Goal: Task Accomplishment & Management: Manage account settings

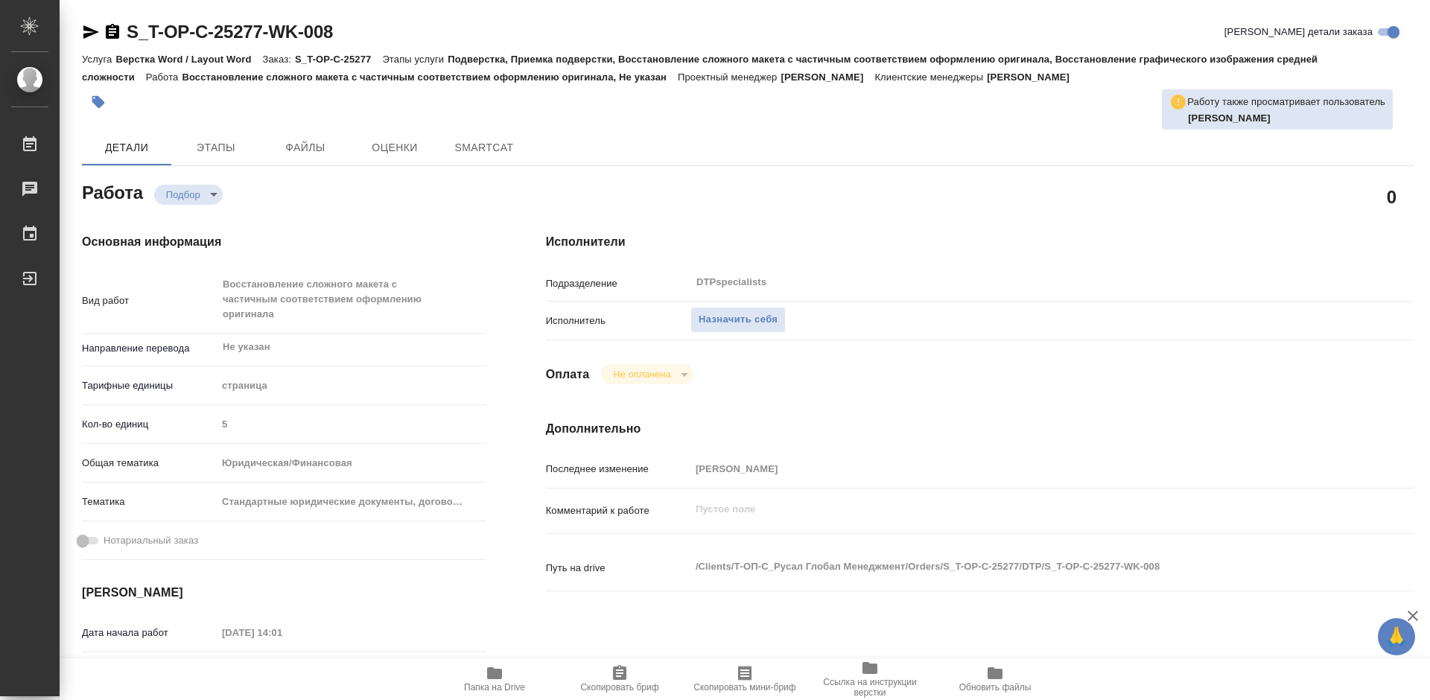
type textarea "x"
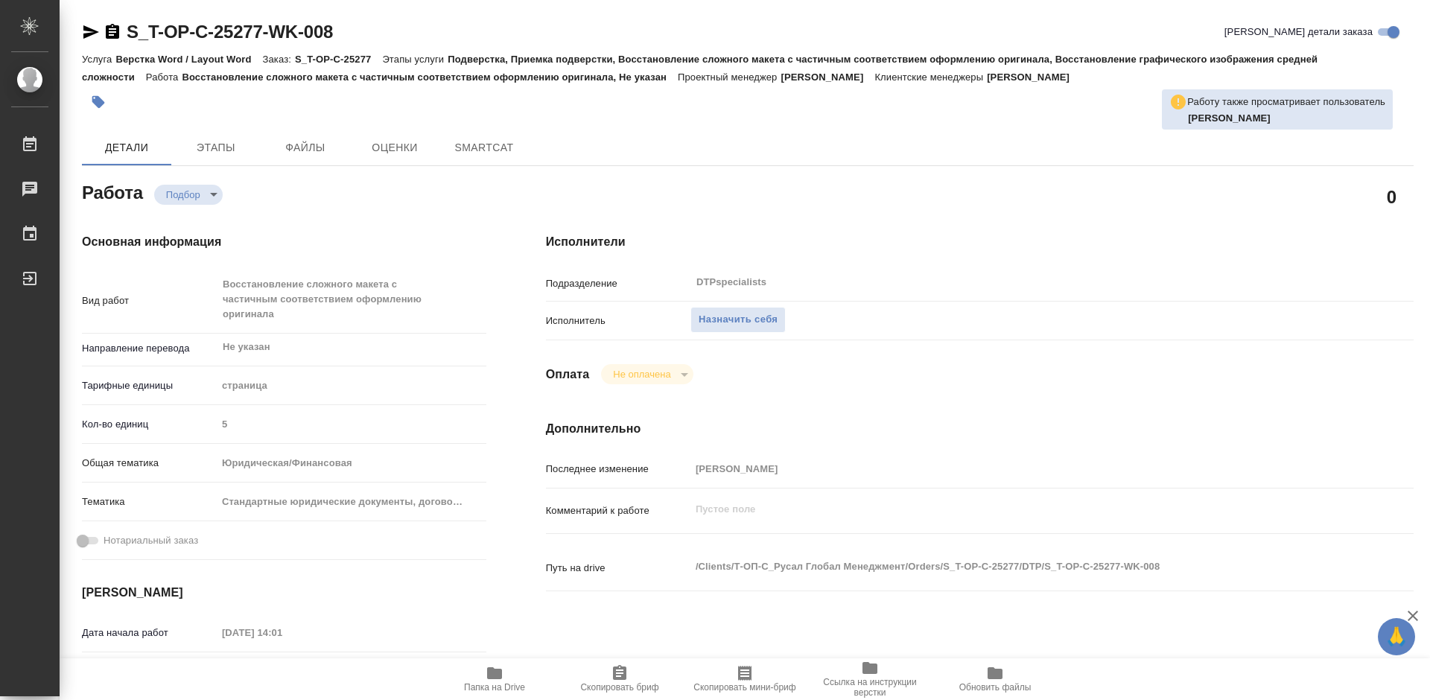
type textarea "x"
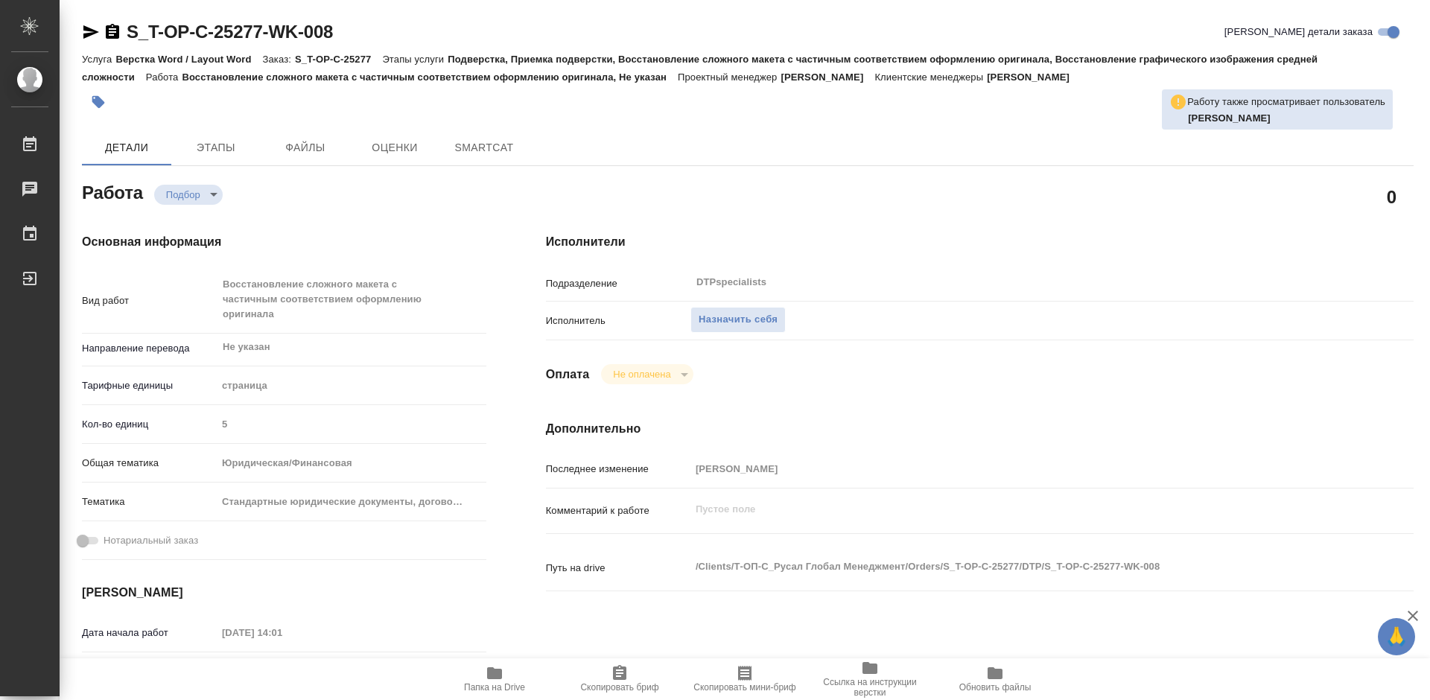
type textarea "x"
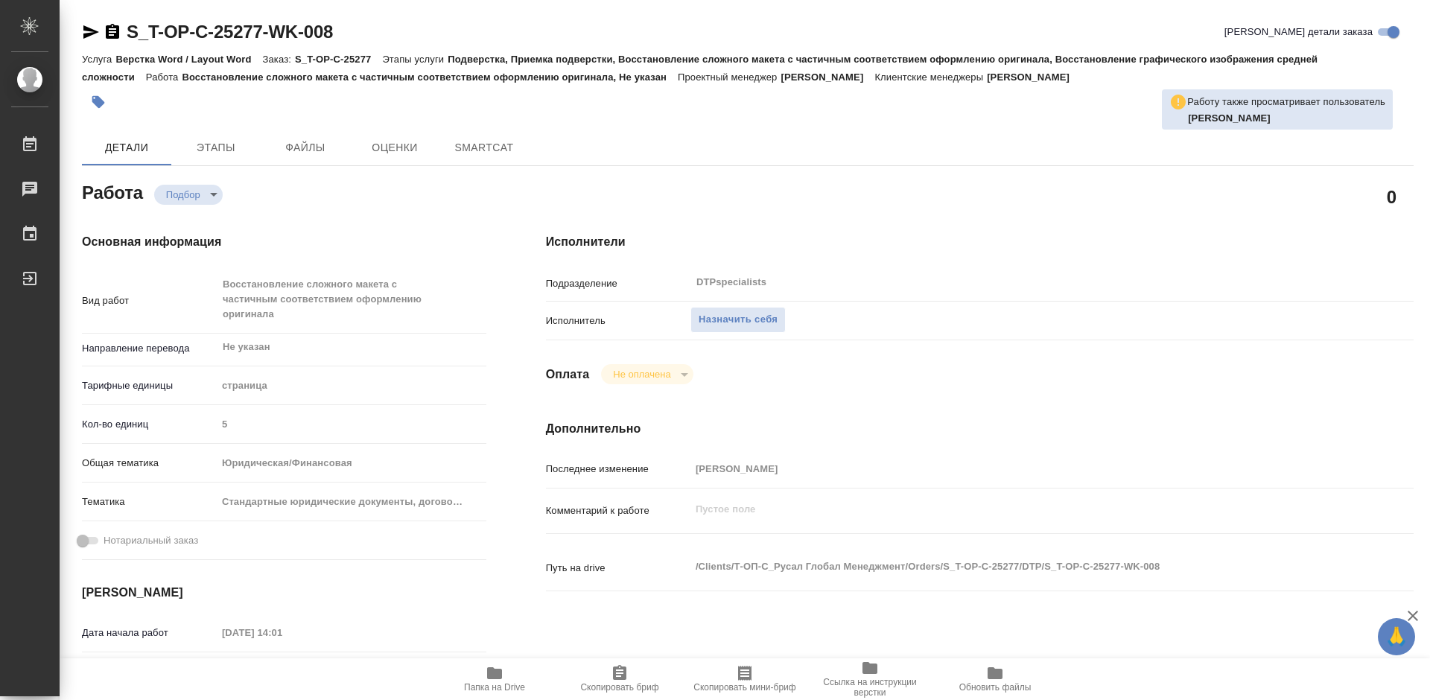
type textarea "x"
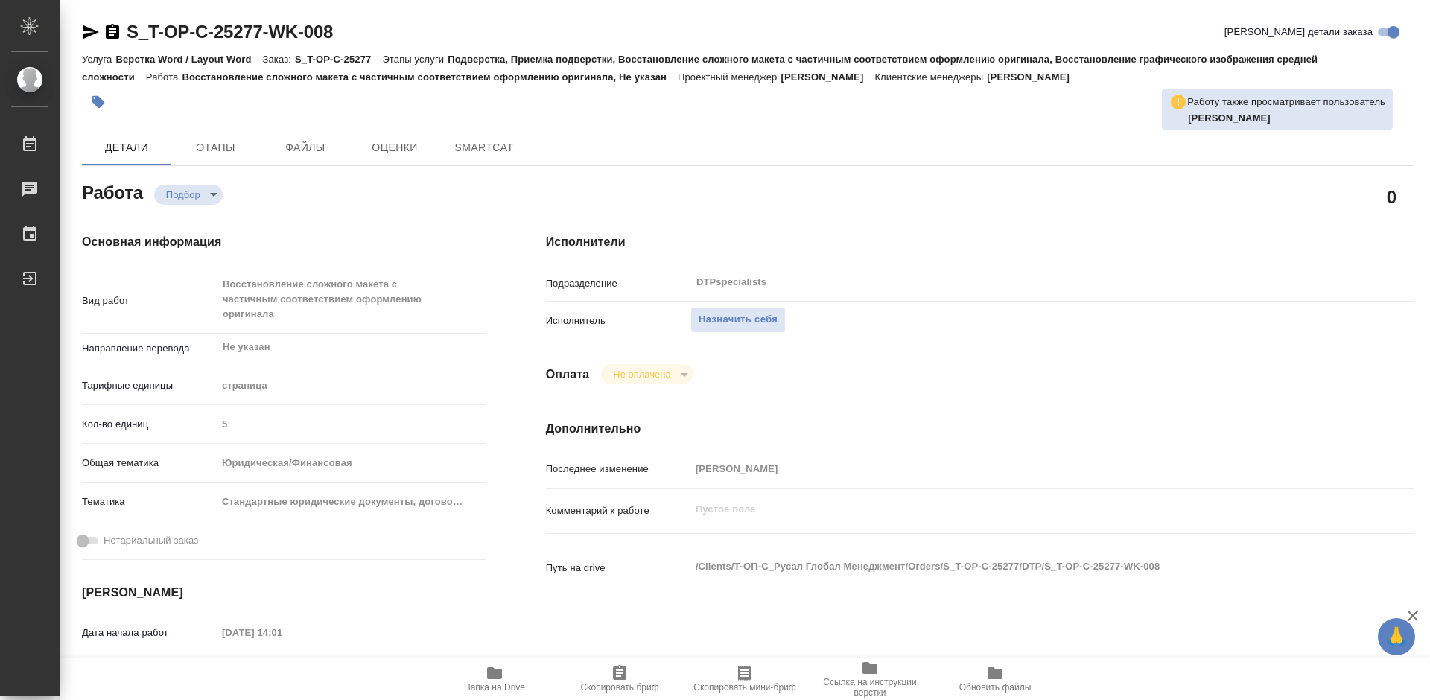
type textarea "x"
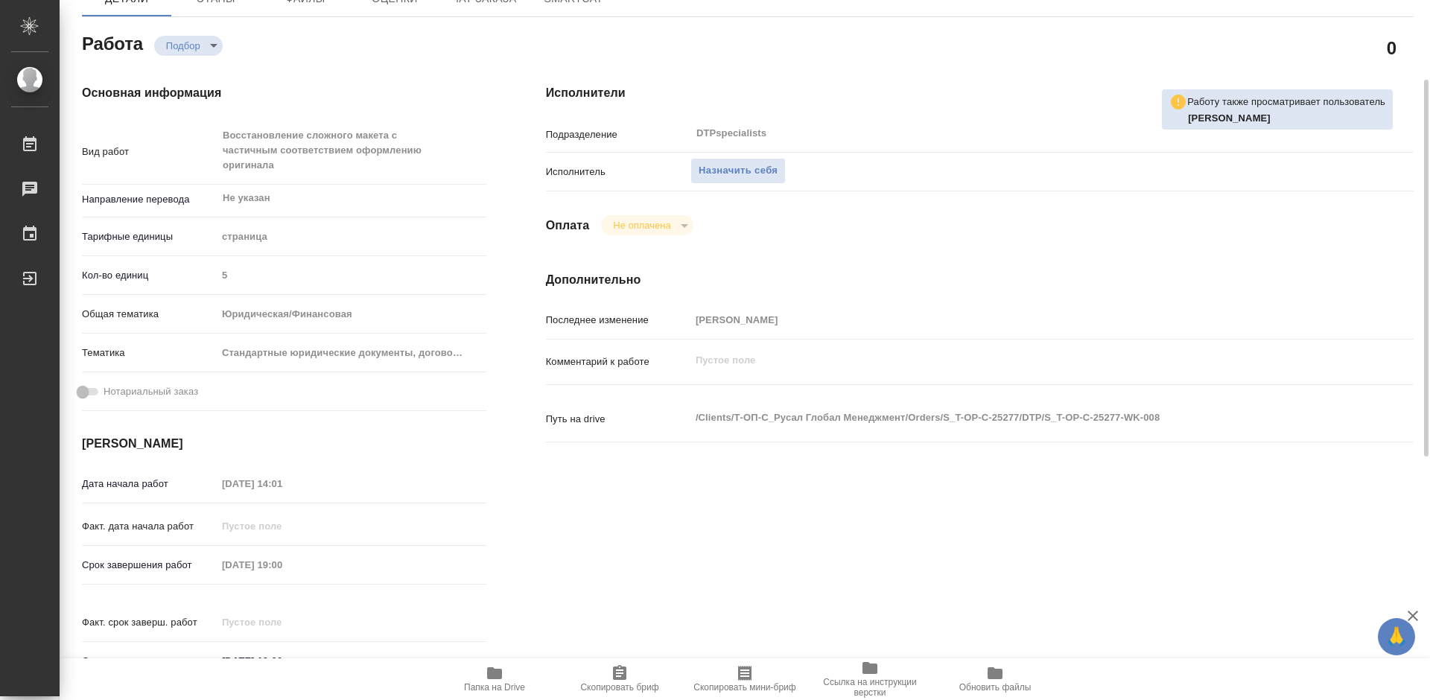
type textarea "x"
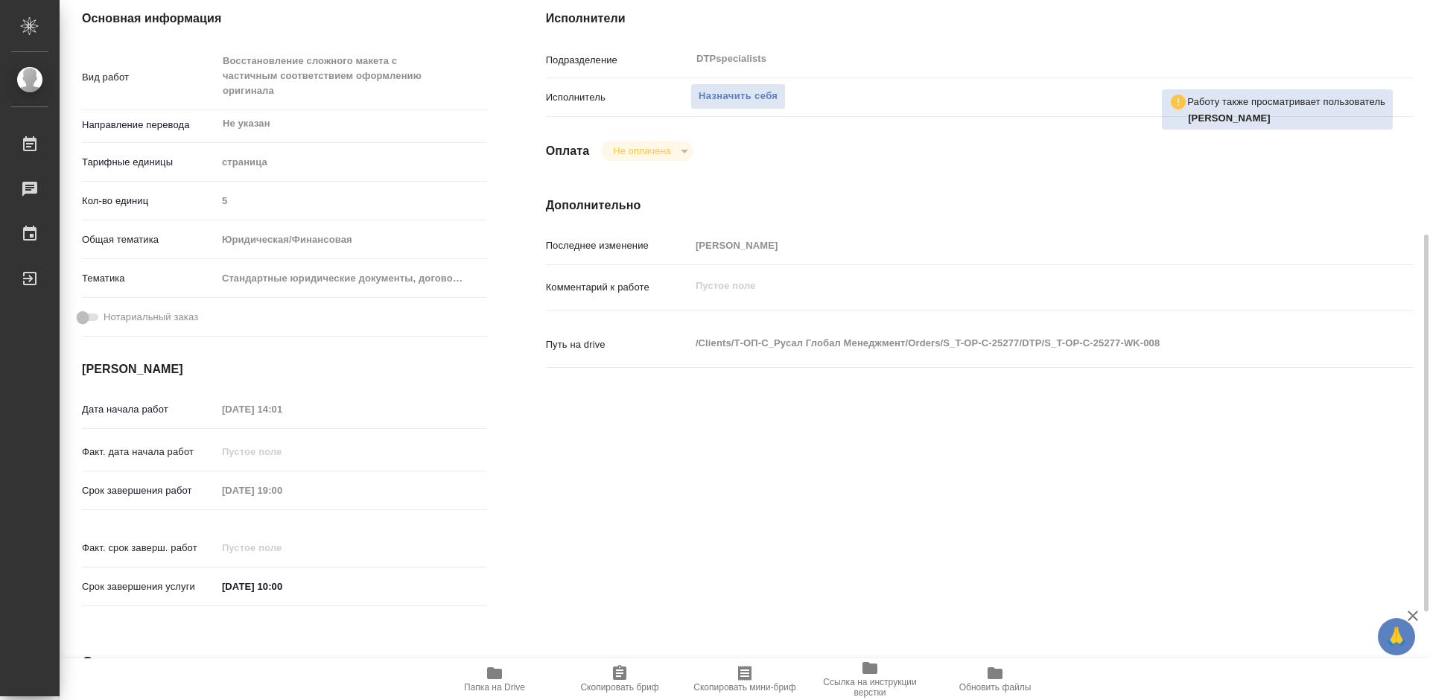
scroll to position [298, 0]
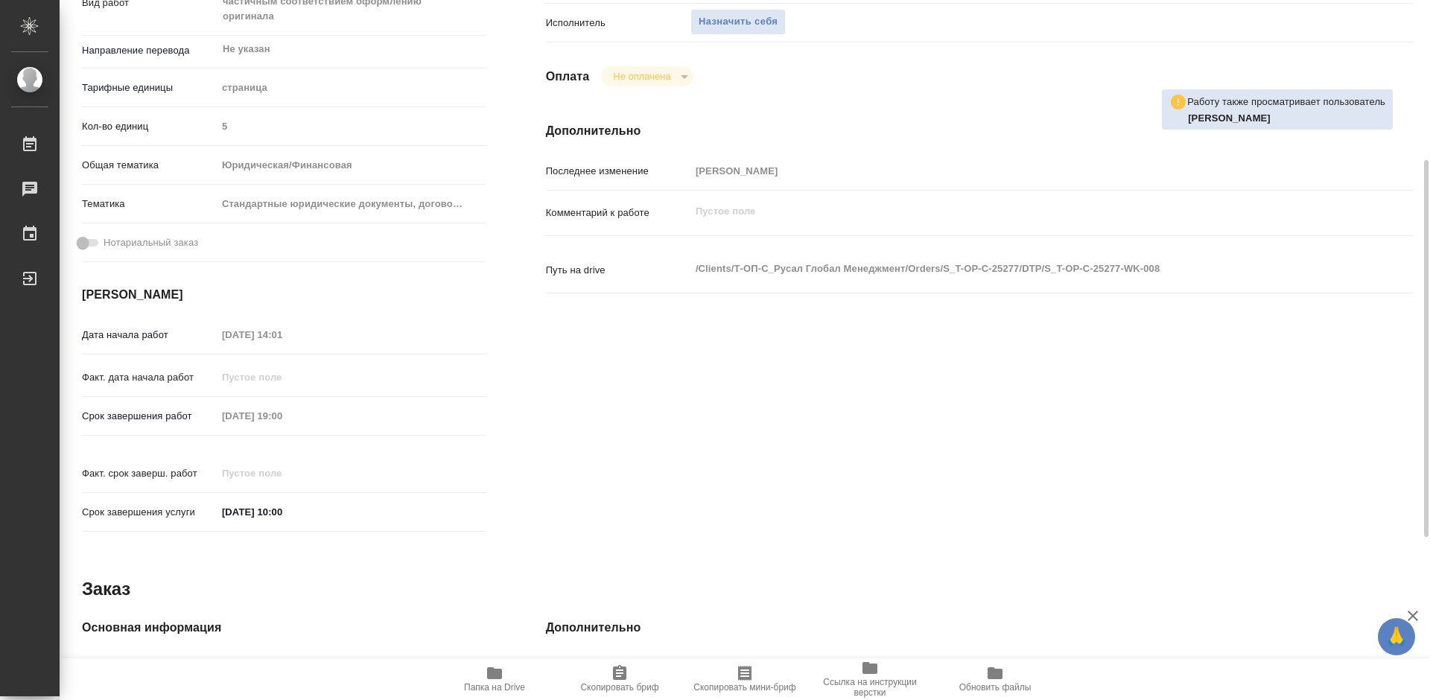
type textarea "x"
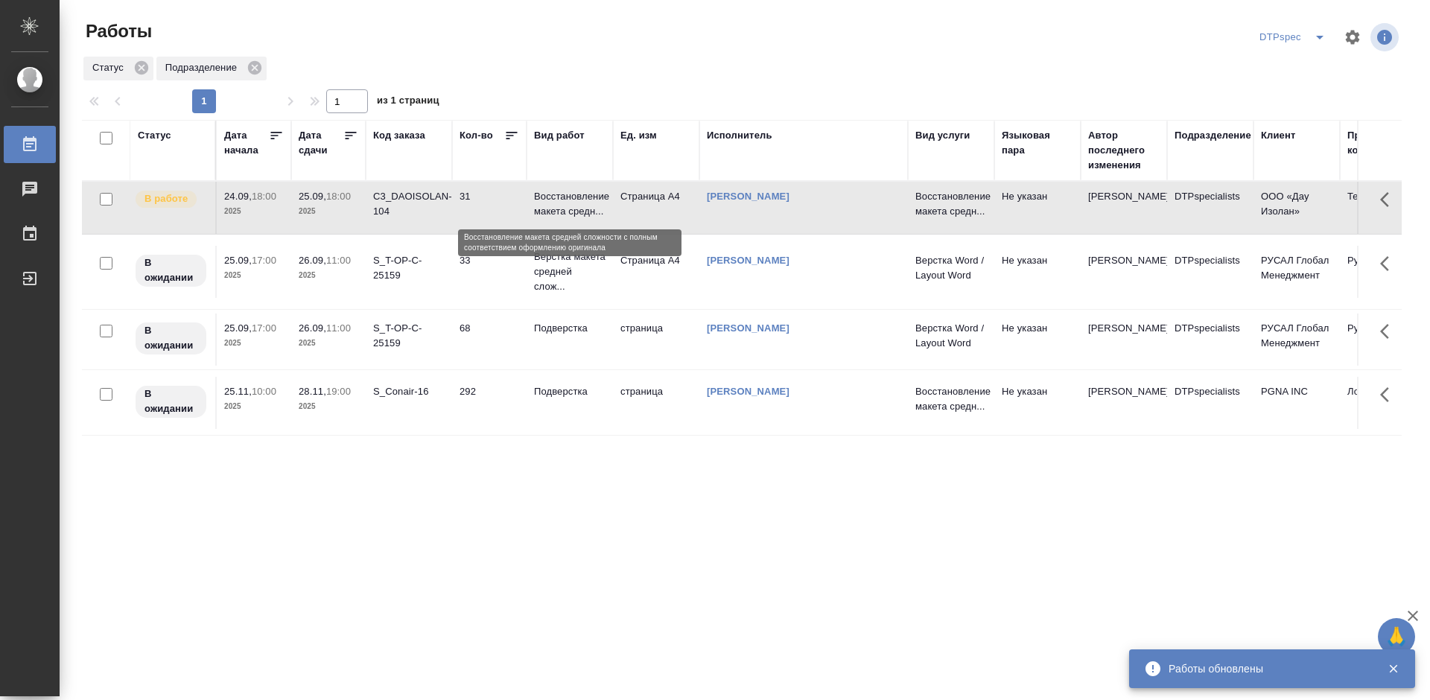
click at [565, 204] on p "Восстановление макета средн..." at bounding box center [570, 204] width 72 height 30
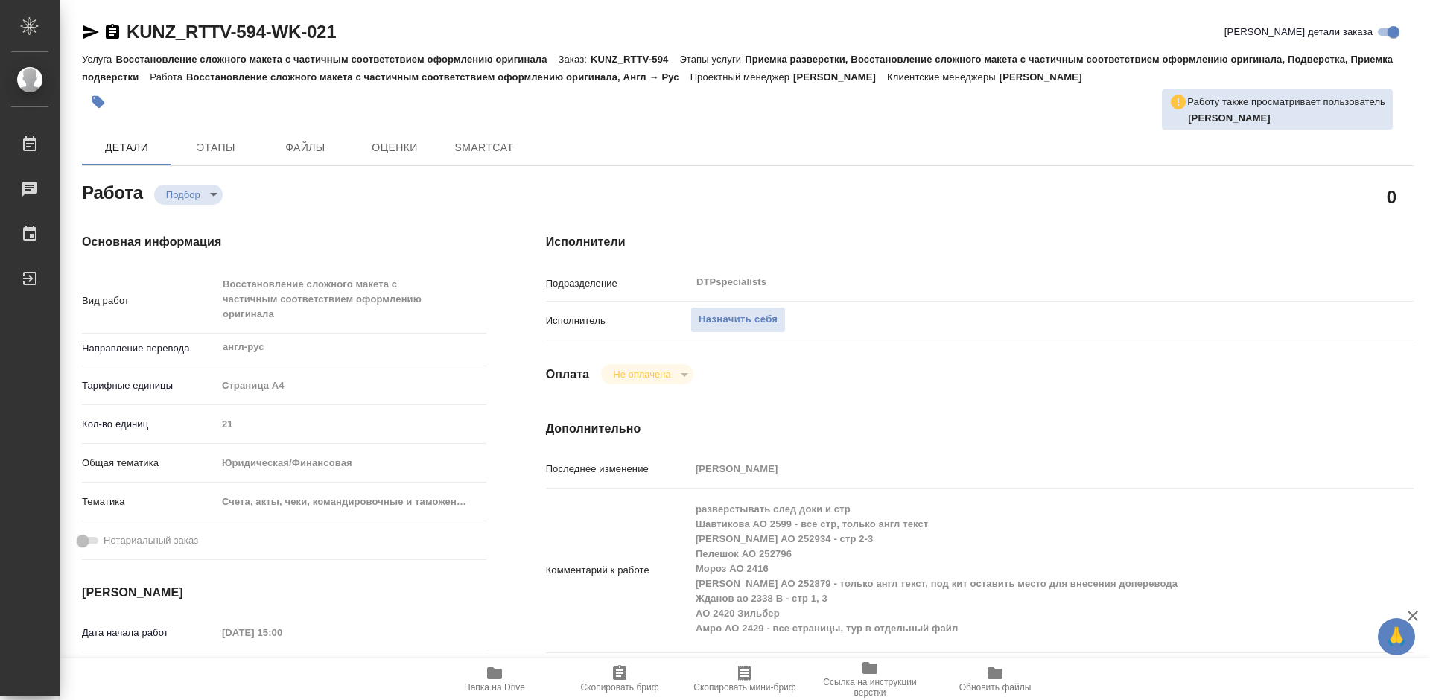
type textarea "x"
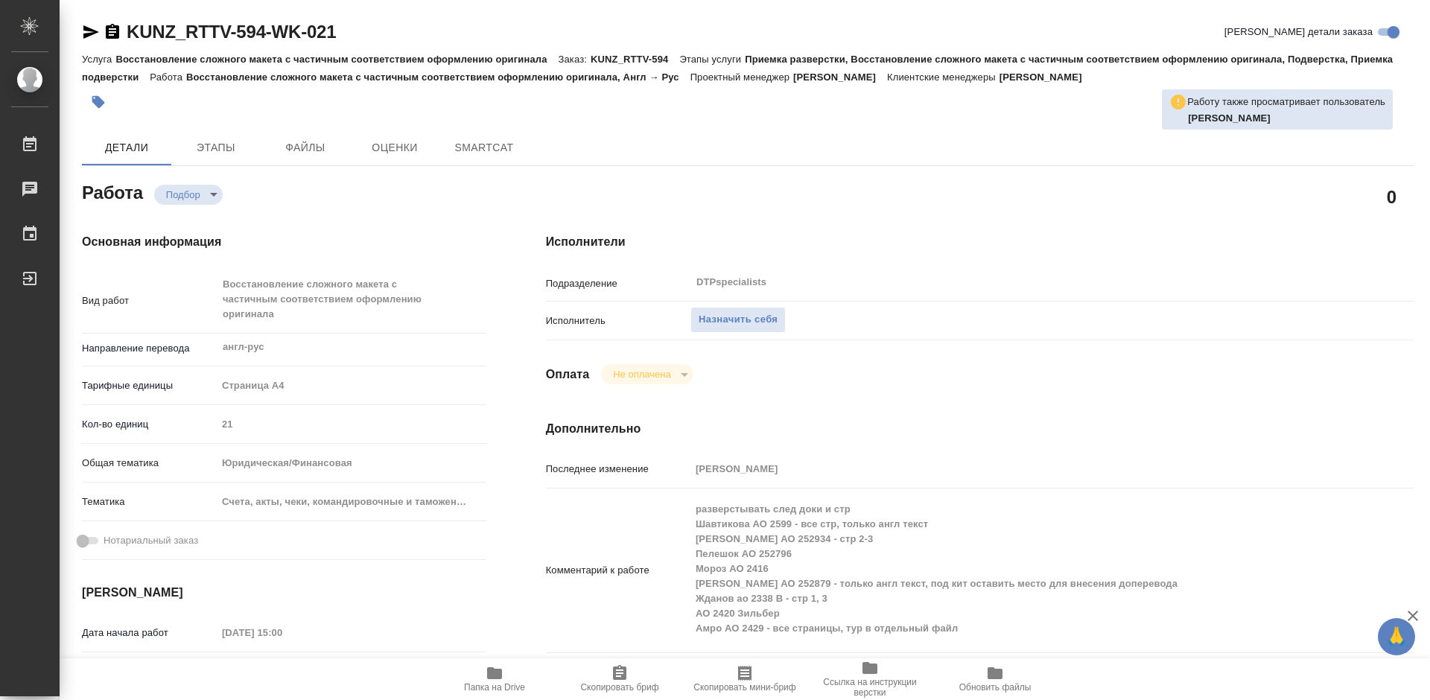
type textarea "x"
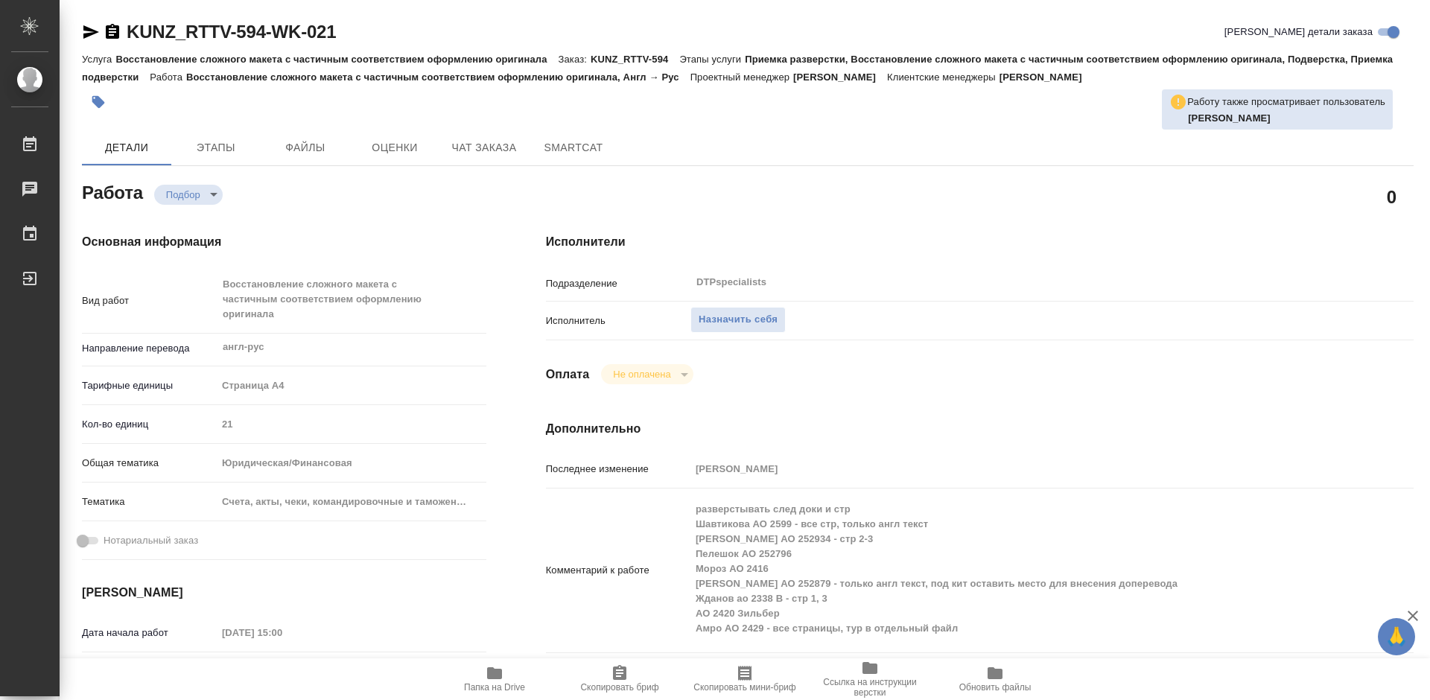
type textarea "x"
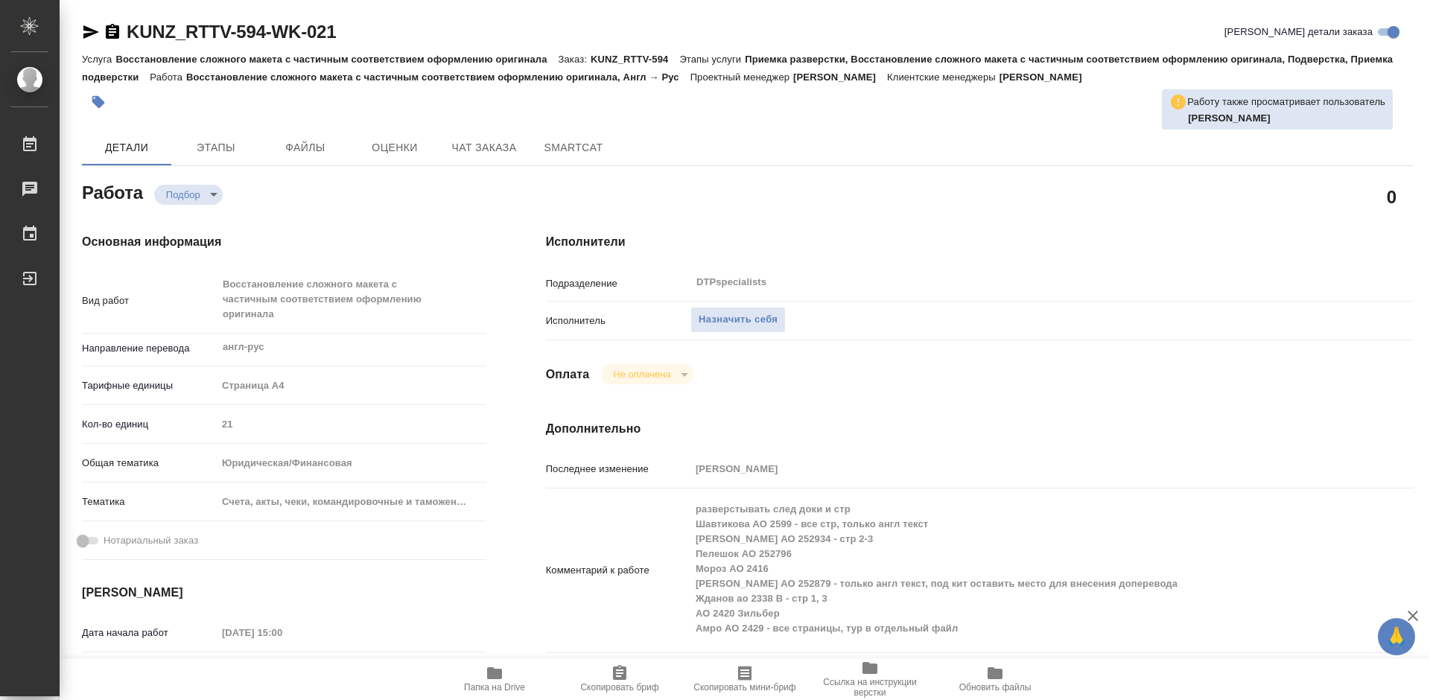
type textarea "x"
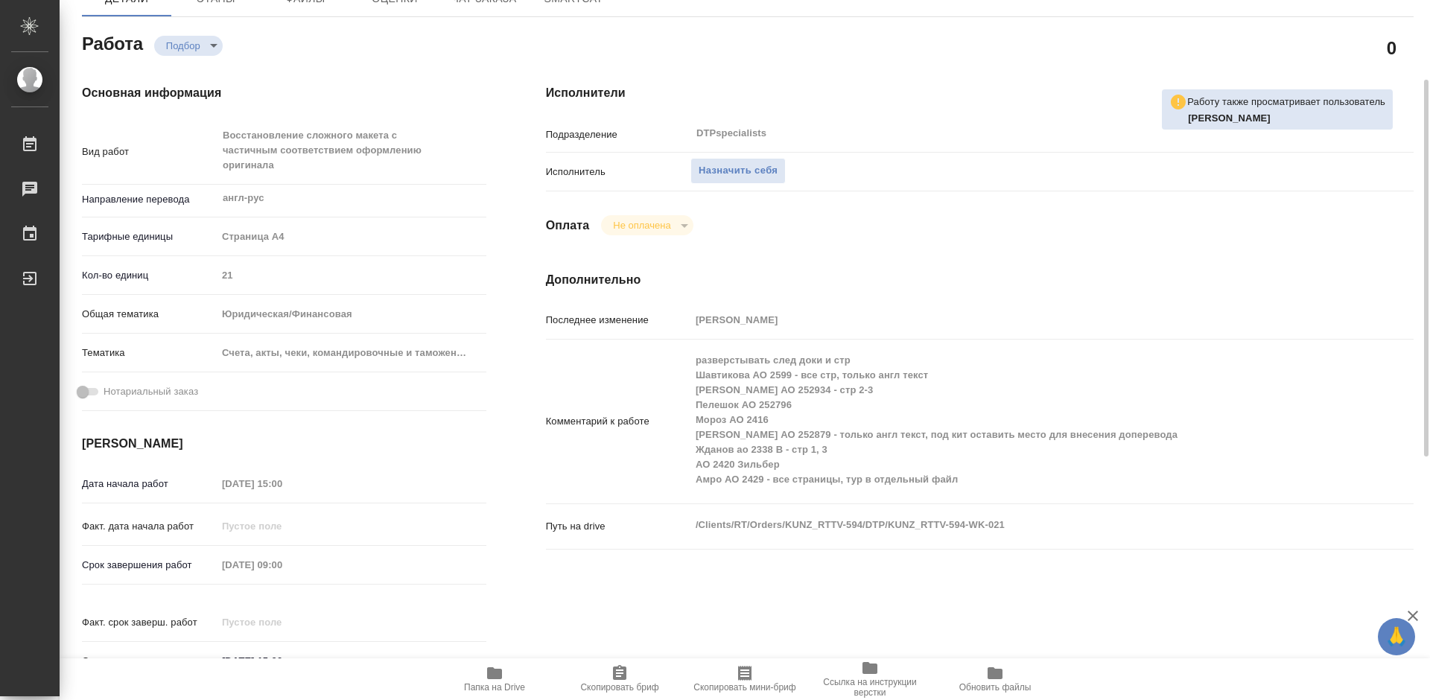
scroll to position [223, 0]
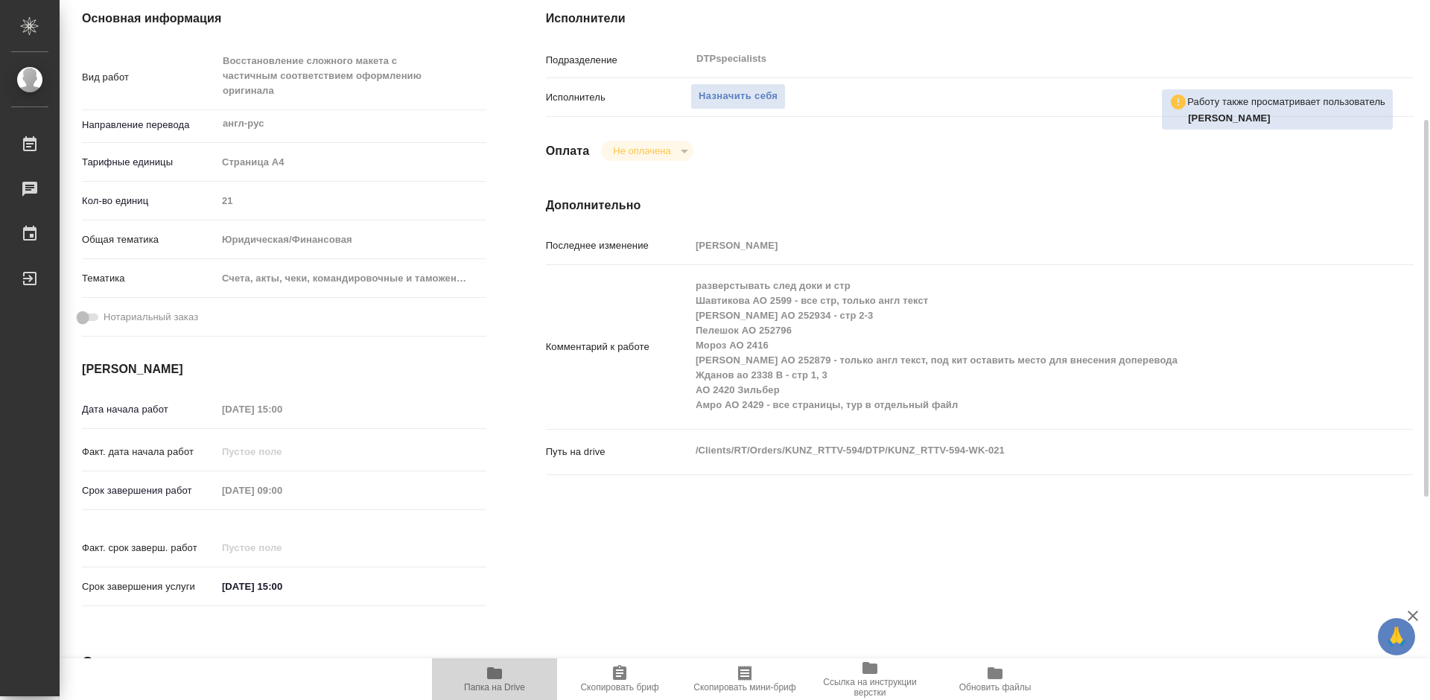
click at [510, 685] on span "Папка на Drive" at bounding box center [494, 687] width 61 height 10
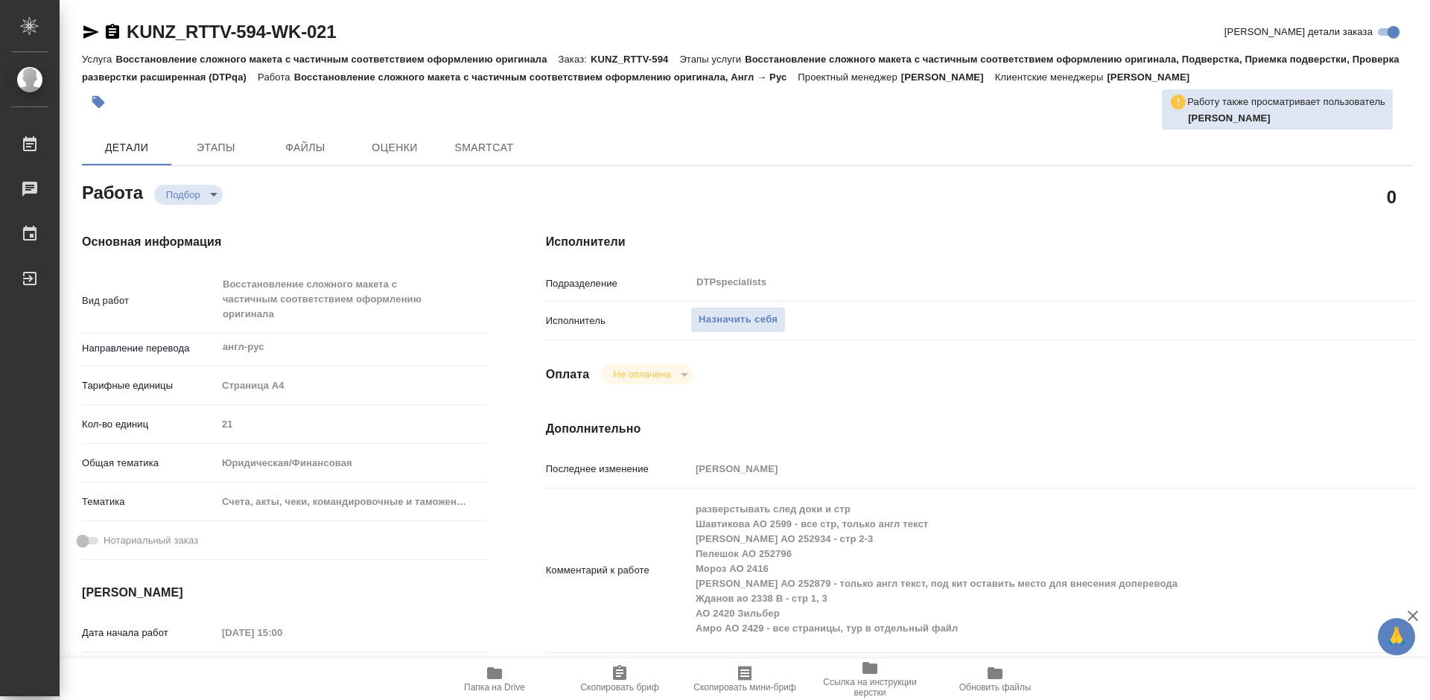
type textarea "x"
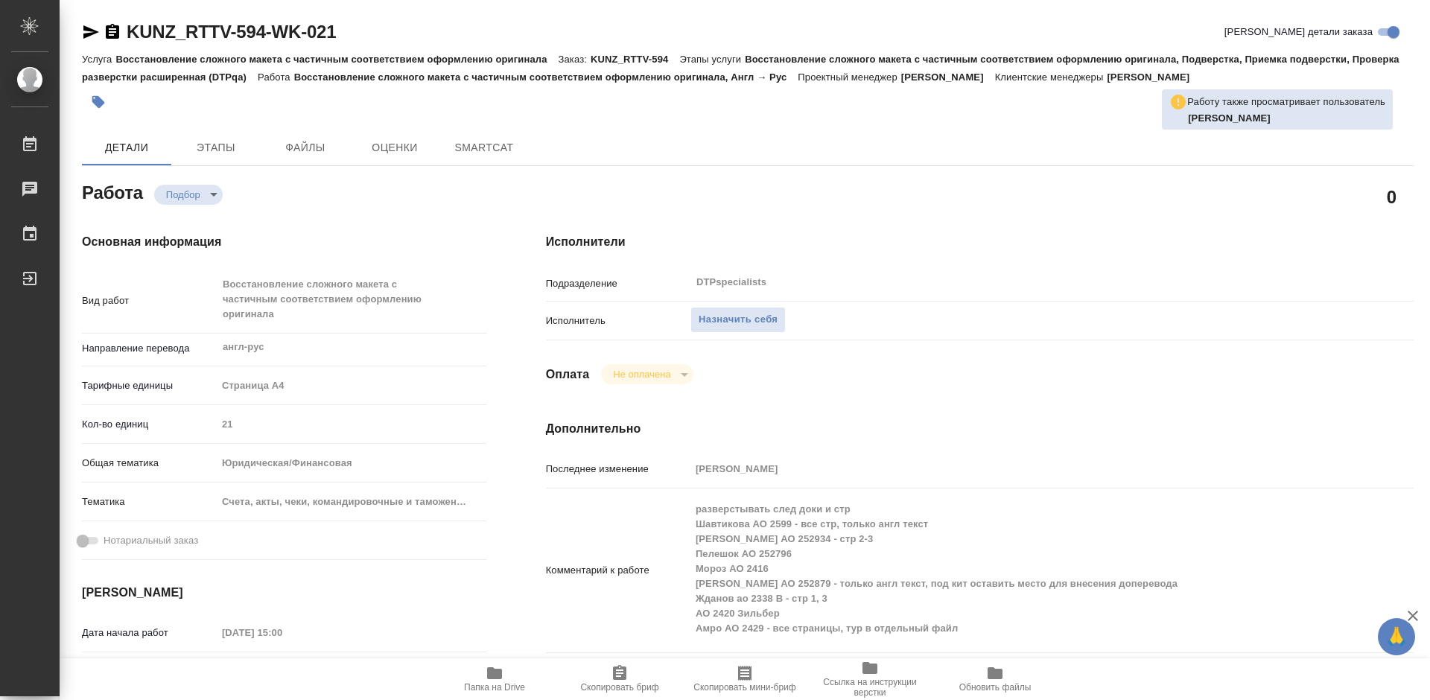
type textarea "x"
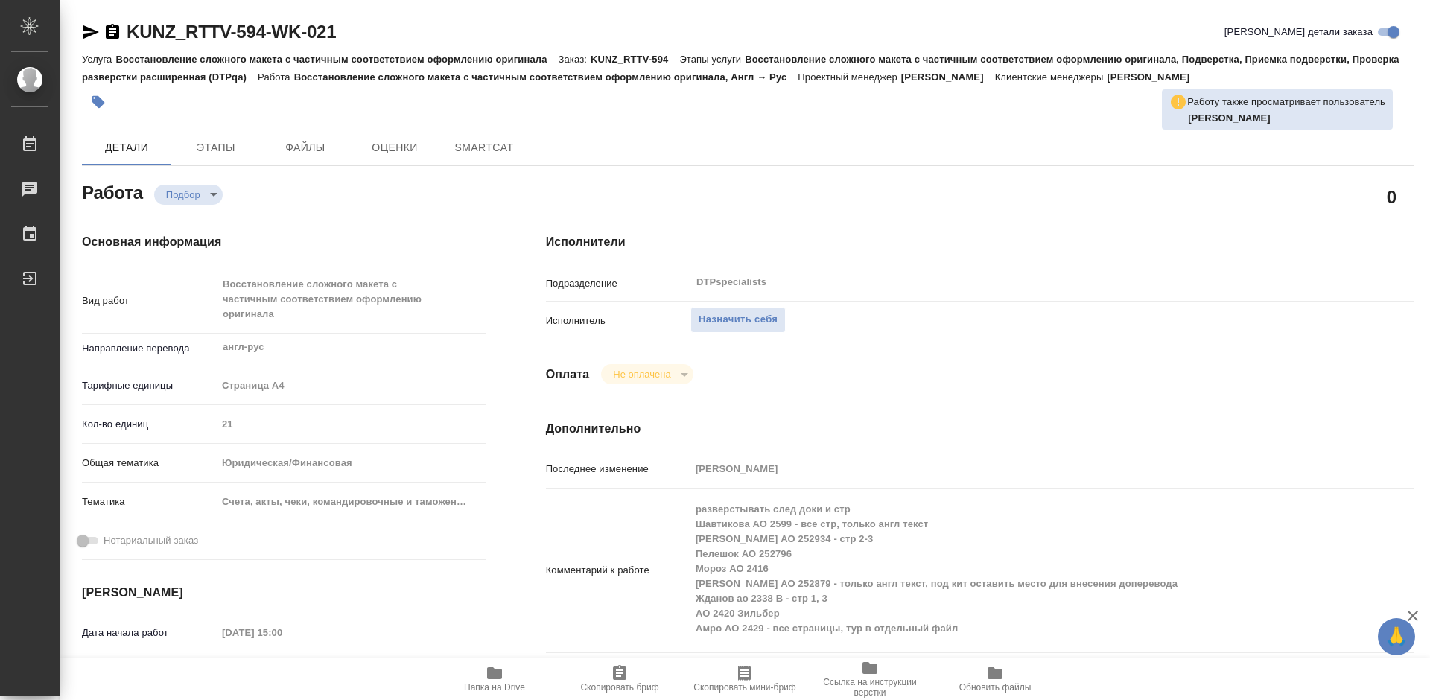
type textarea "x"
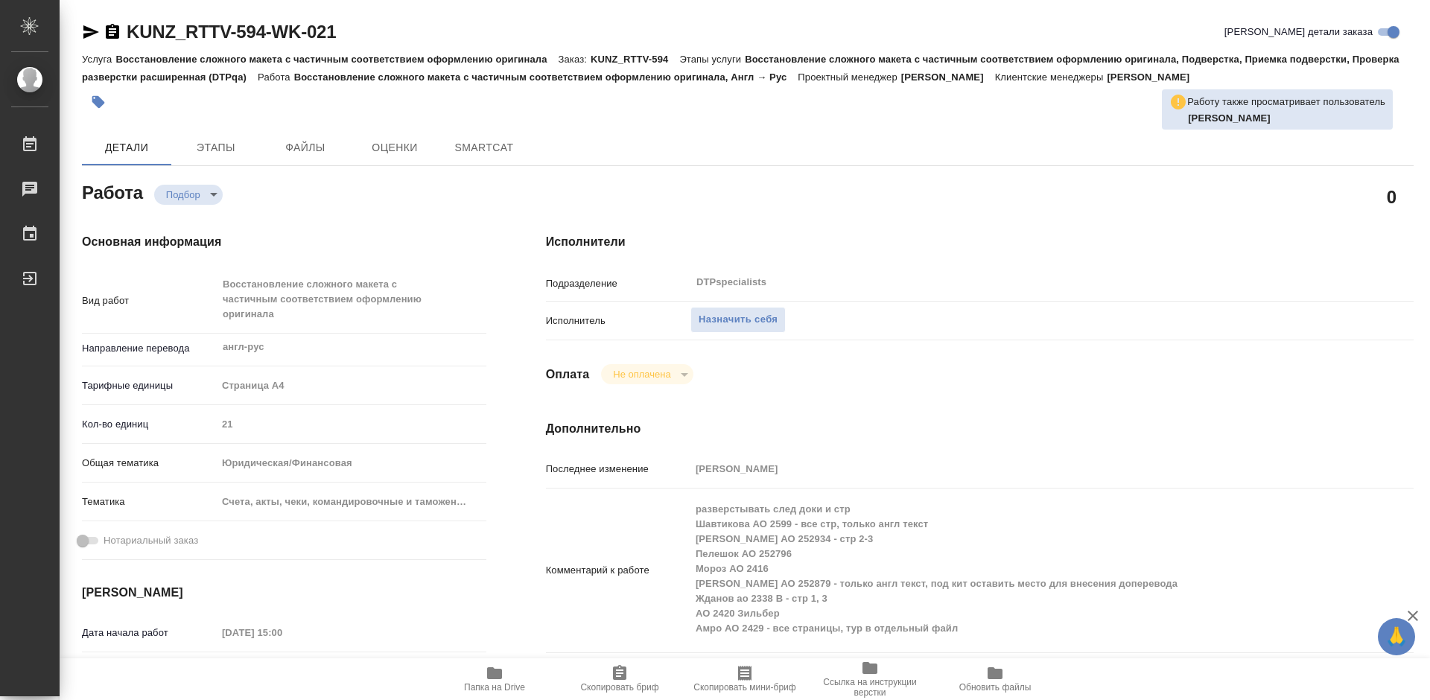
type textarea "x"
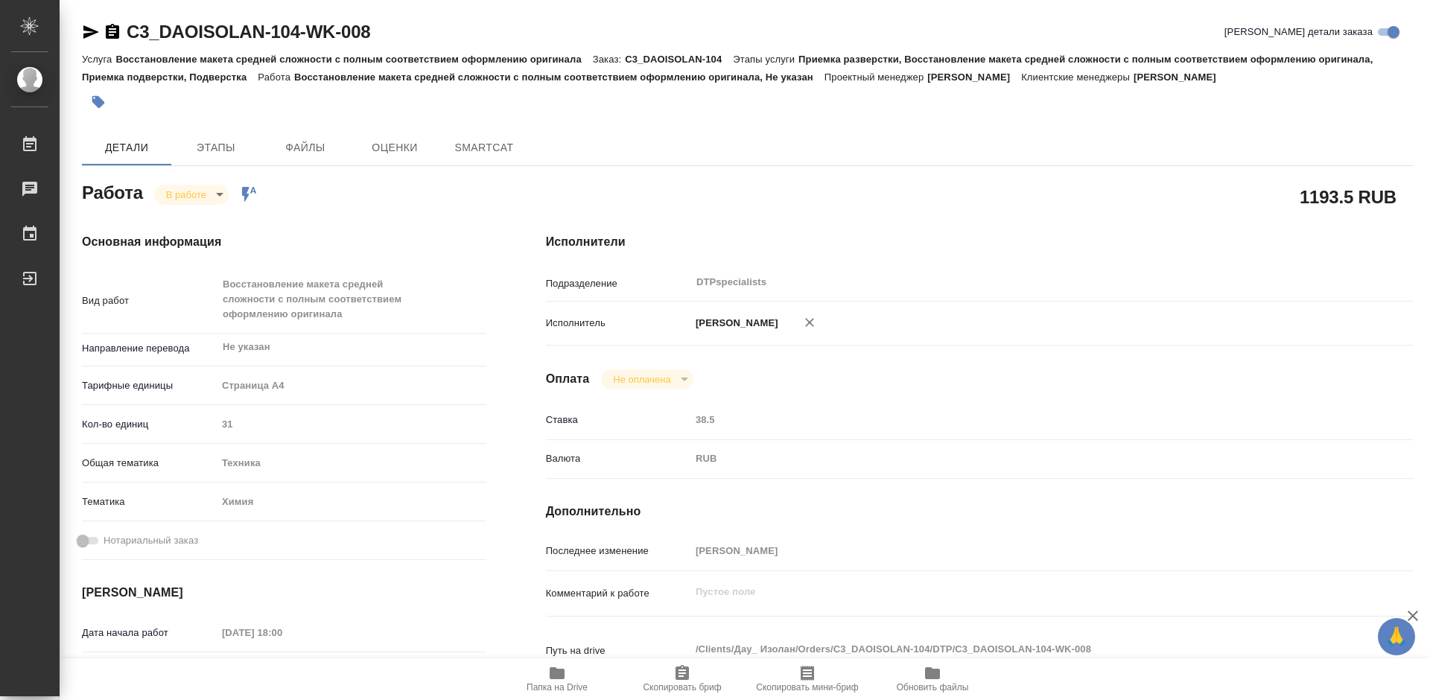
type textarea "x"
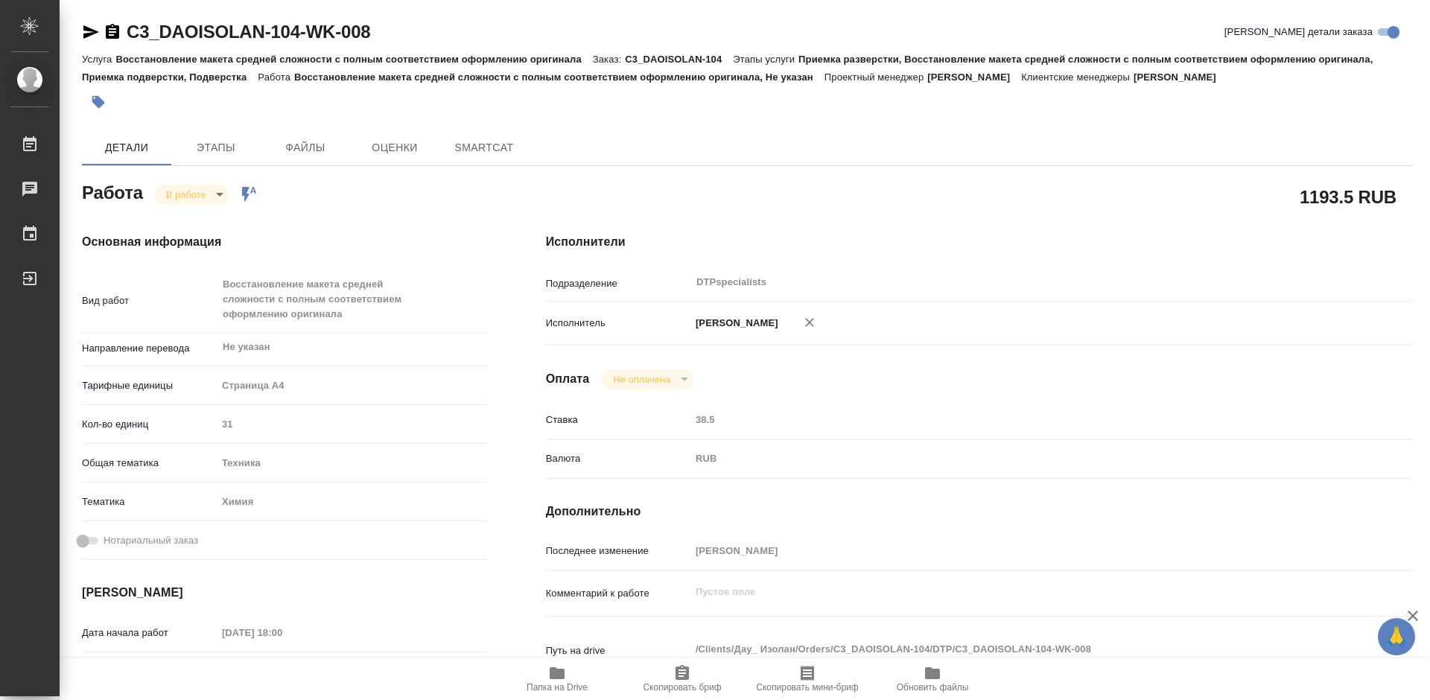
click at [562, 672] on icon "button" at bounding box center [557, 673] width 15 height 12
type textarea "x"
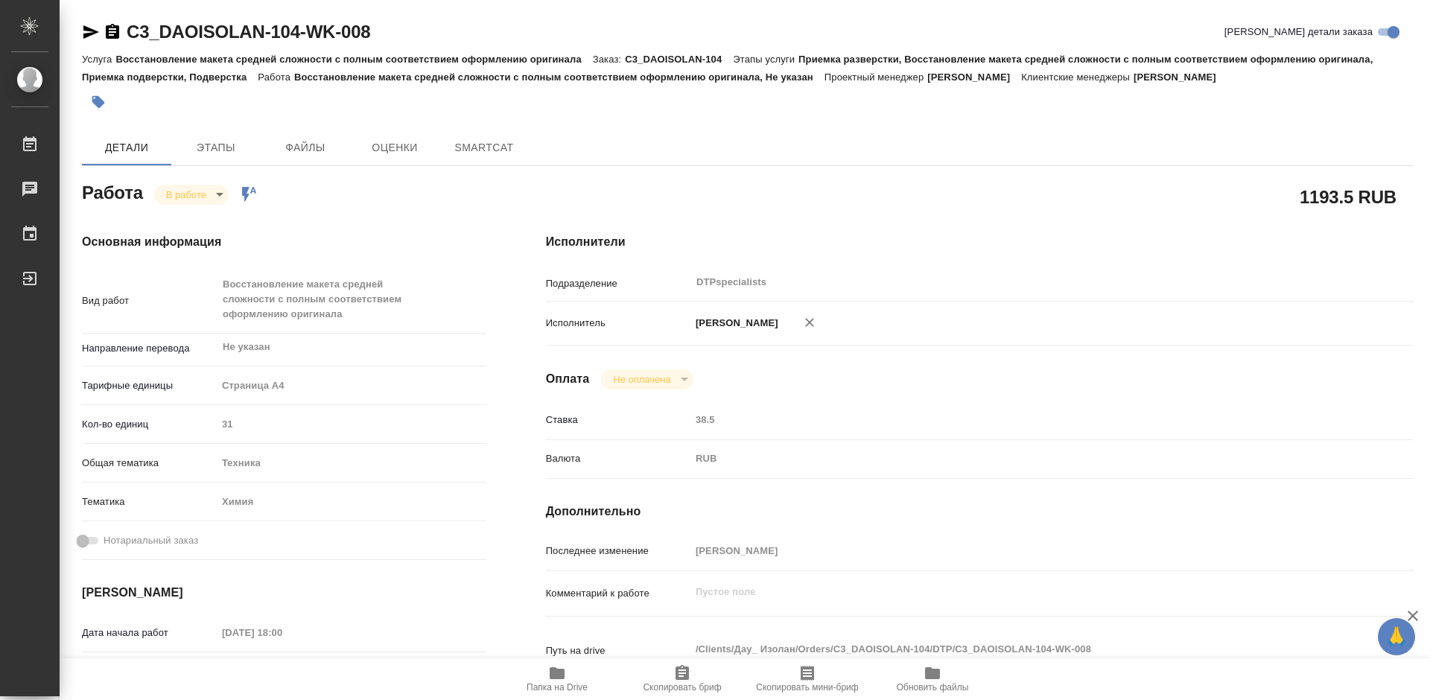
type textarea "x"
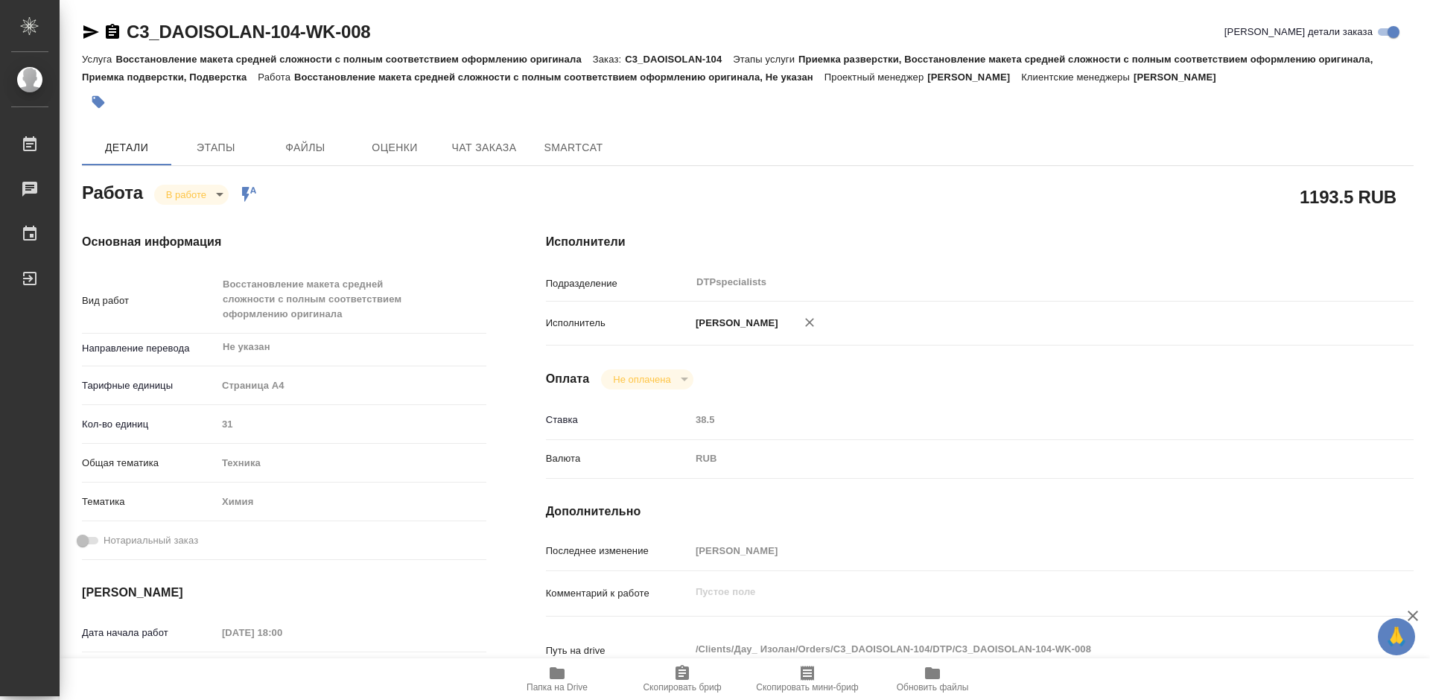
type textarea "x"
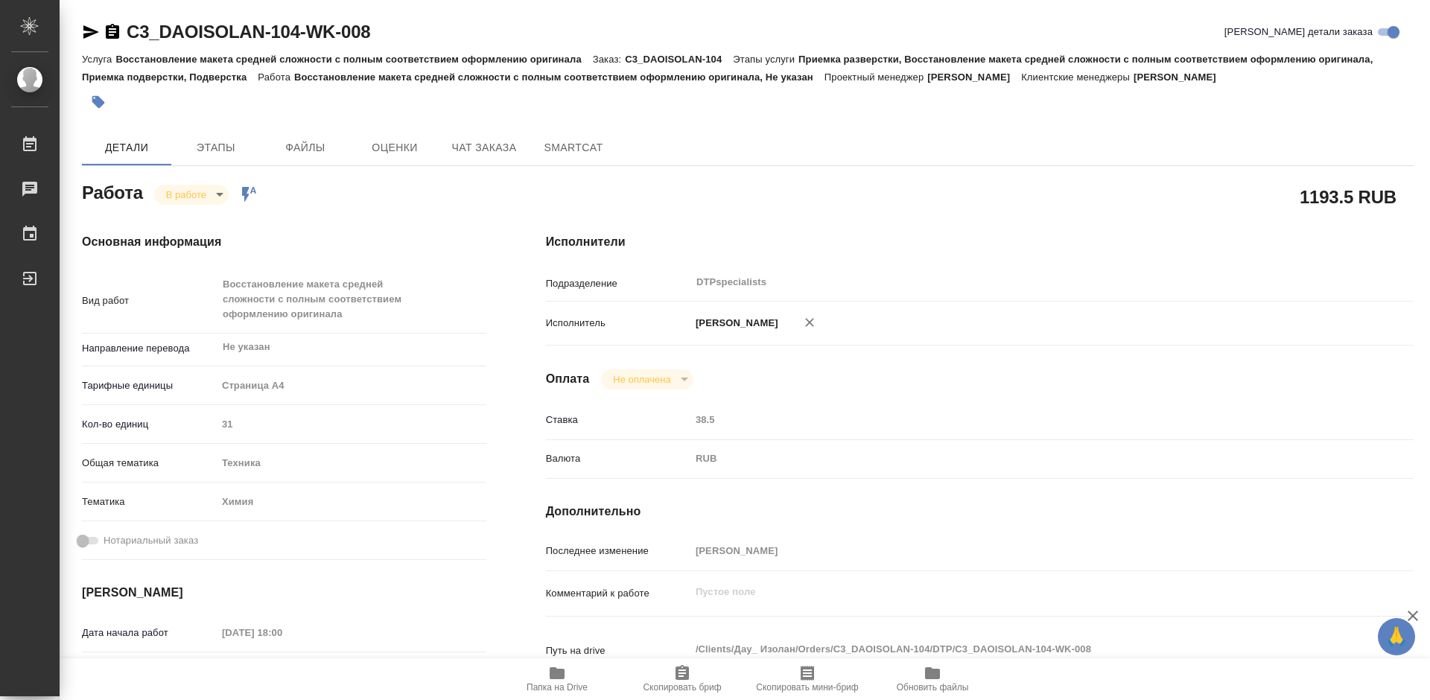
type textarea "x"
click at [187, 182] on div "Работа В работе inProgress Работа включена в последовательность" at bounding box center [284, 191] width 404 height 27
click at [185, 189] on body "🙏 .cls-1 fill:#fff; AWATERA Работы 0 Чаты График Выйти C3_DAOISOLAN-104-WK-008 …" at bounding box center [715, 350] width 1430 height 700
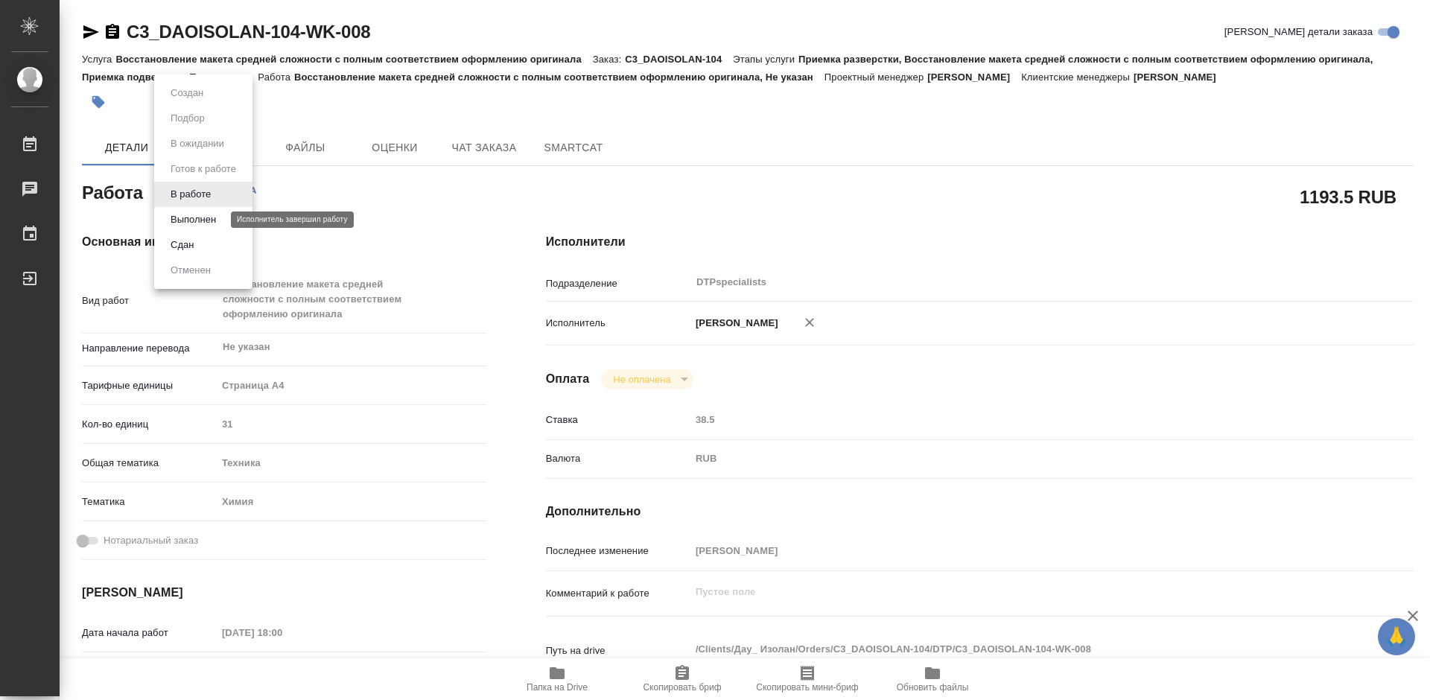
click at [191, 218] on button "Выполнен" at bounding box center [193, 220] width 54 height 16
type textarea "x"
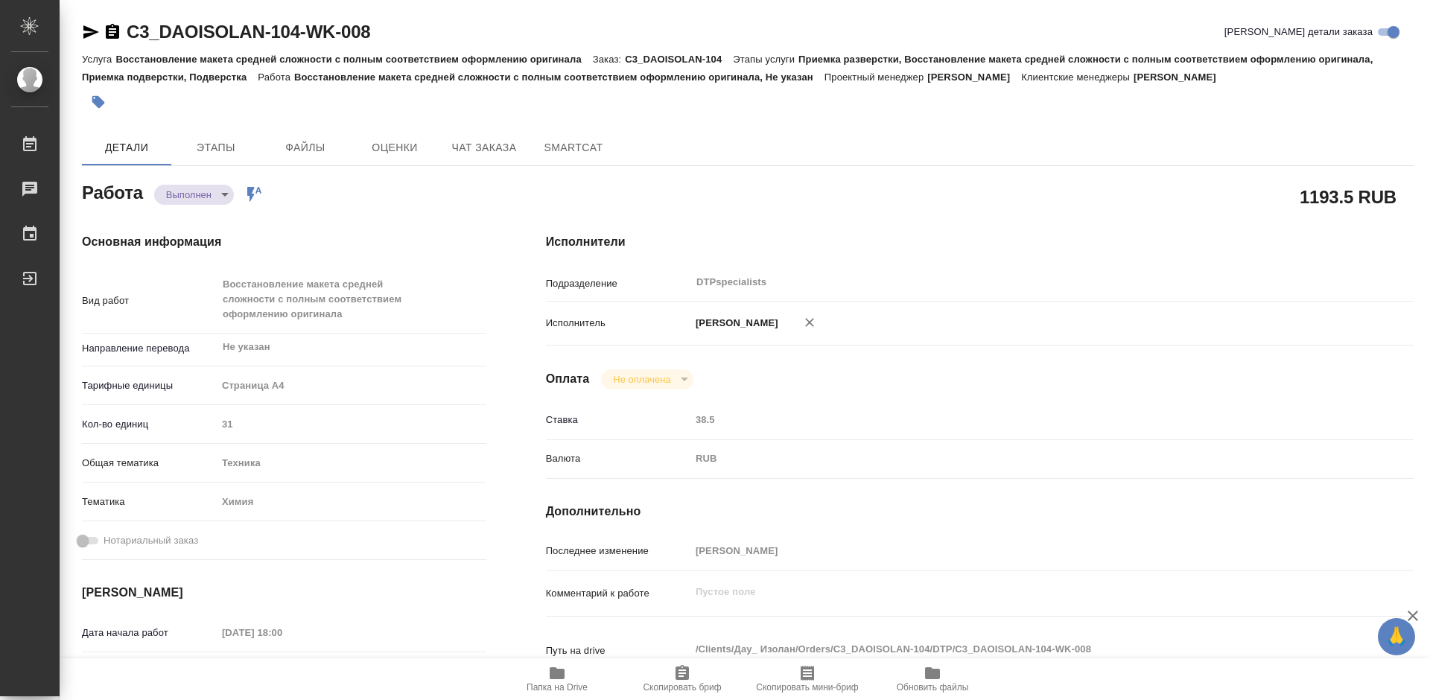
type textarea "x"
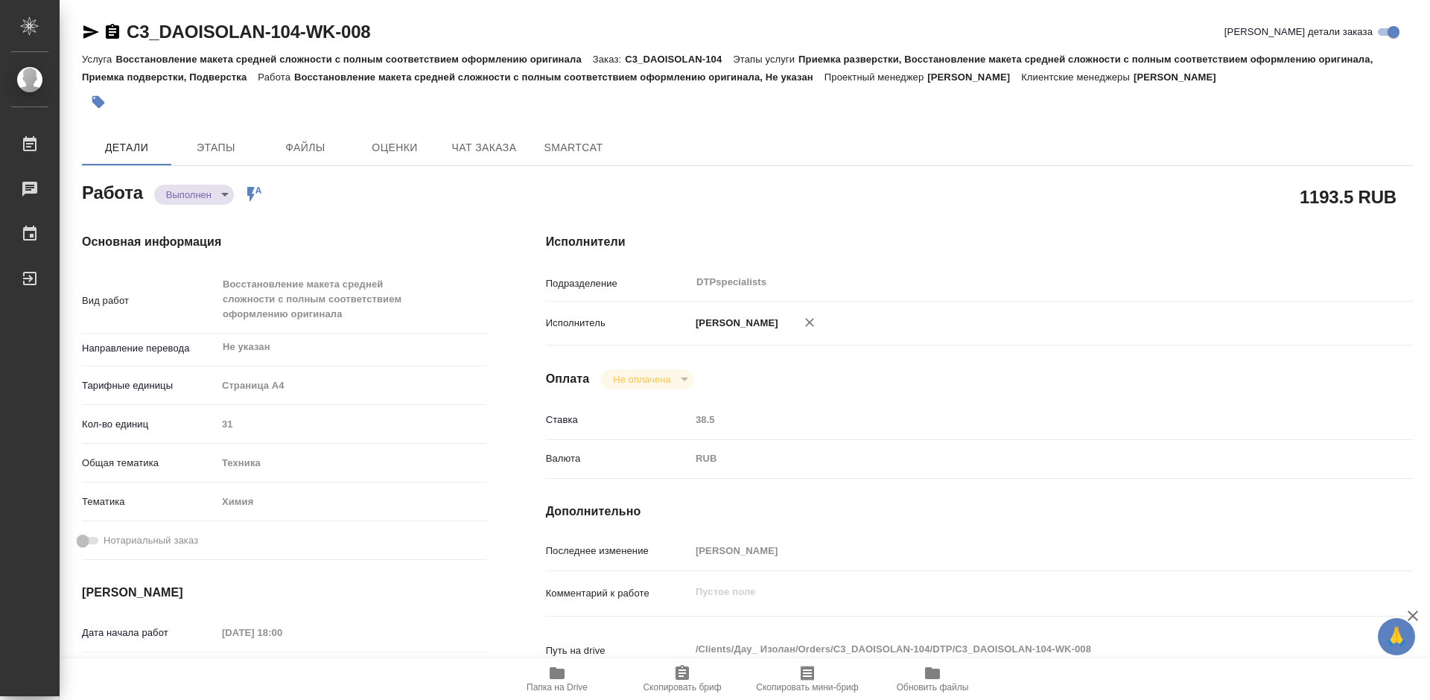
type textarea "x"
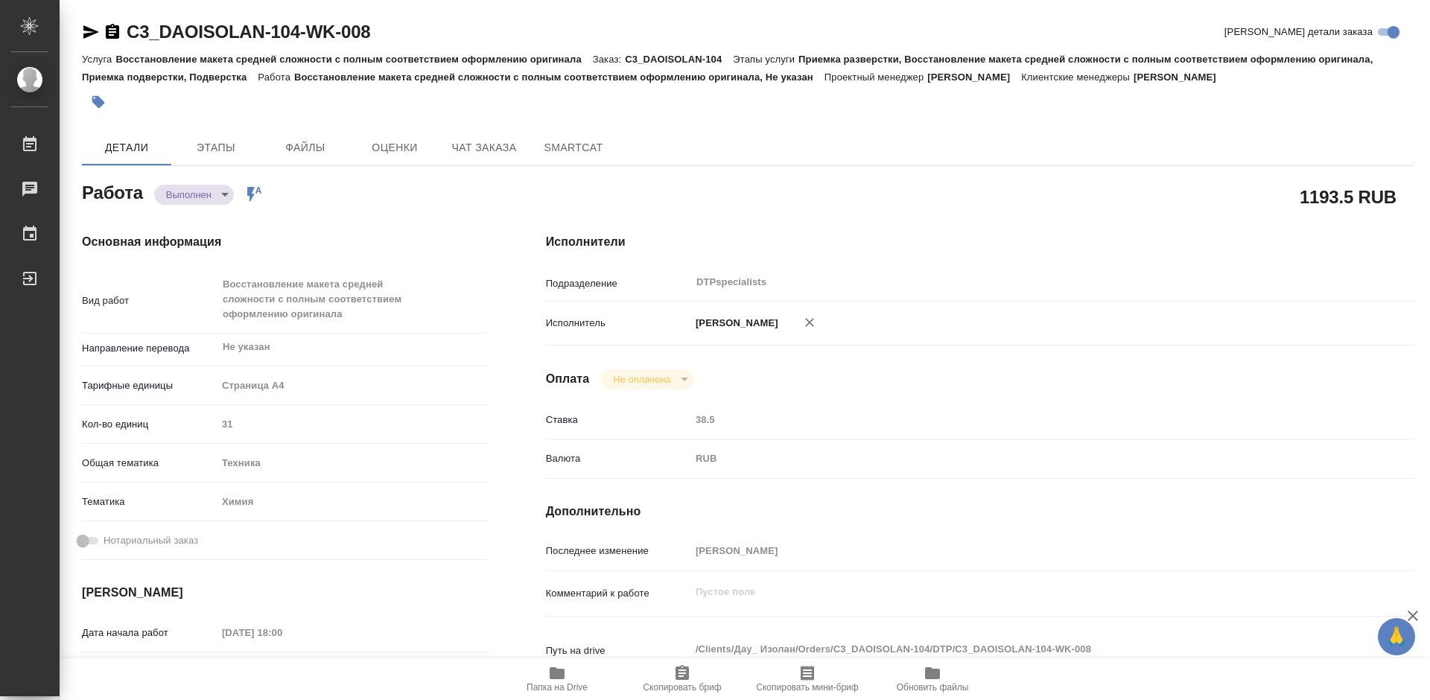
type textarea "x"
click at [299, 150] on span "Файлы" at bounding box center [306, 148] width 72 height 19
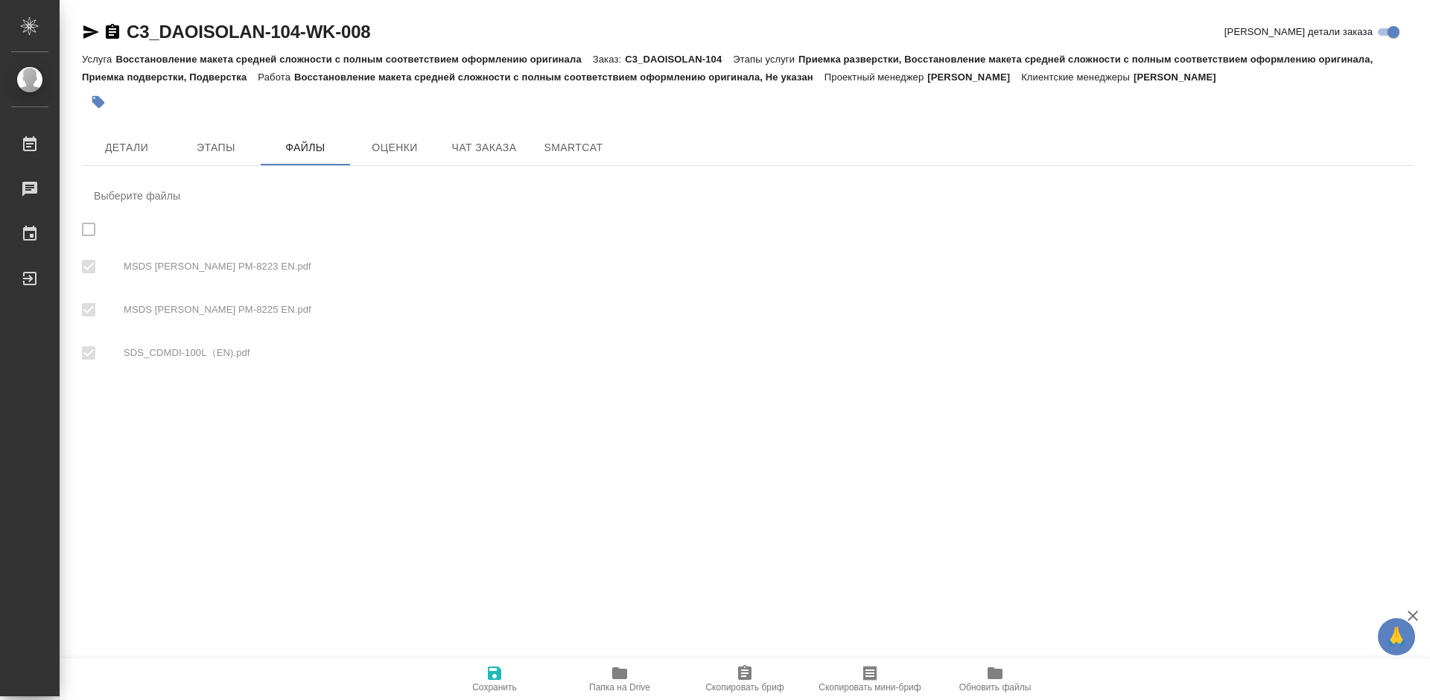
checkbox input "true"
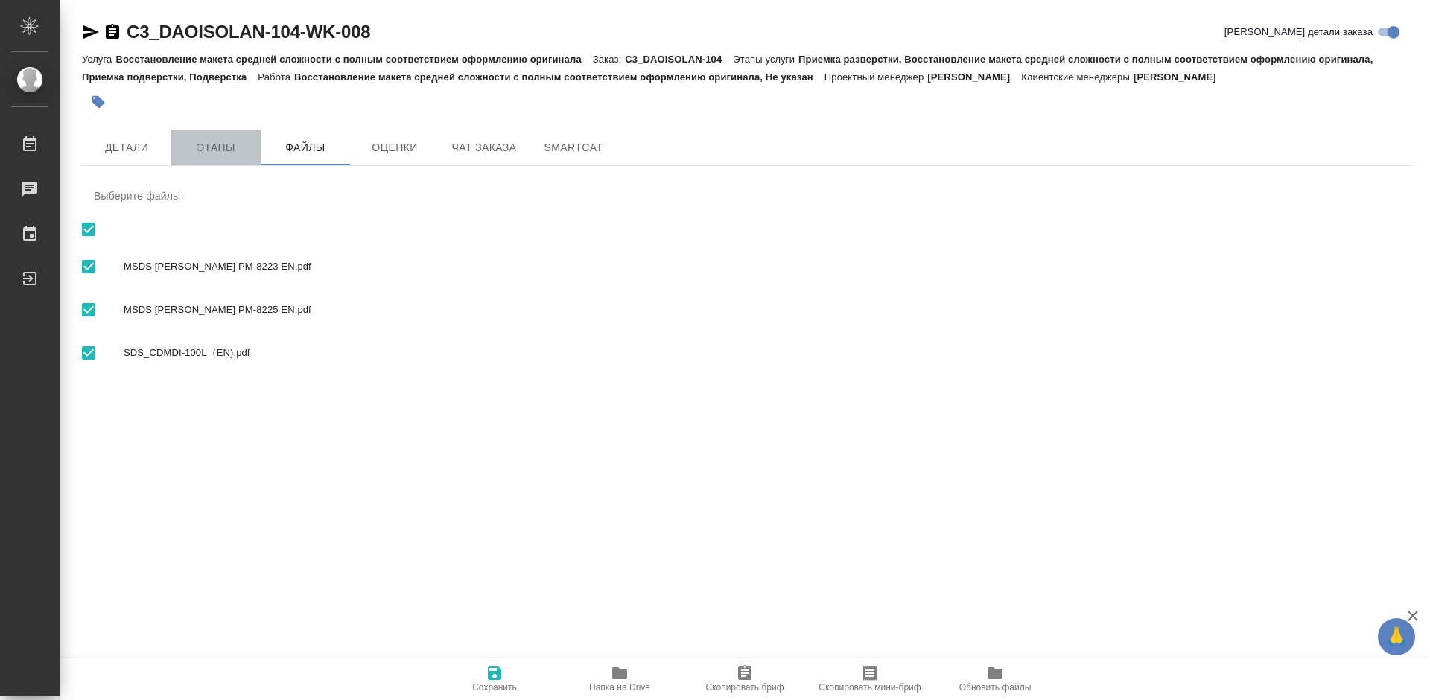
click at [219, 148] on span "Этапы" at bounding box center [216, 148] width 72 height 19
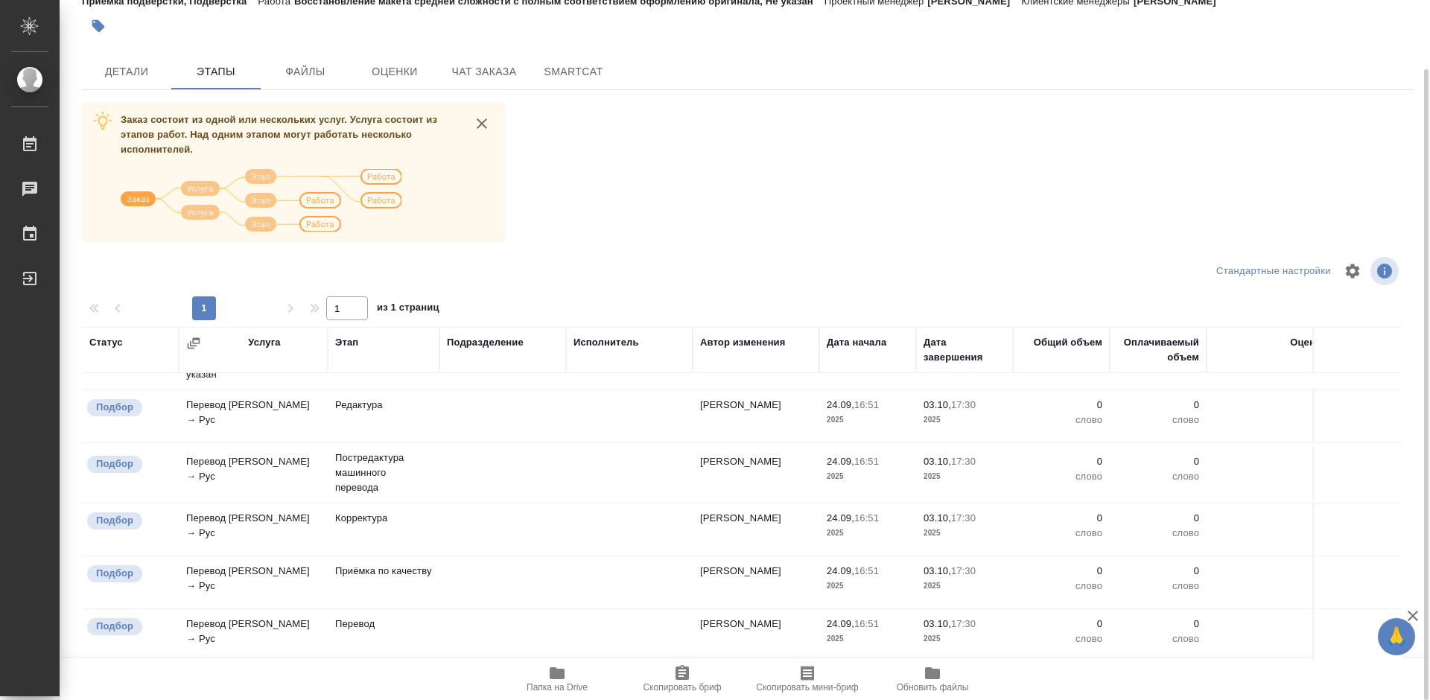
scroll to position [1, 0]
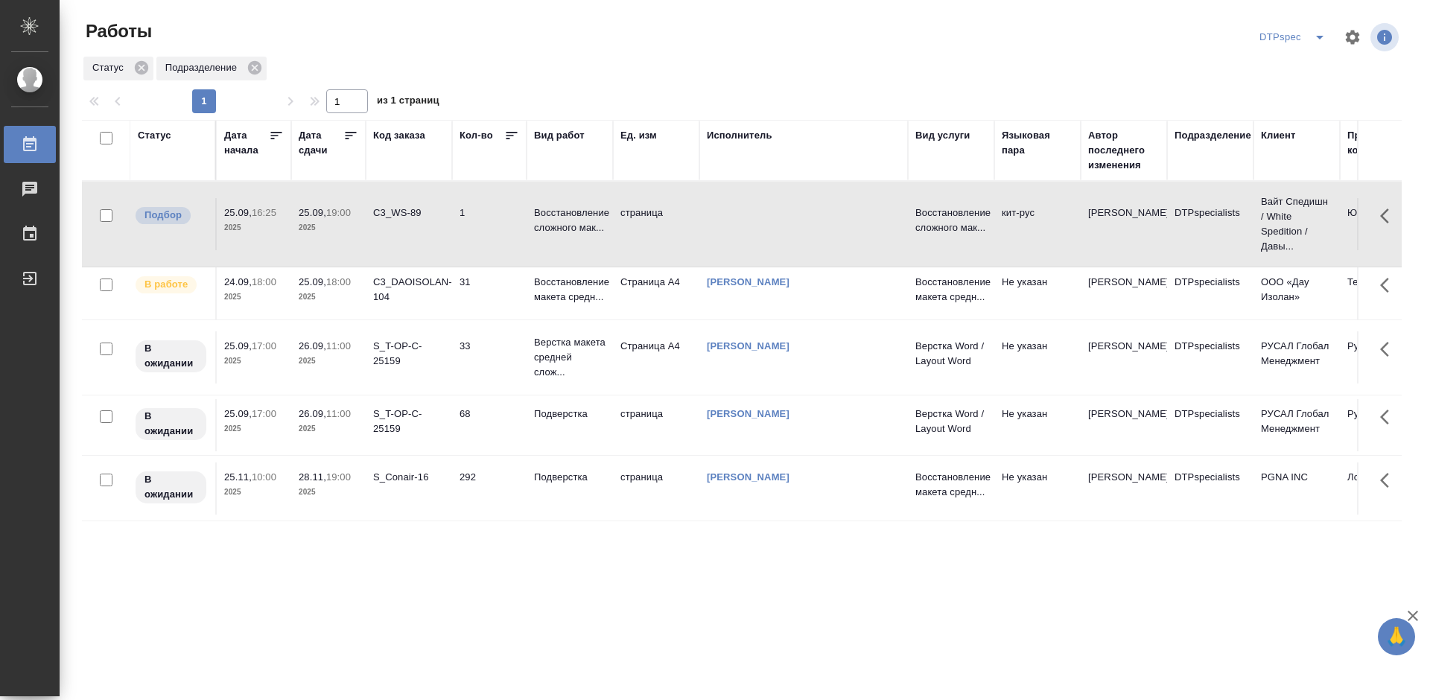
click at [581, 216] on p "Восстановление сложного мак..." at bounding box center [570, 221] width 72 height 30
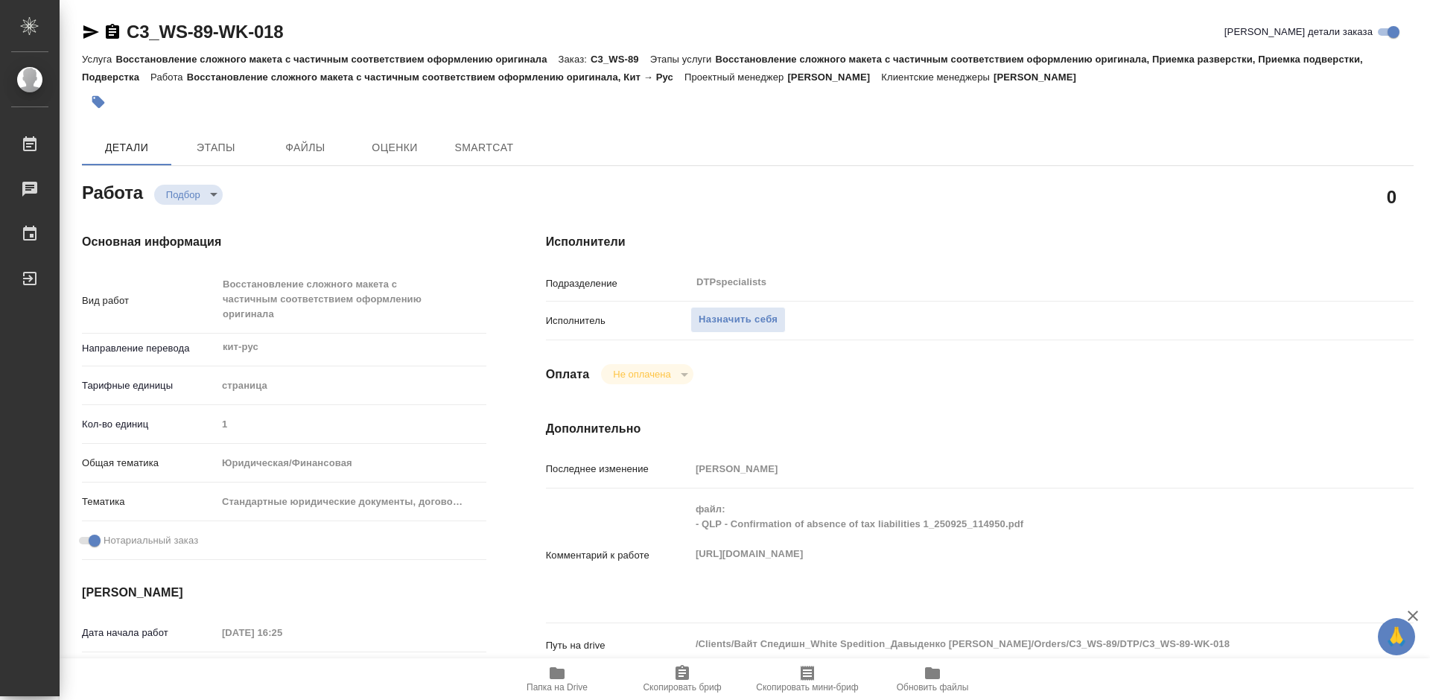
type textarea "x"
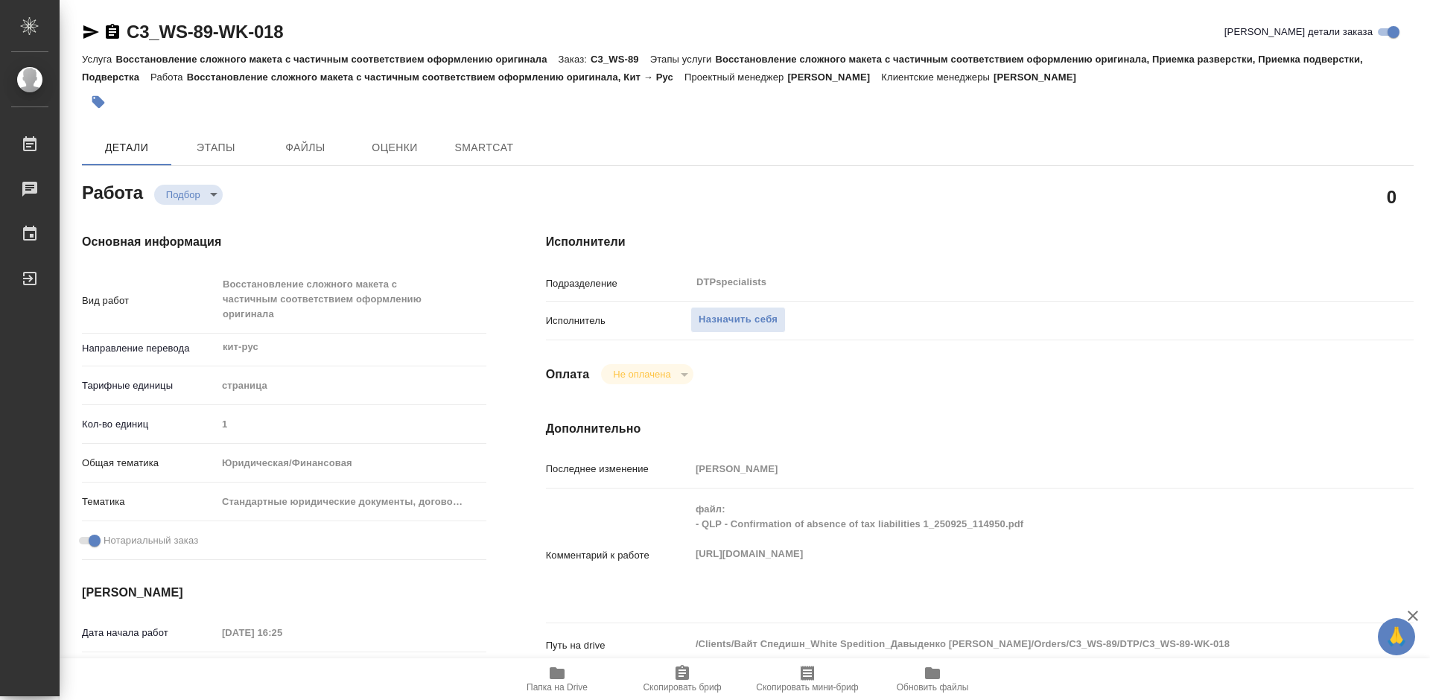
type textarea "x"
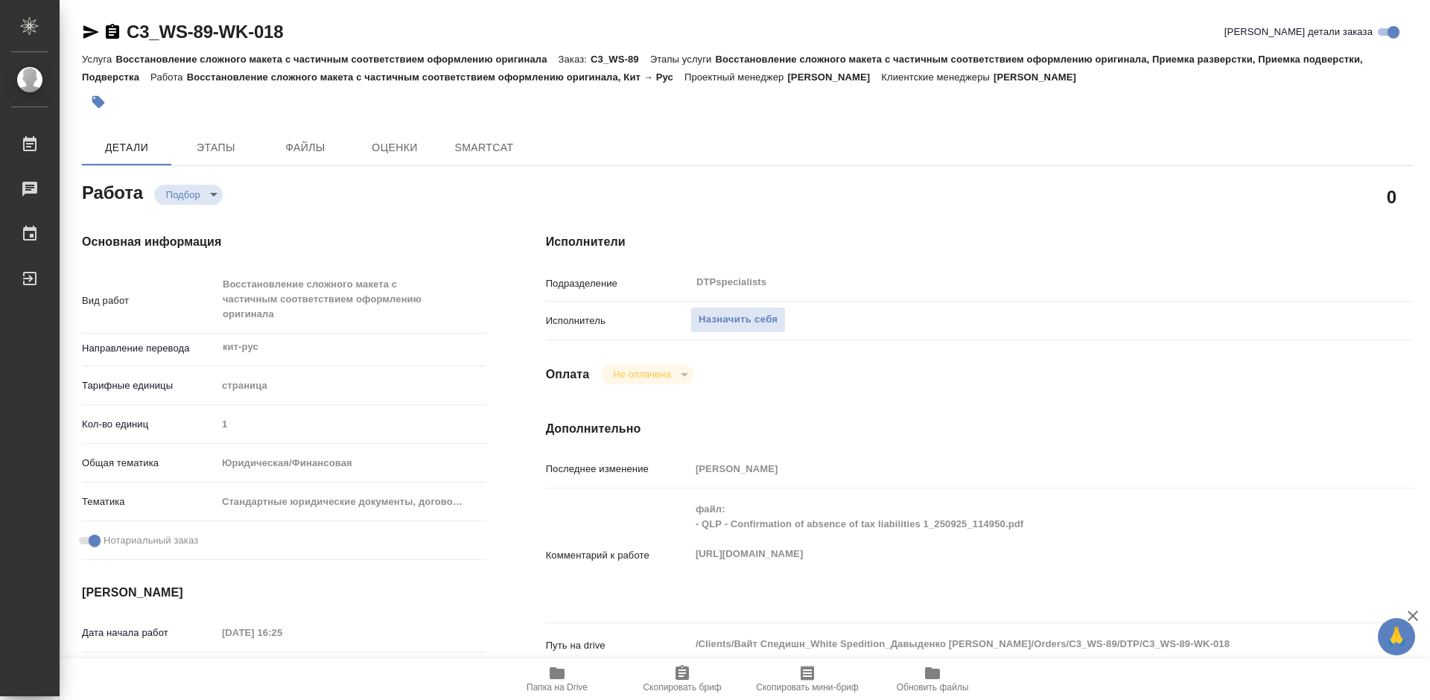
type textarea "x"
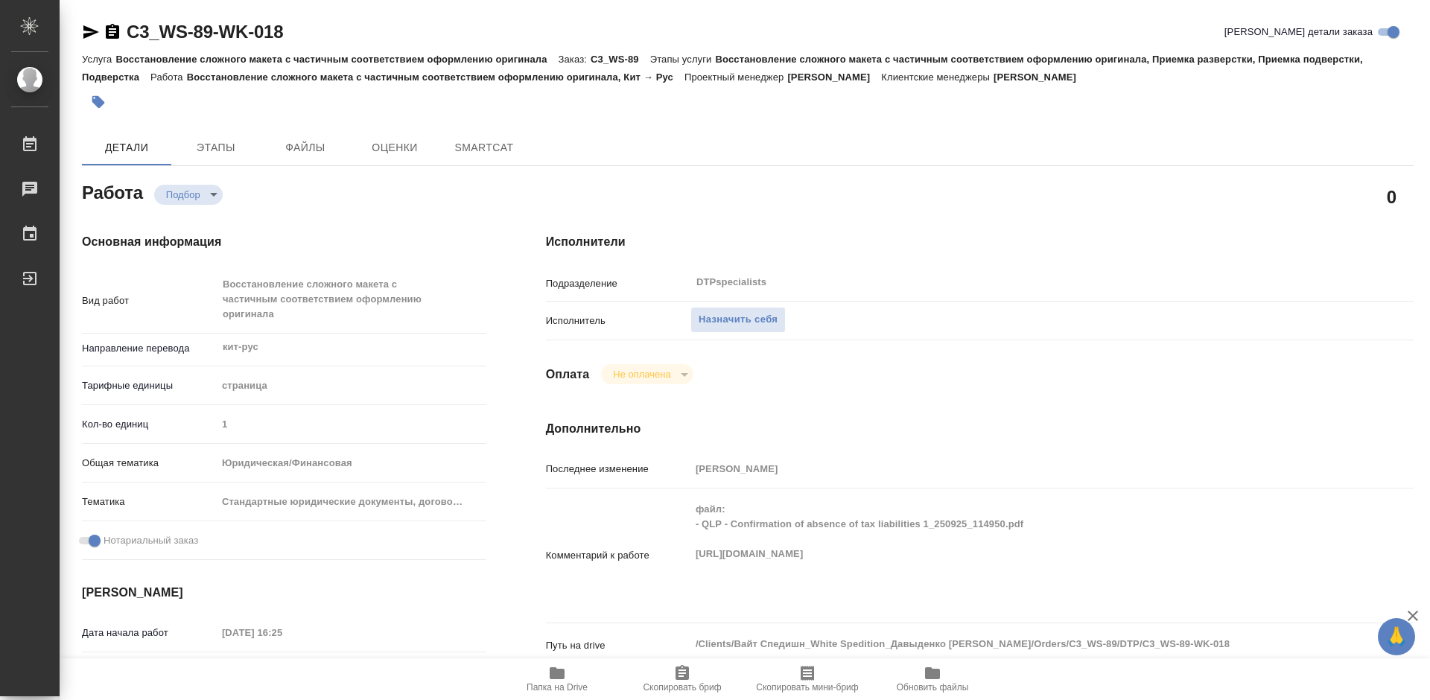
type textarea "x"
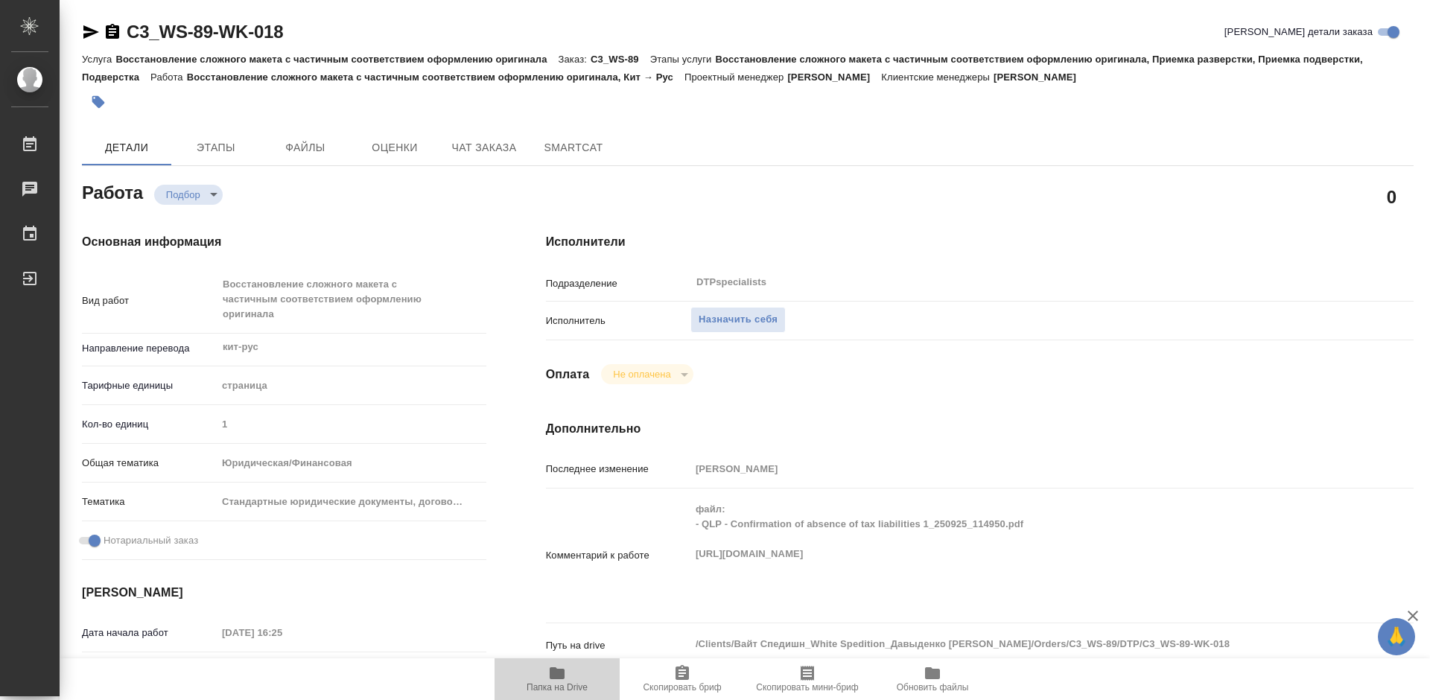
type textarea "x"
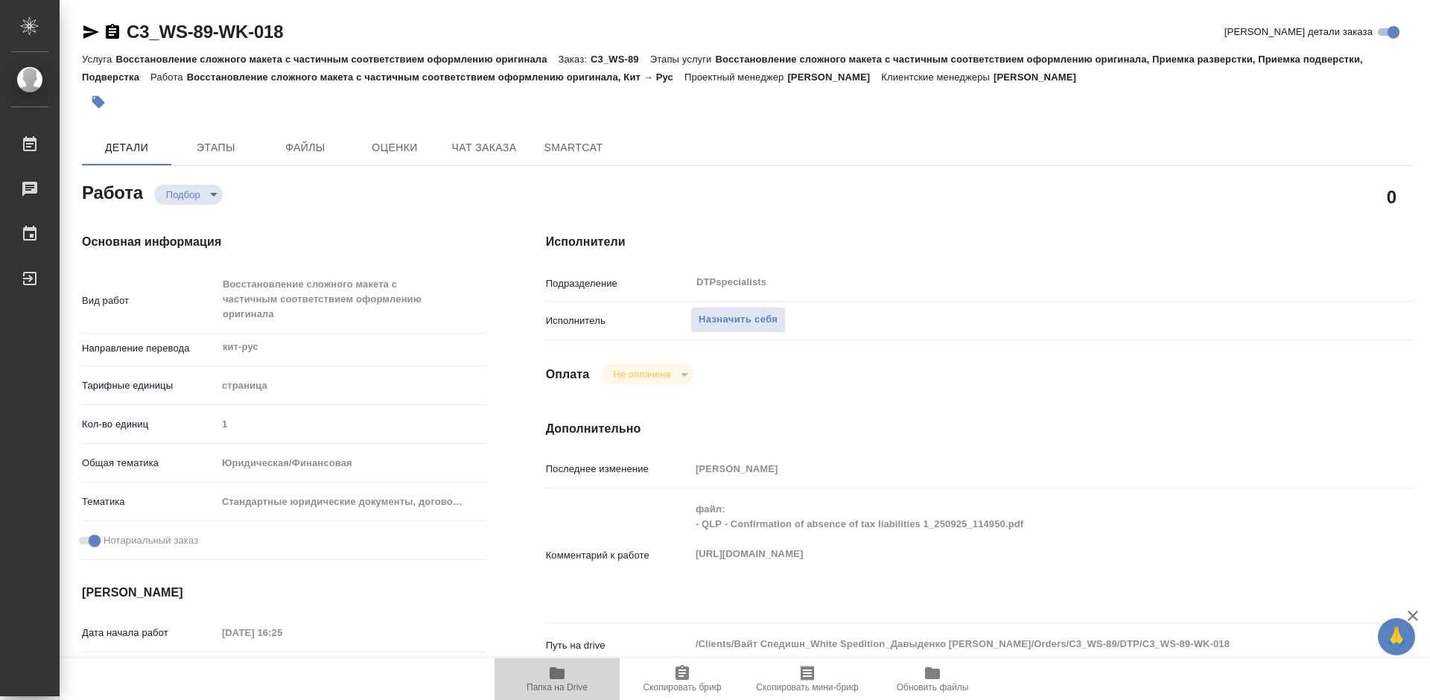
click at [571, 679] on span "Папка на Drive" at bounding box center [557, 678] width 107 height 28
type textarea "x"
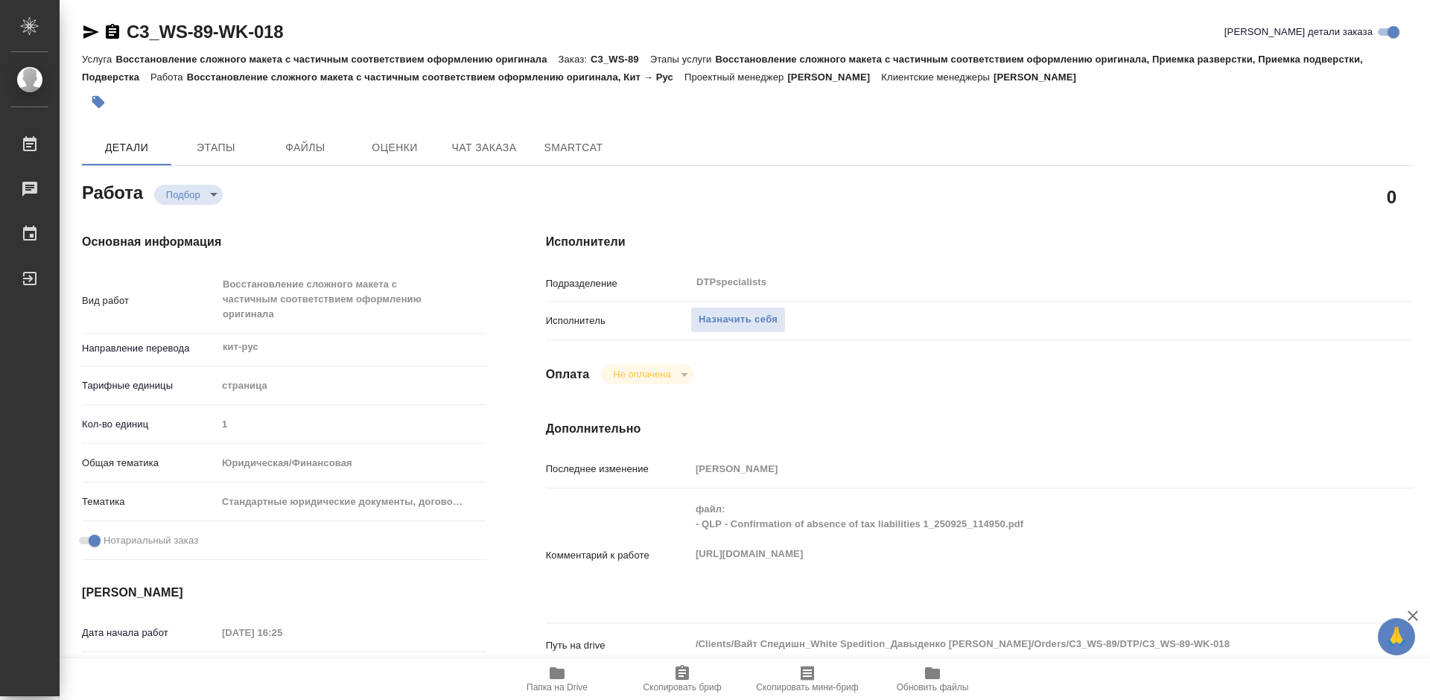
type textarea "x"
click at [726, 321] on span "Назначить себя" at bounding box center [738, 319] width 79 height 17
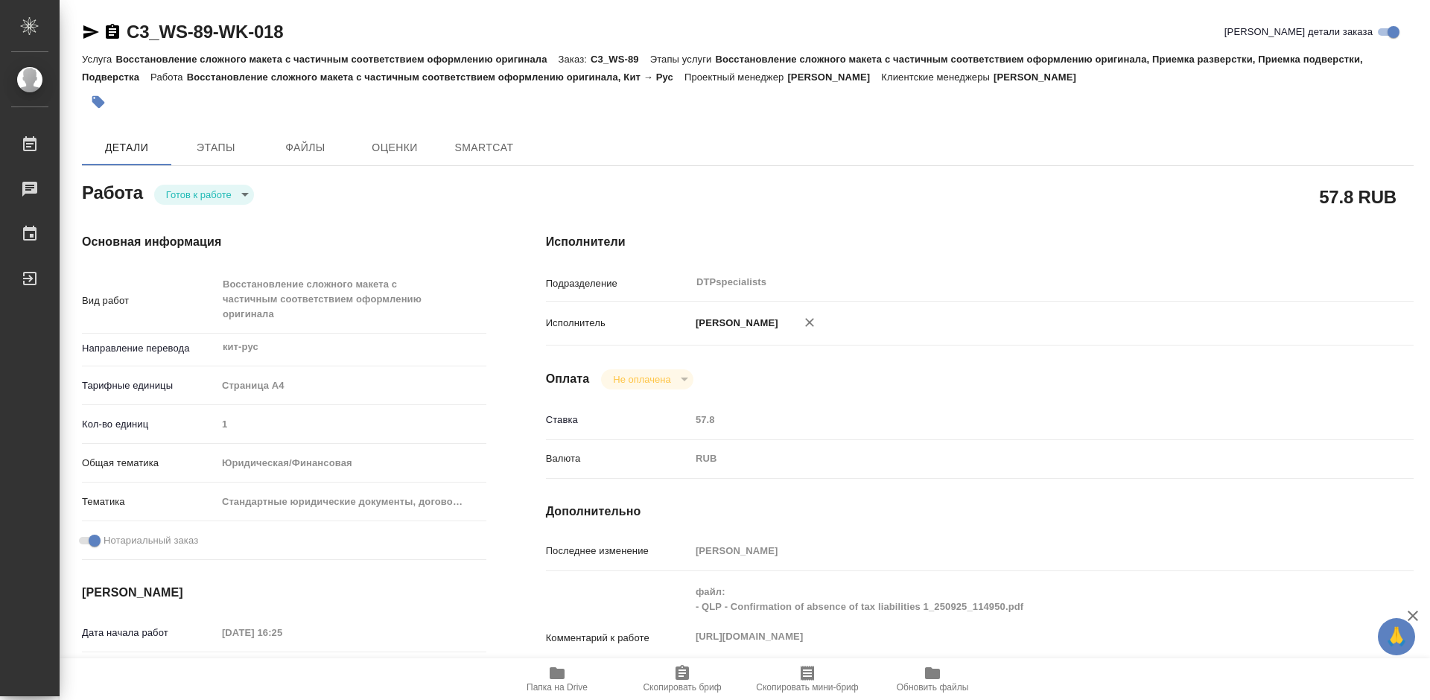
type textarea "x"
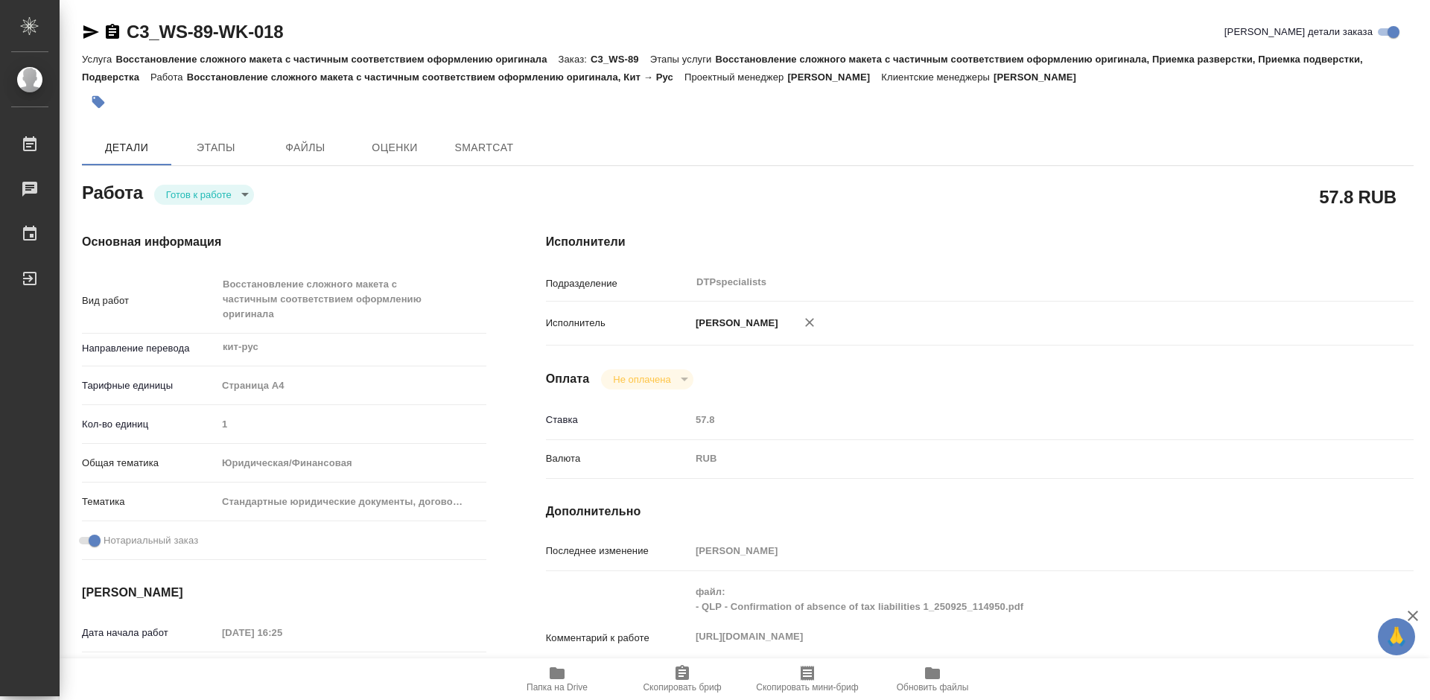
type textarea "x"
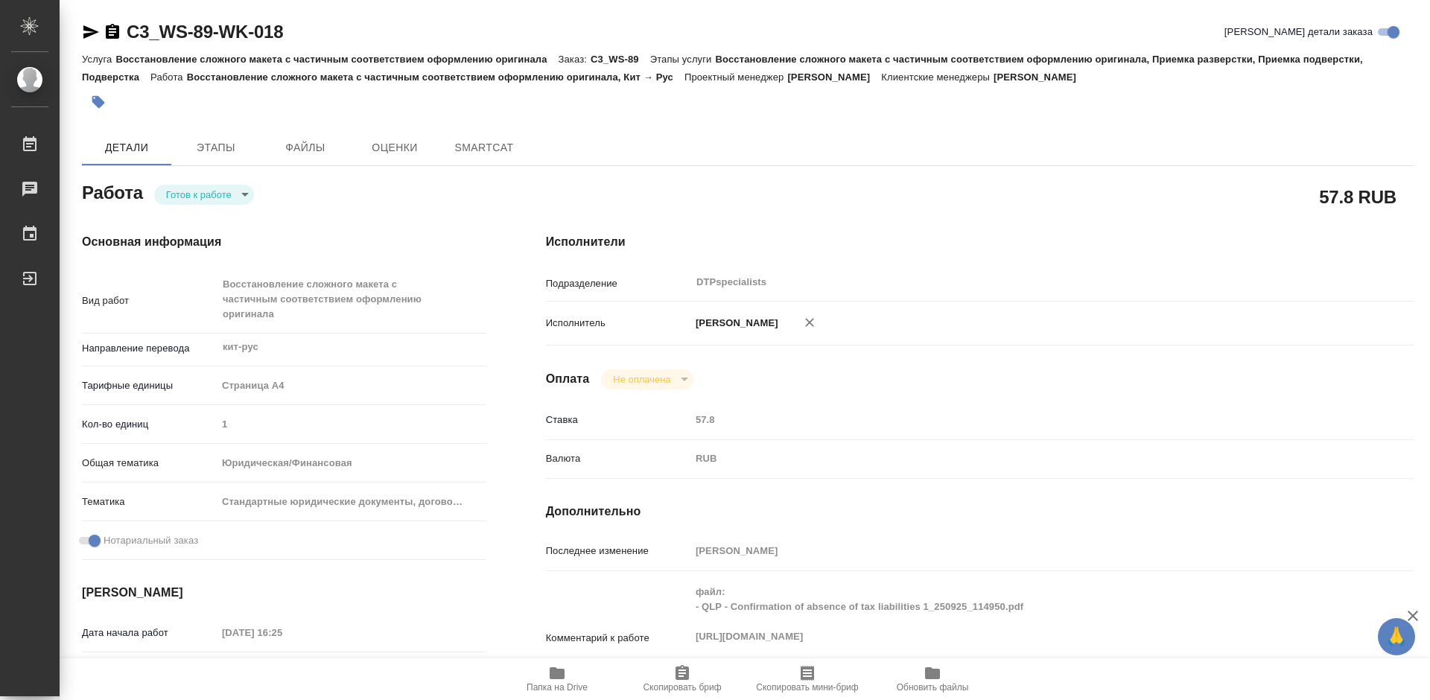
type textarea "x"
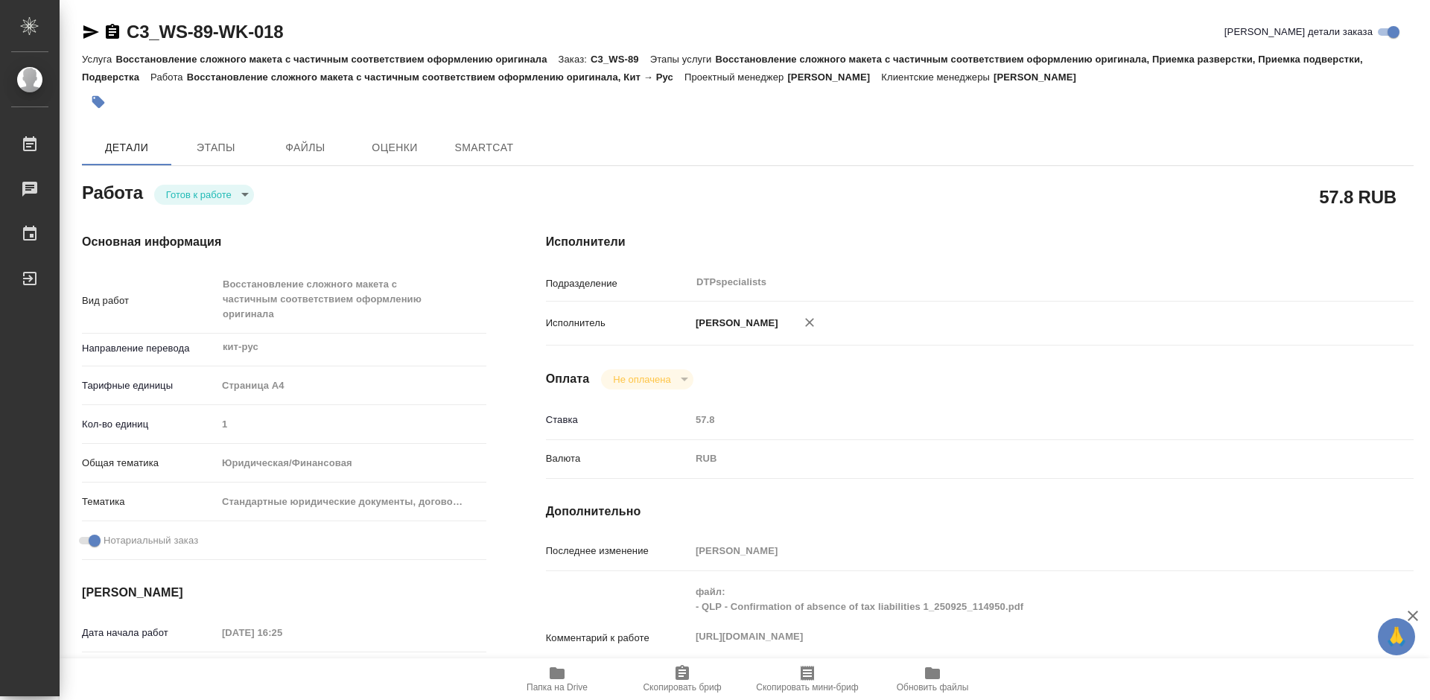
type textarea "x"
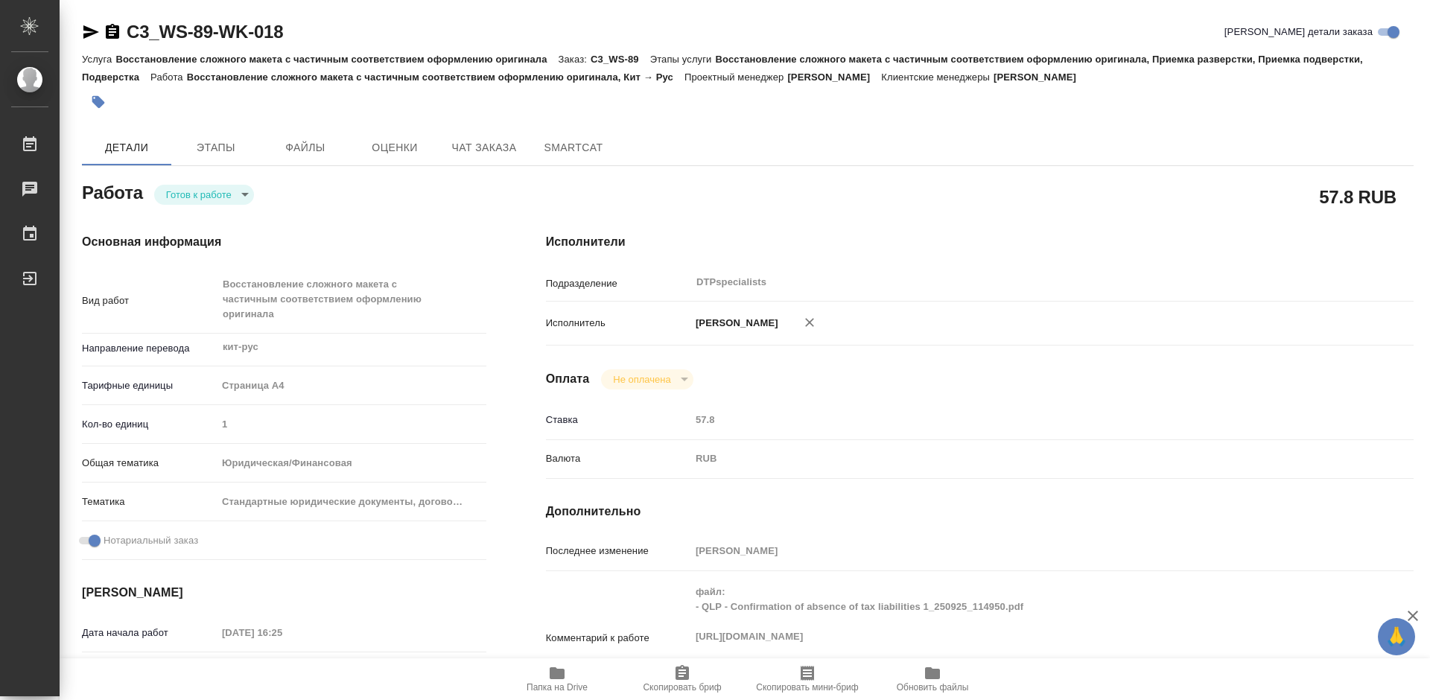
type textarea "x"
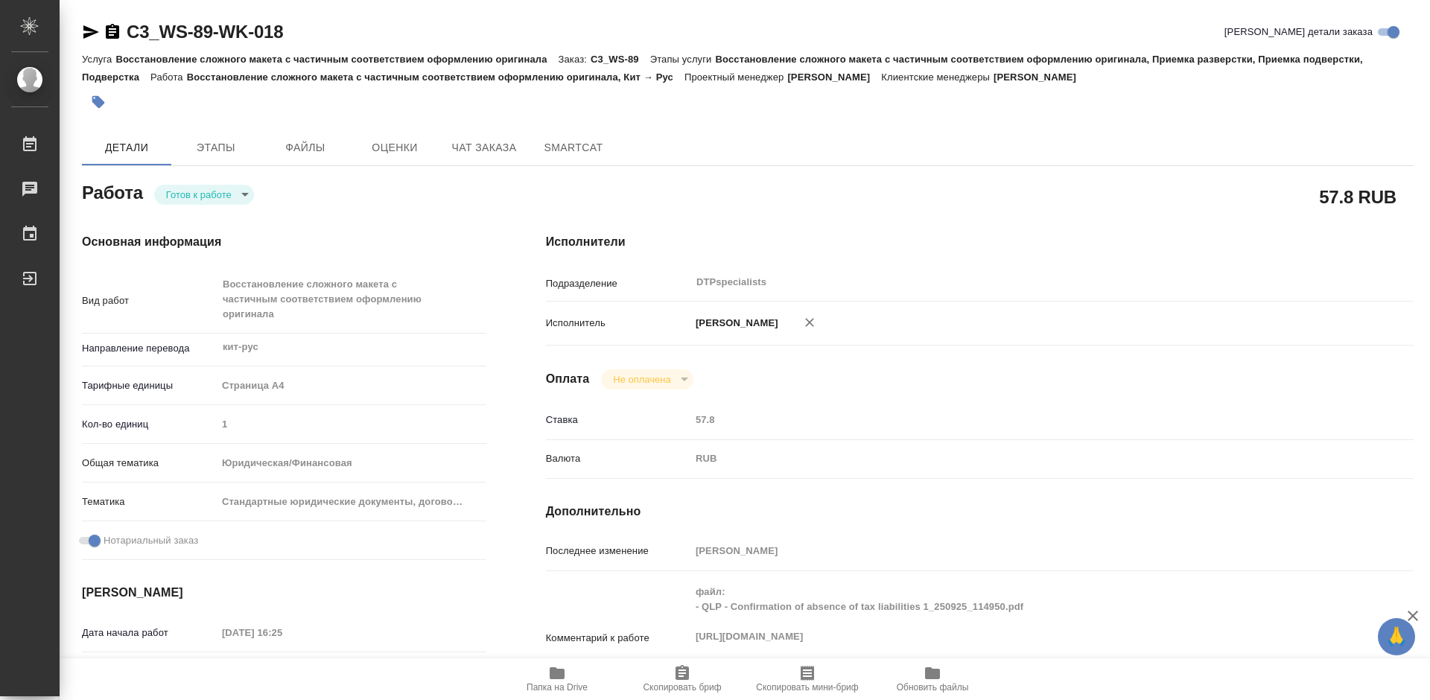
type textarea "x"
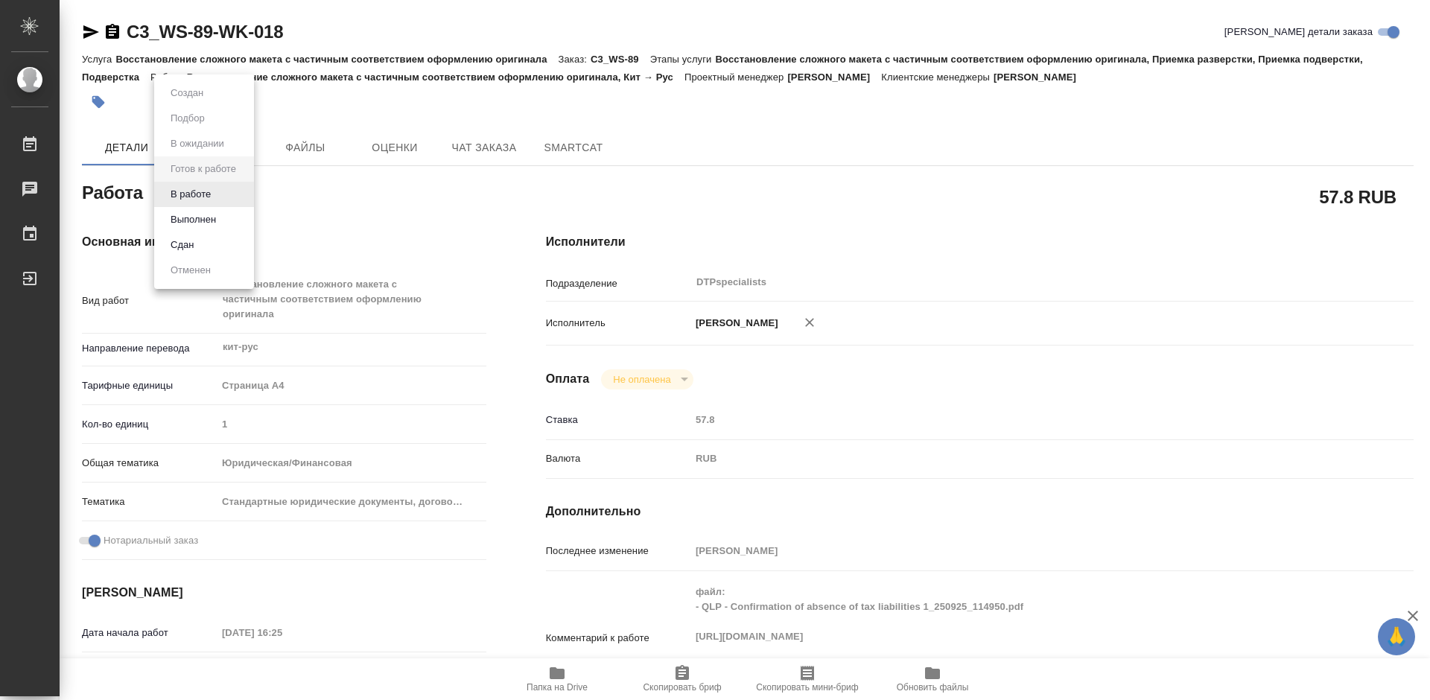
click at [212, 192] on body "🙏 .cls-1 fill:#fff; AWATERA Работы 0 Чаты График Выйти C3_WS-89-WK-018 Кратко д…" at bounding box center [715, 350] width 1430 height 700
click at [206, 194] on button "В работе" at bounding box center [190, 194] width 49 height 16
type textarea "x"
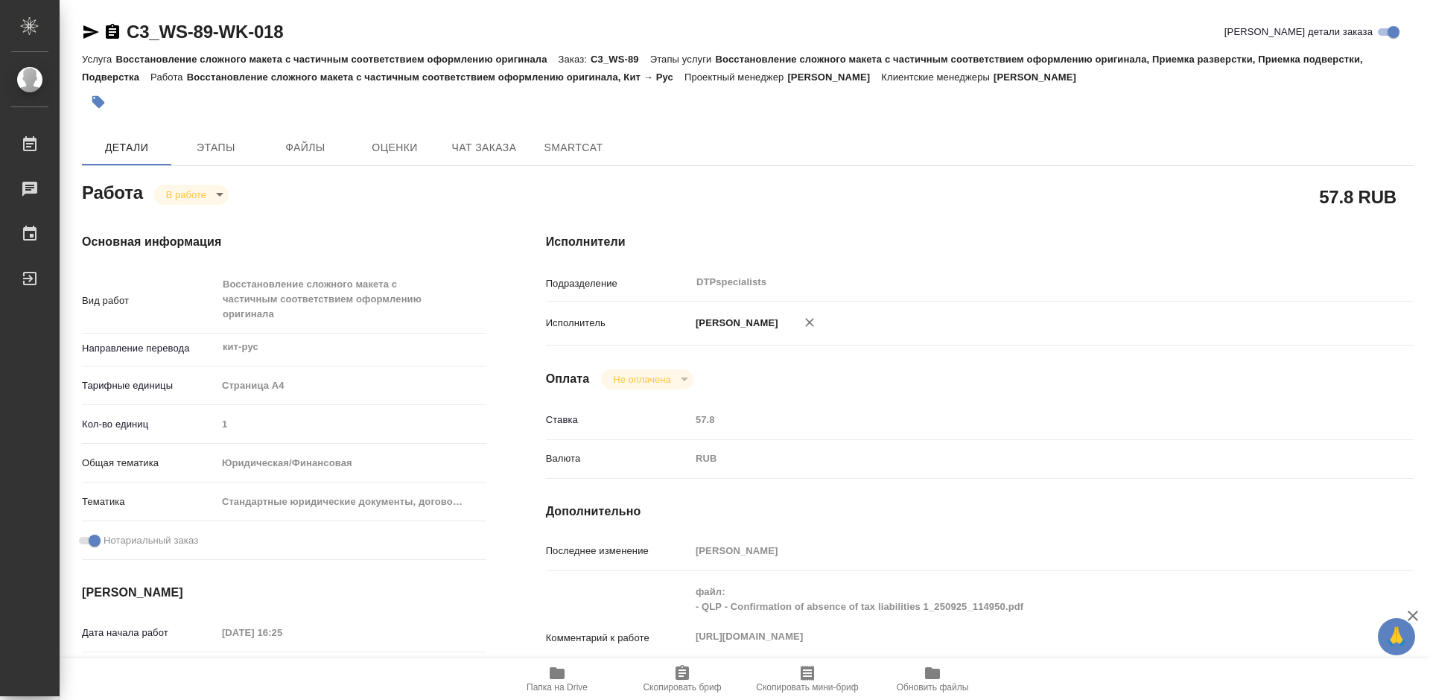
type textarea "x"
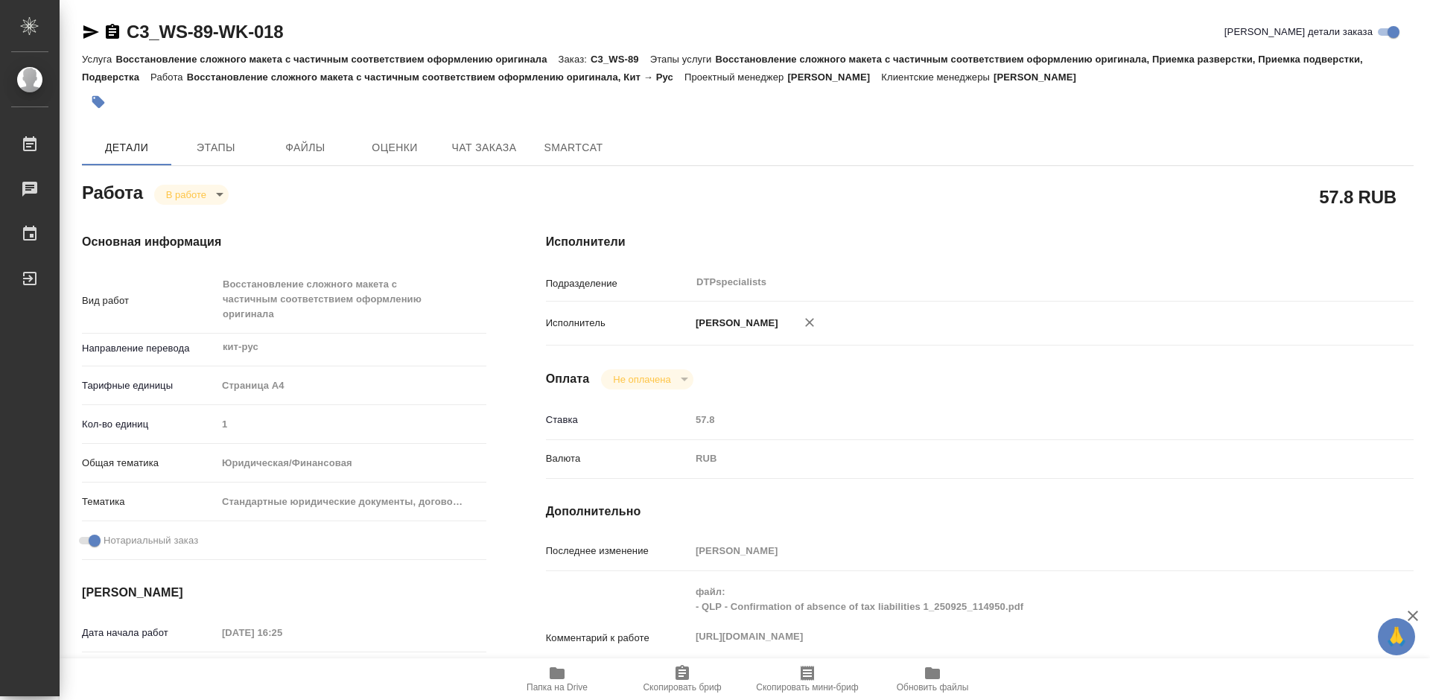
type textarea "x"
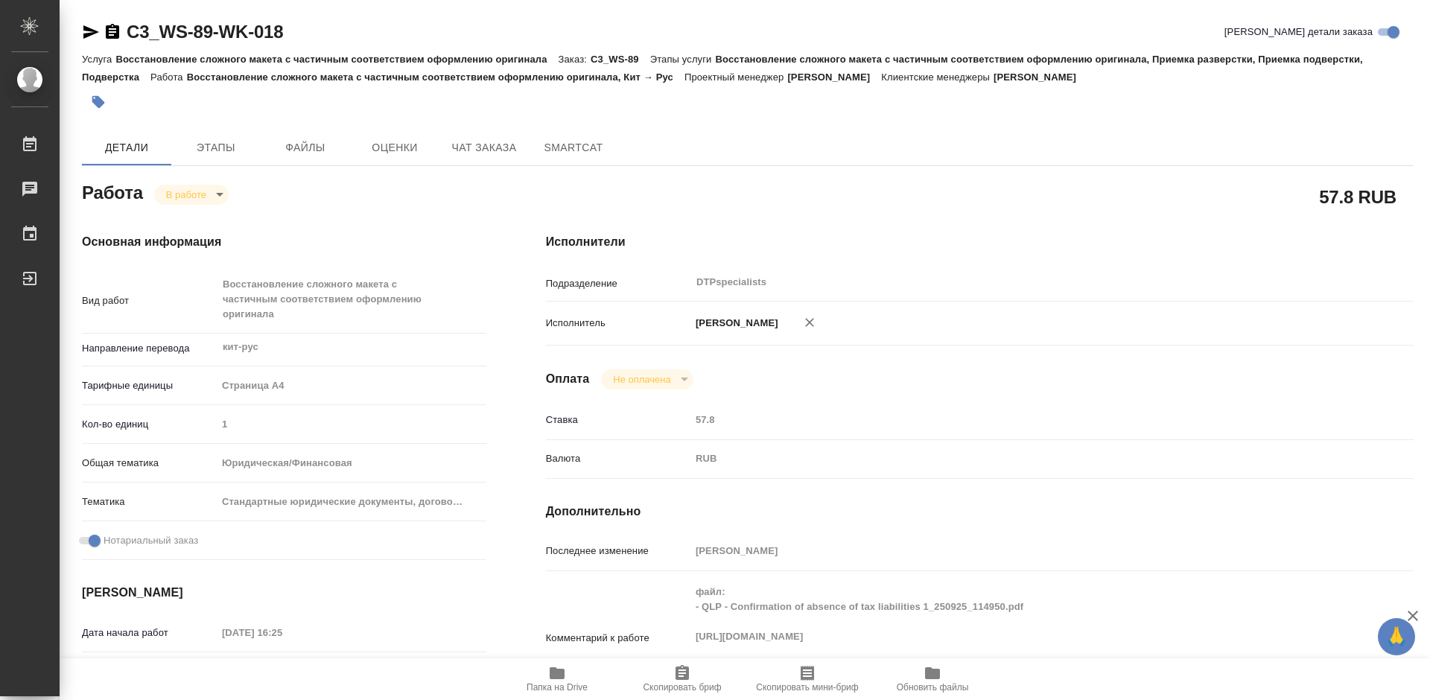
type textarea "x"
click at [115, 34] on icon "button" at bounding box center [112, 31] width 13 height 15
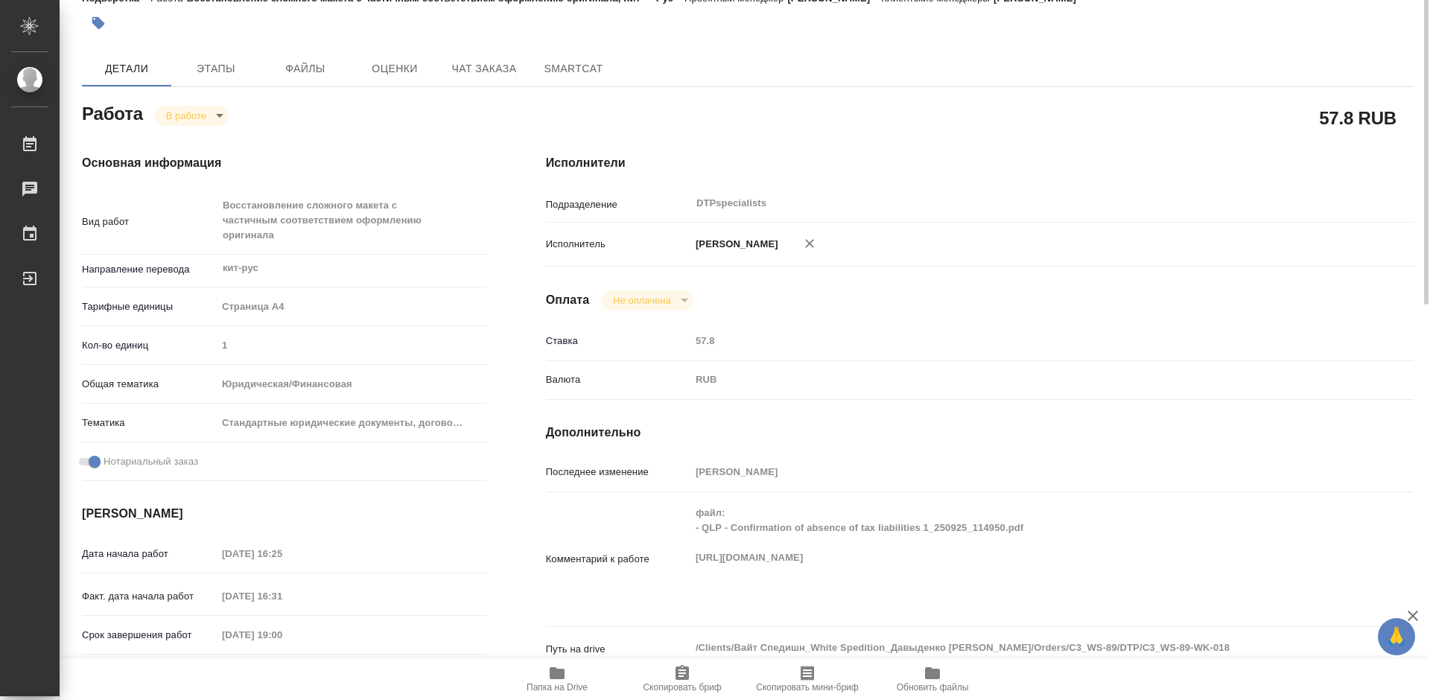
scroll to position [4, 0]
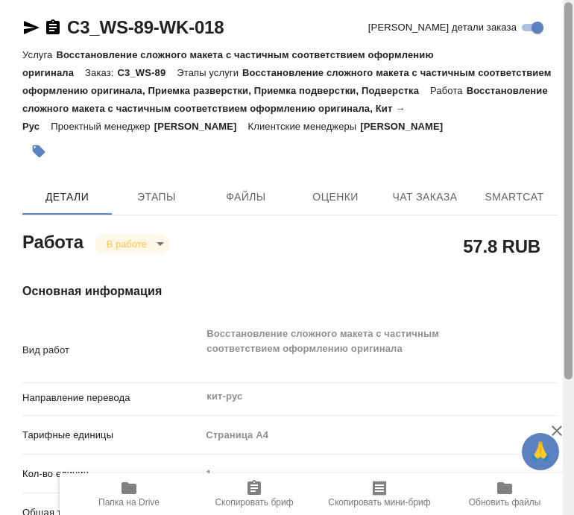
type textarea "x"
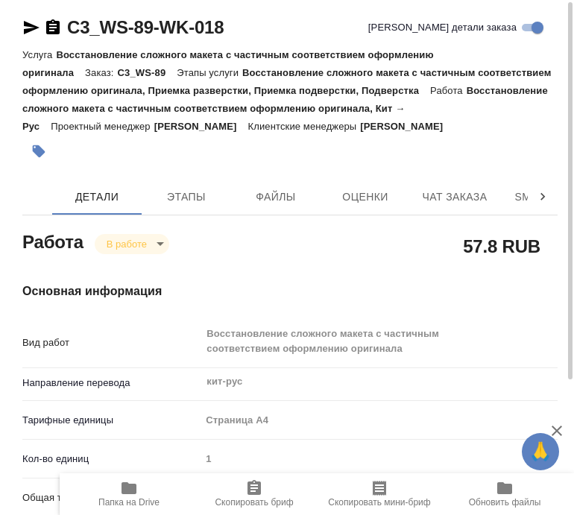
type textarea "x"
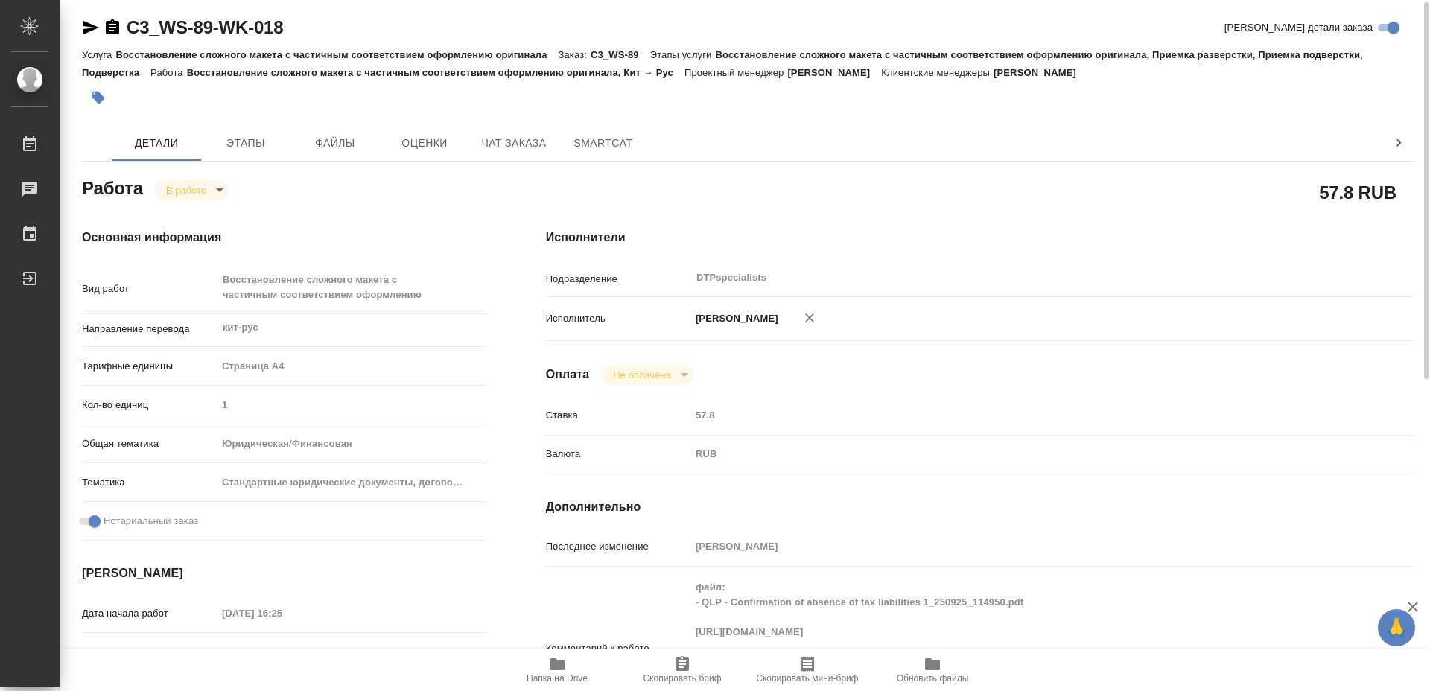
type textarea "x"
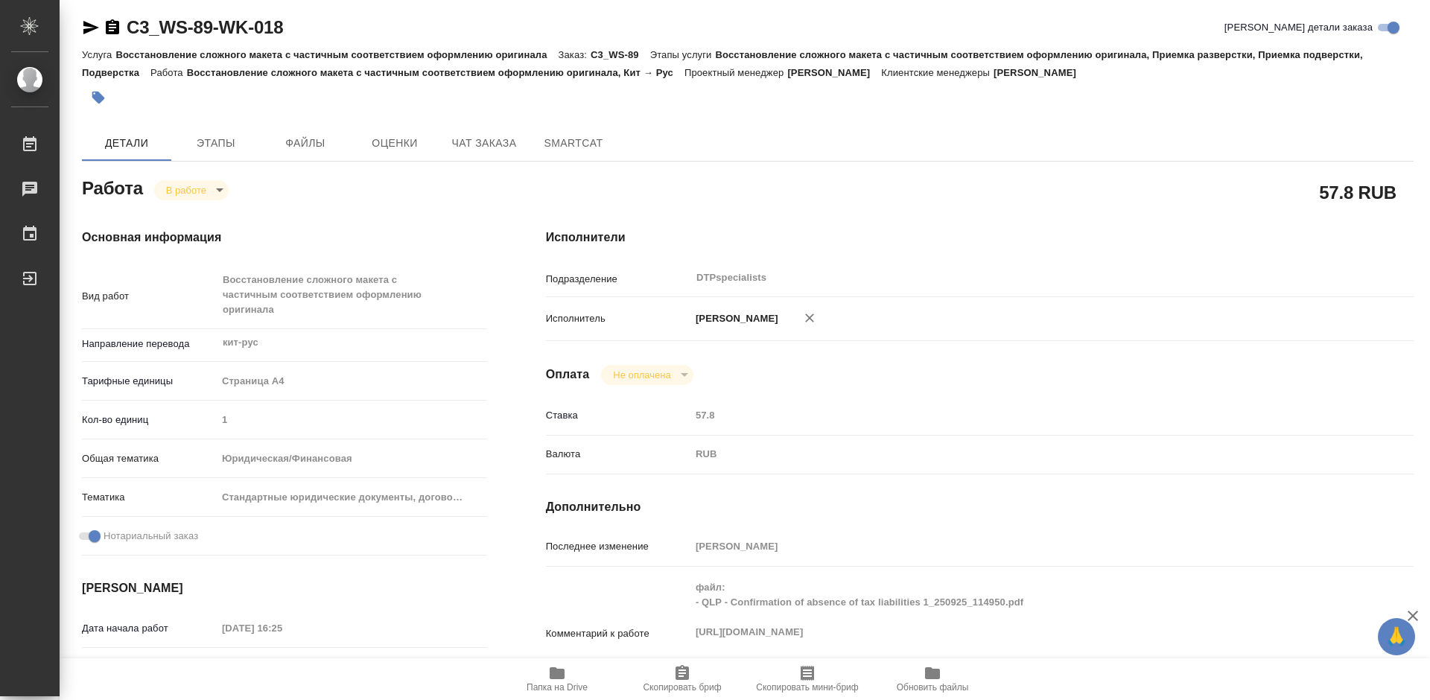
type textarea "x"
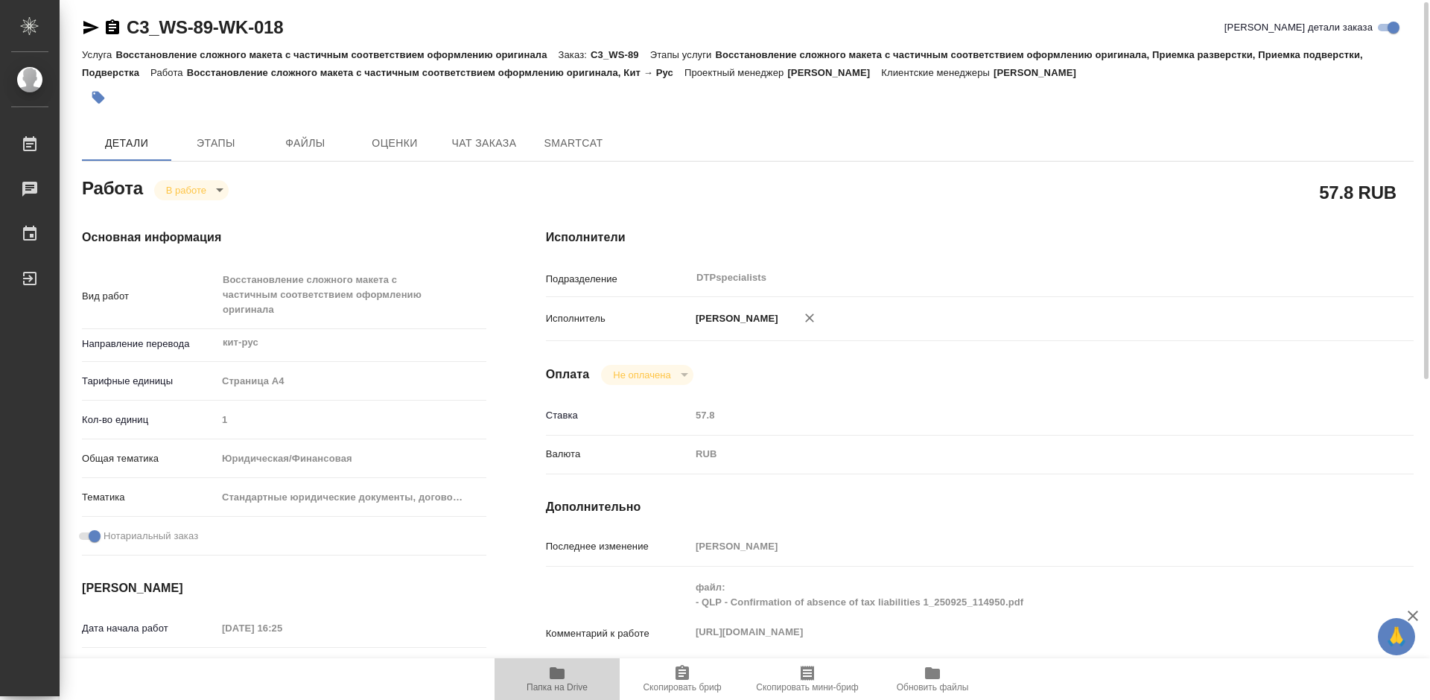
click at [563, 679] on icon "button" at bounding box center [557, 673] width 15 height 12
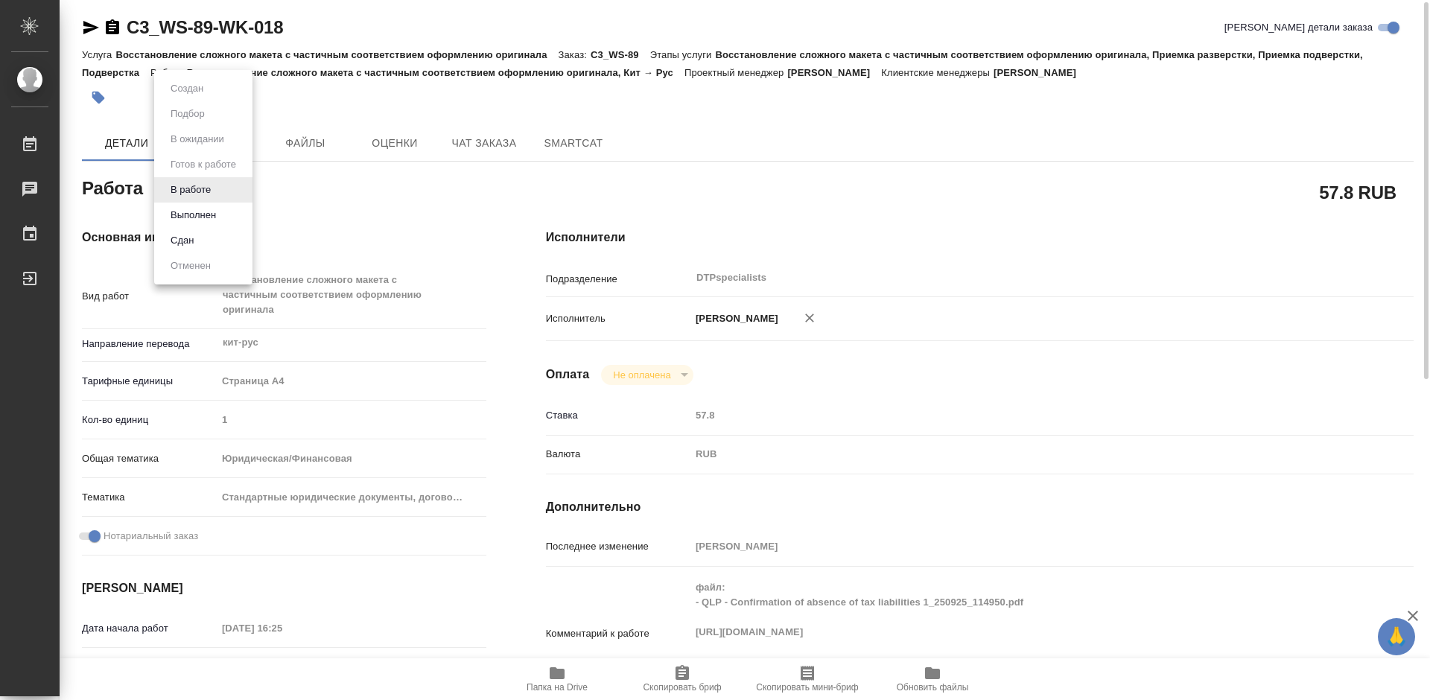
click at [214, 188] on body "🙏 .cls-1 fill:#fff; AWATERA Работы 0 Чаты График Выйти C3_WS-89-WK-018 Кратко д…" at bounding box center [715, 350] width 1430 height 700
click at [186, 212] on button "Выполнен" at bounding box center [193, 215] width 54 height 16
type textarea "x"
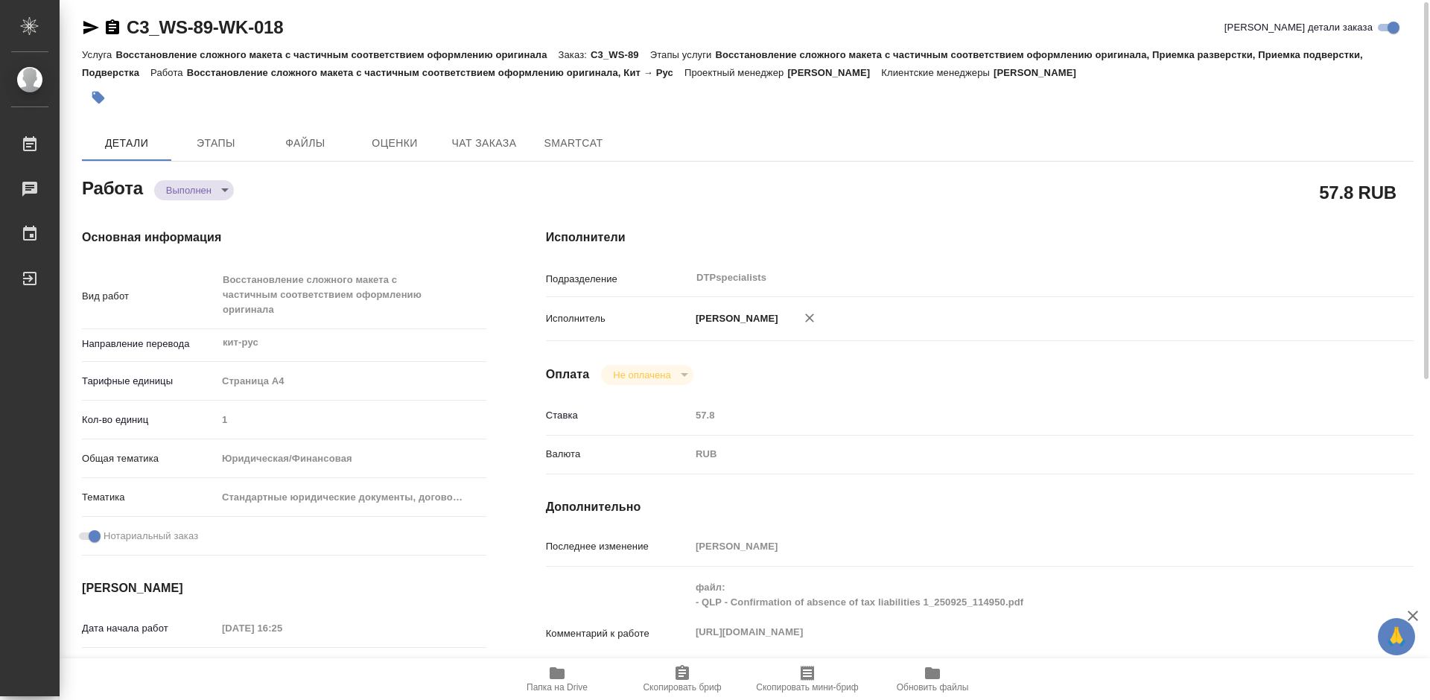
type textarea "x"
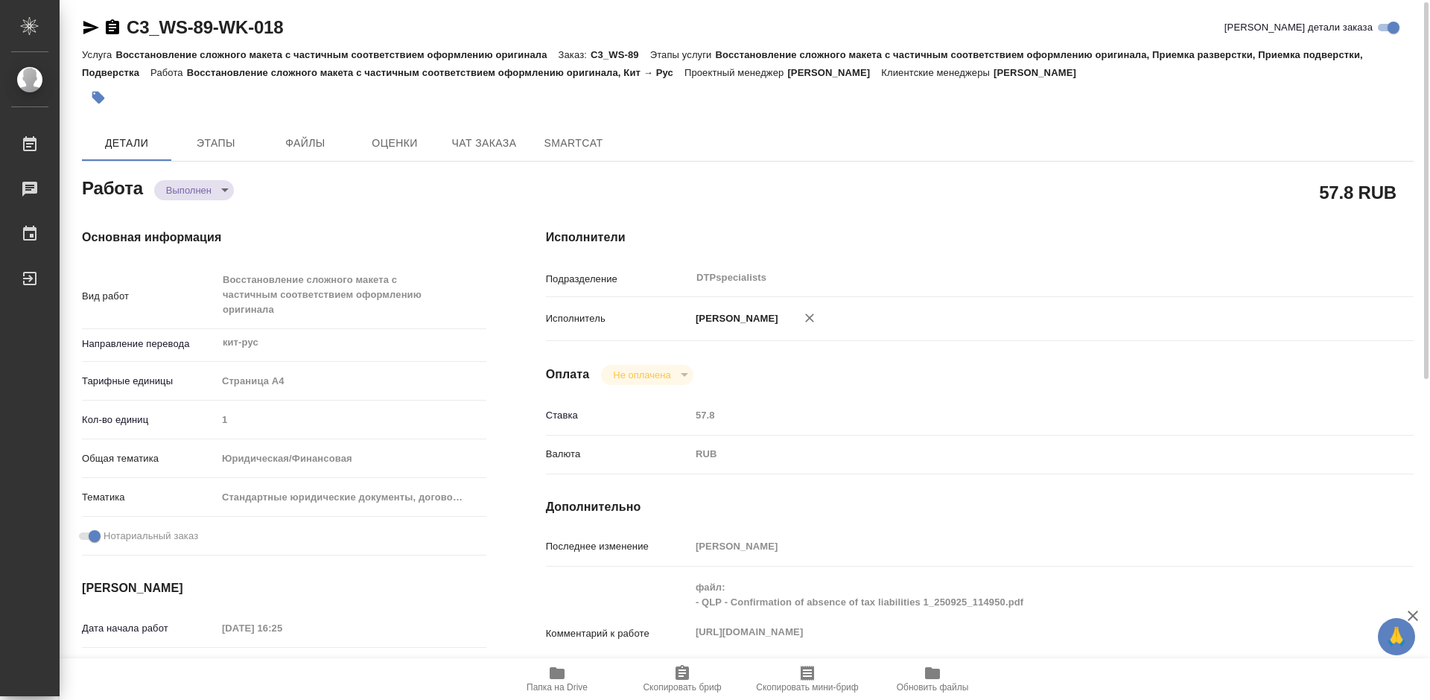
type textarea "x"
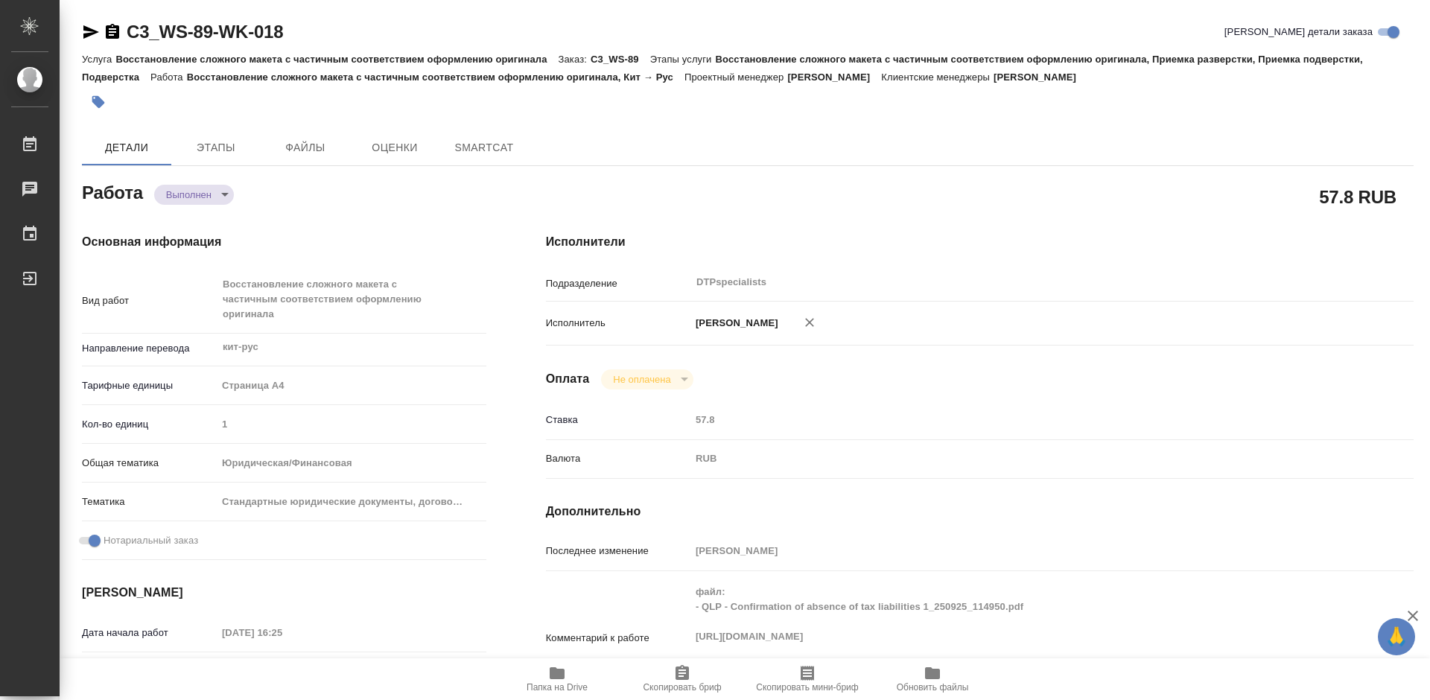
type textarea "x"
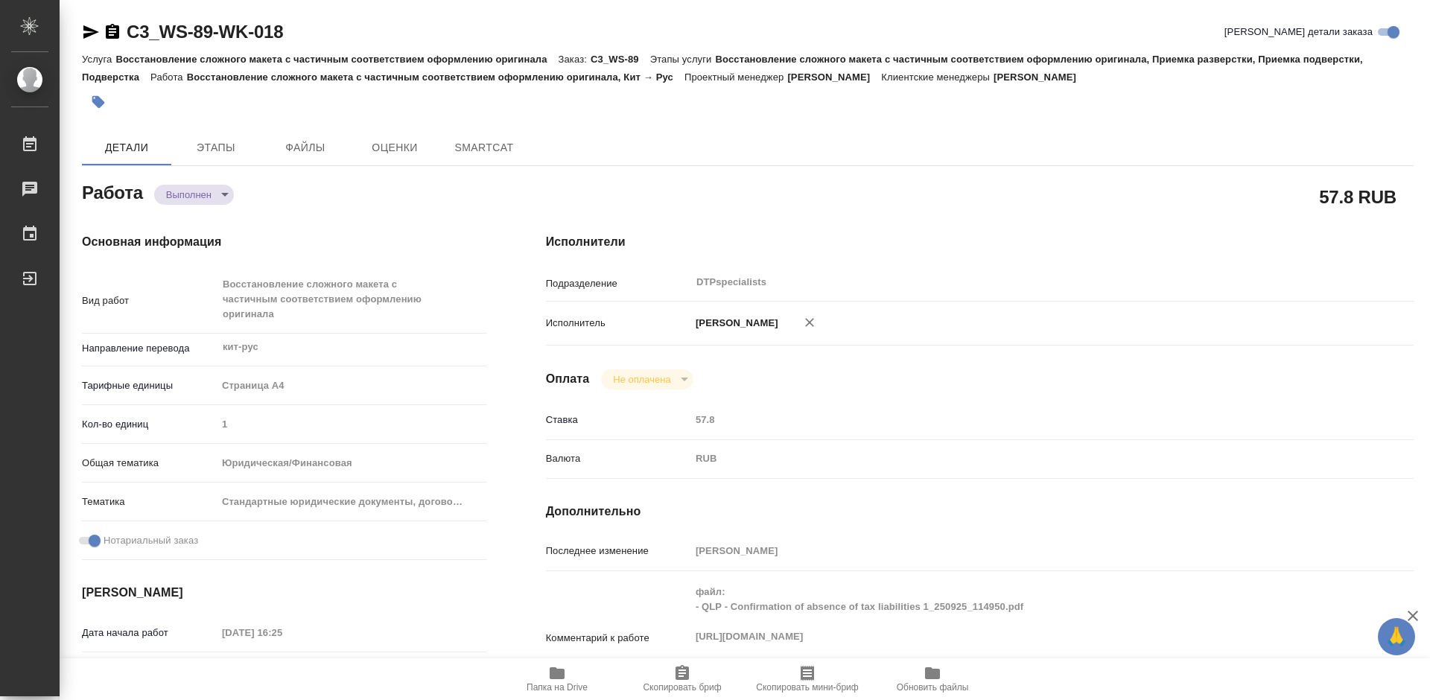
type textarea "x"
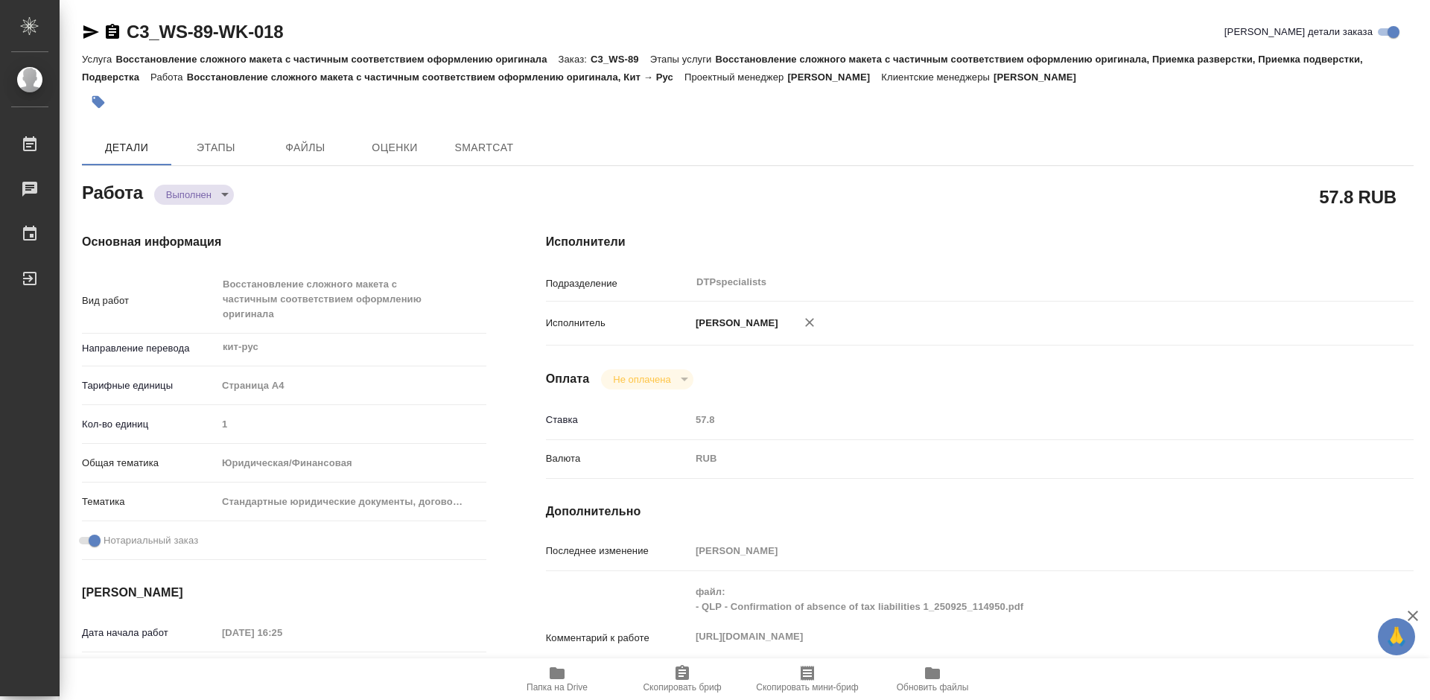
type textarea "x"
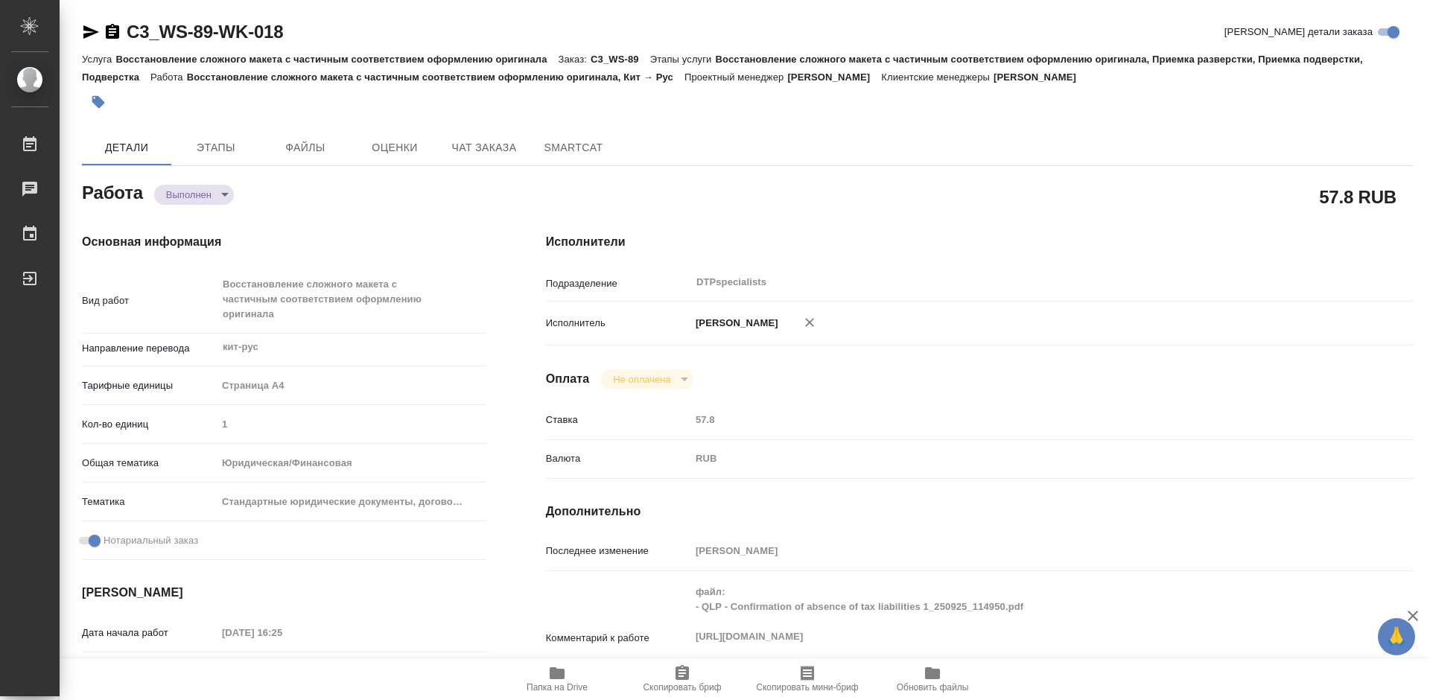
type textarea "x"
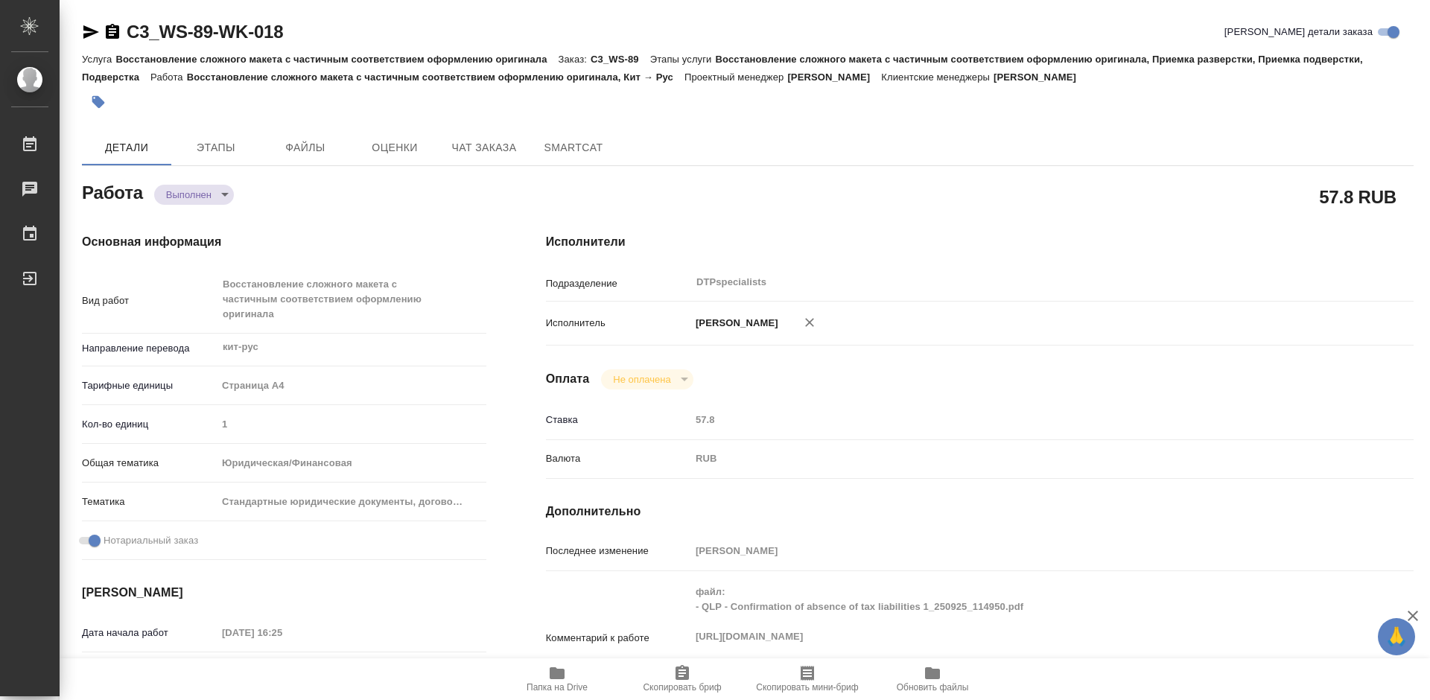
type textarea "x"
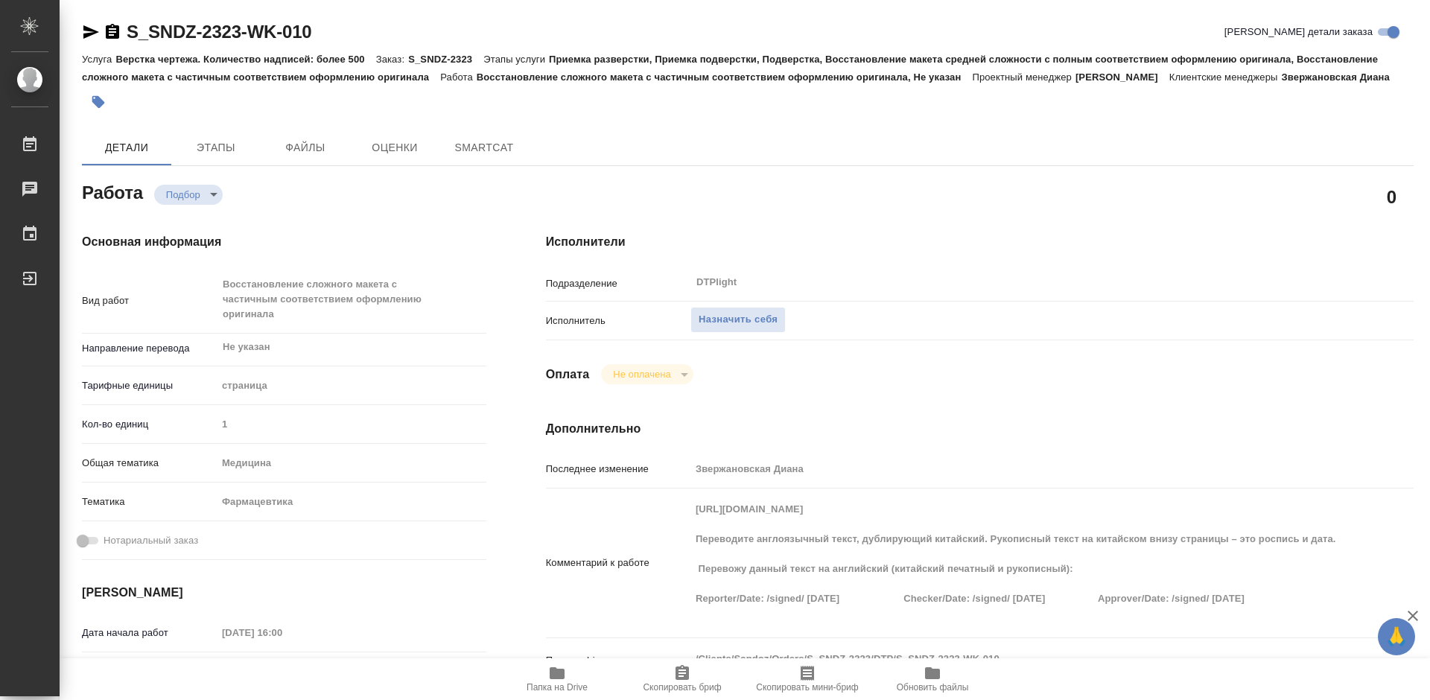
type textarea "x"
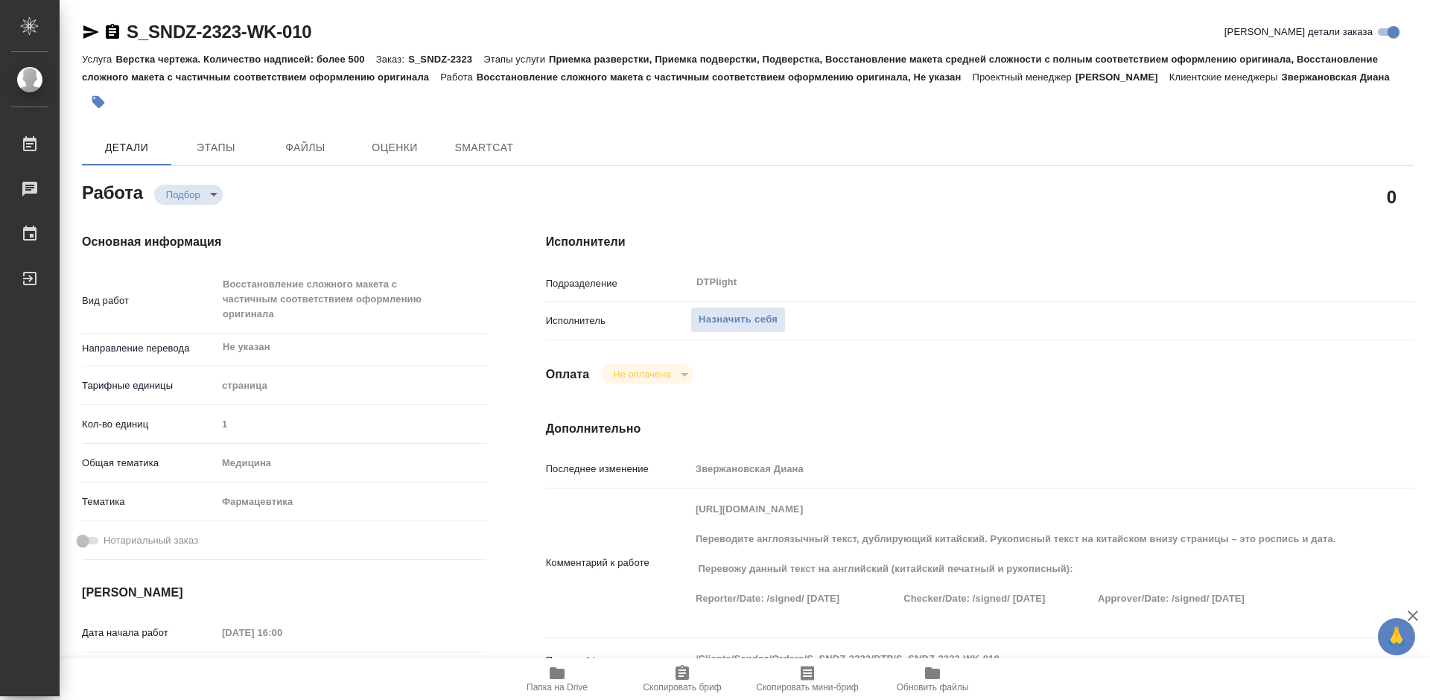
type textarea "x"
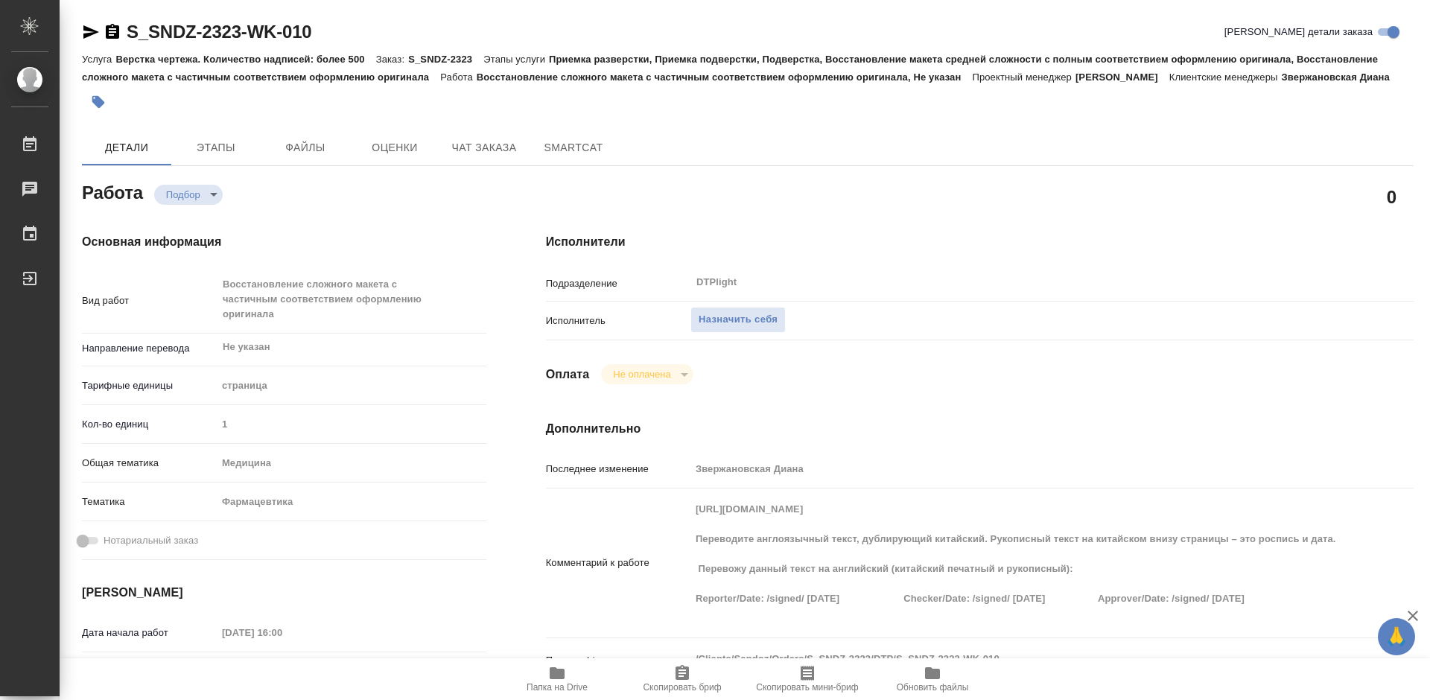
type textarea "x"
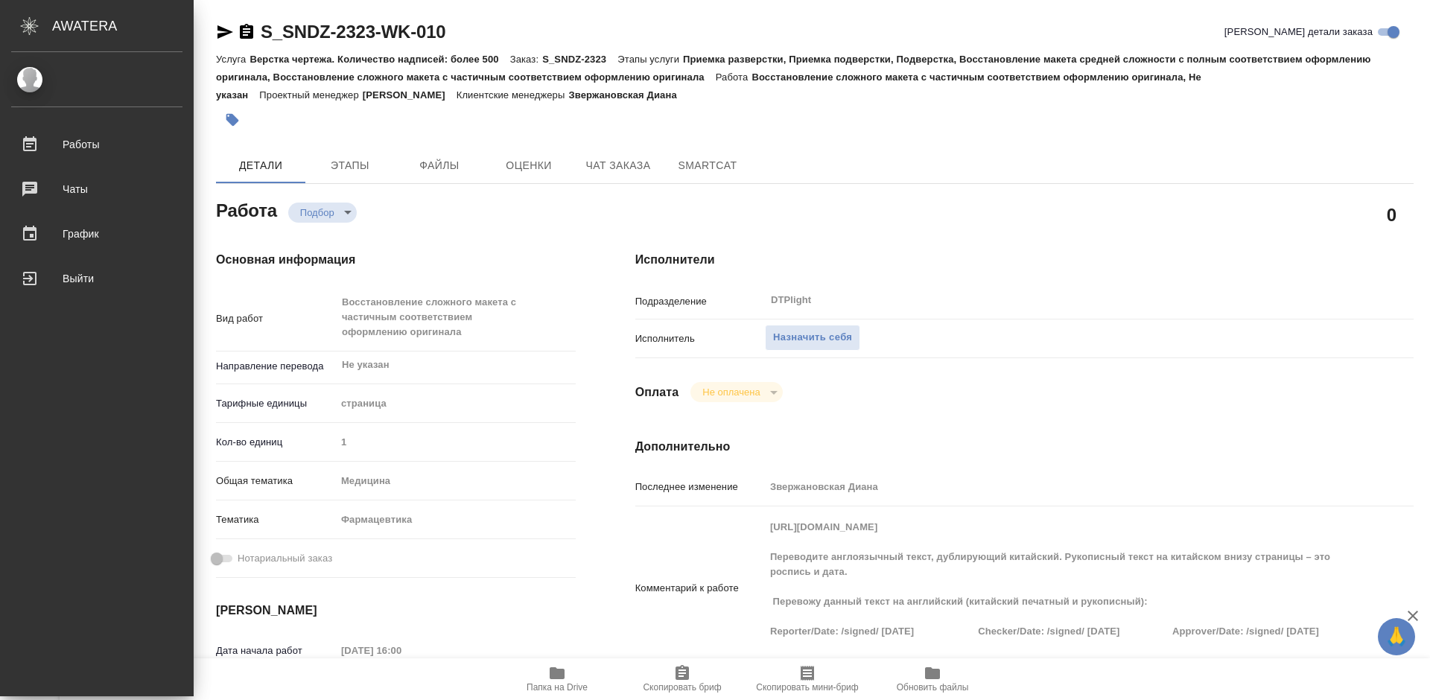
type textarea "x"
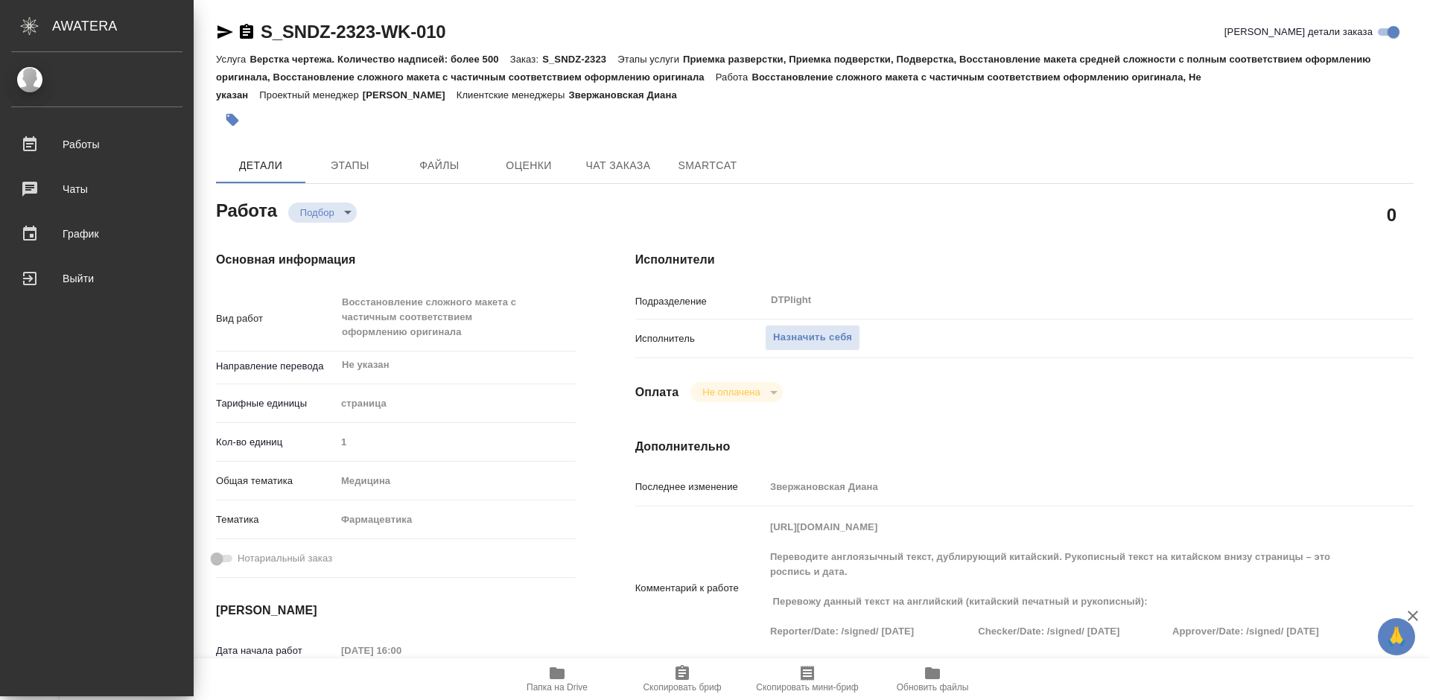
type textarea "x"
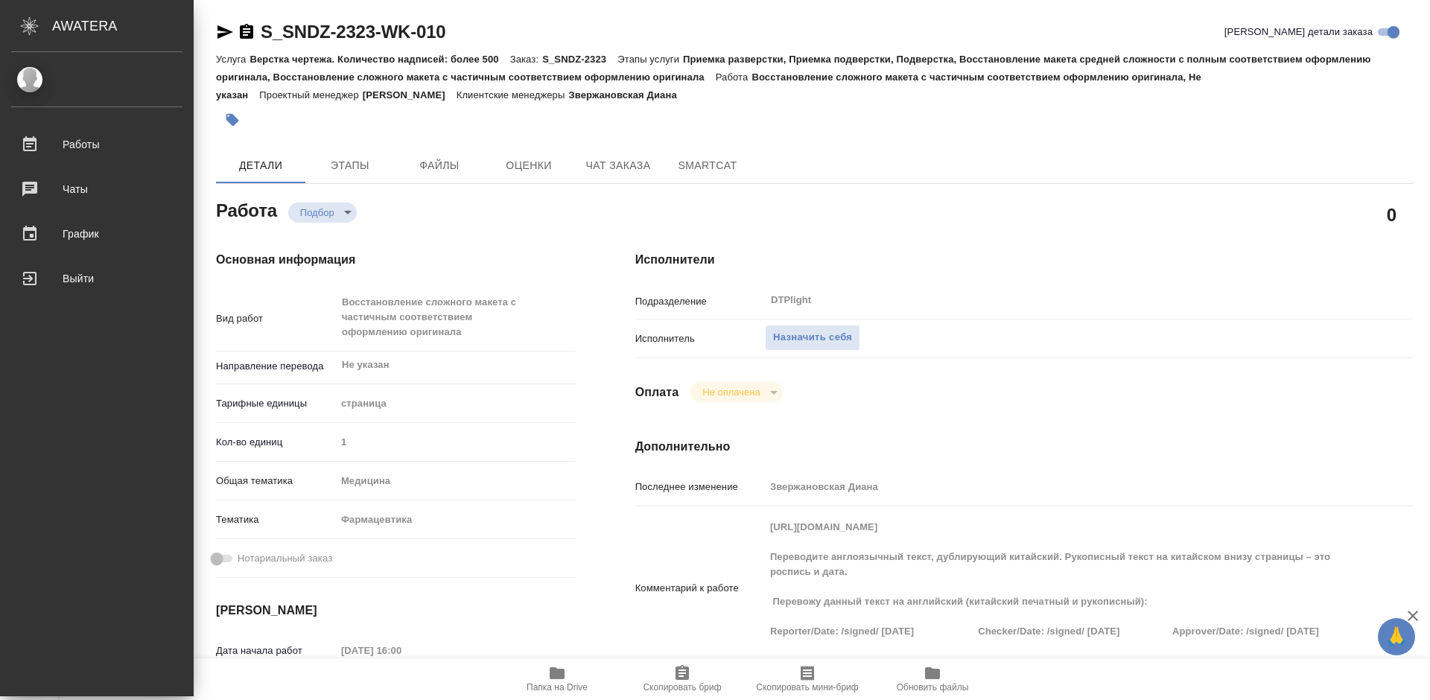
type textarea "x"
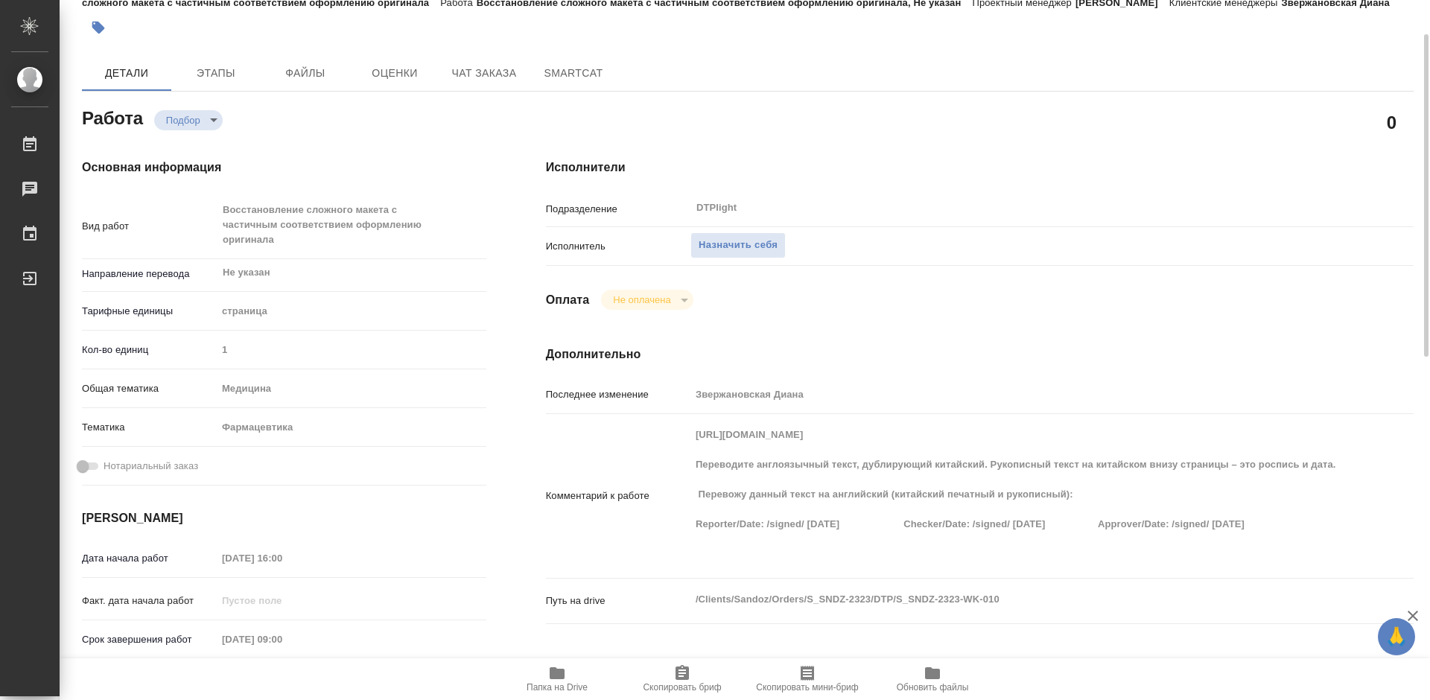
scroll to position [149, 0]
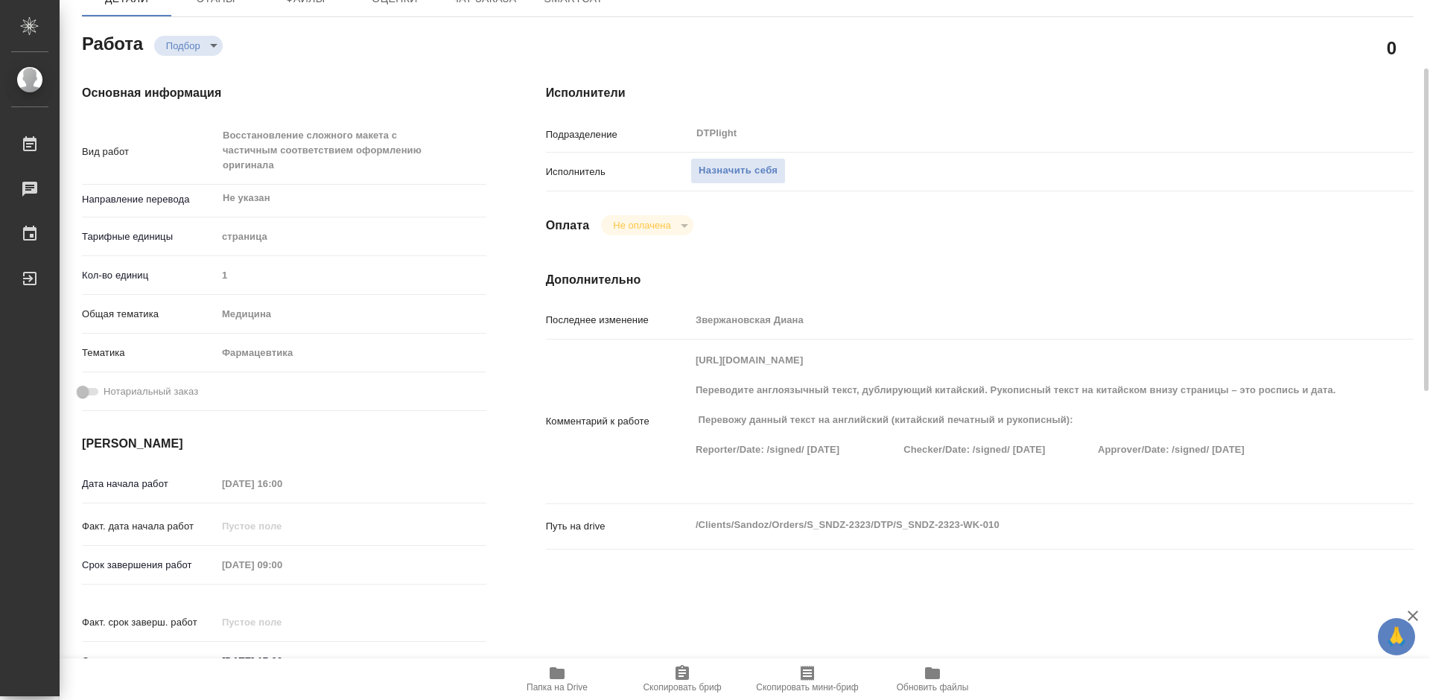
click at [559, 681] on icon "button" at bounding box center [557, 673] width 18 height 18
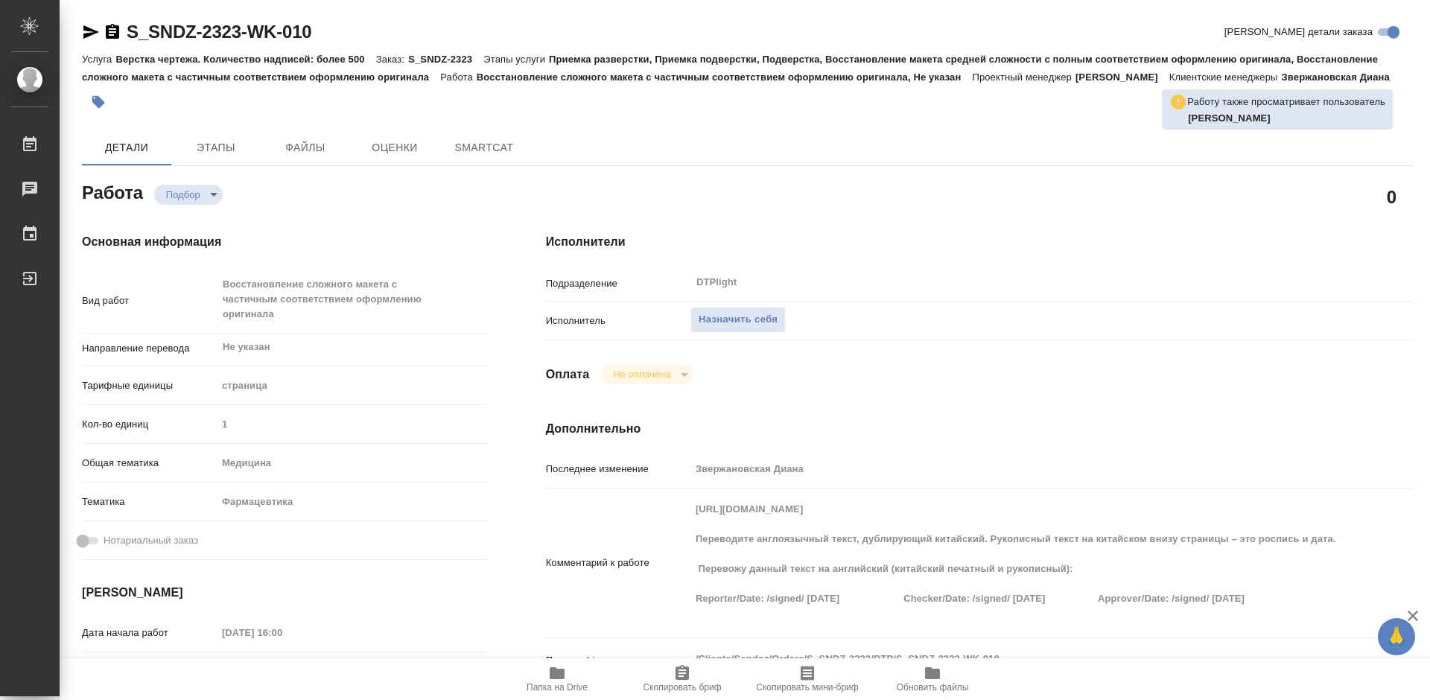
type textarea "x"
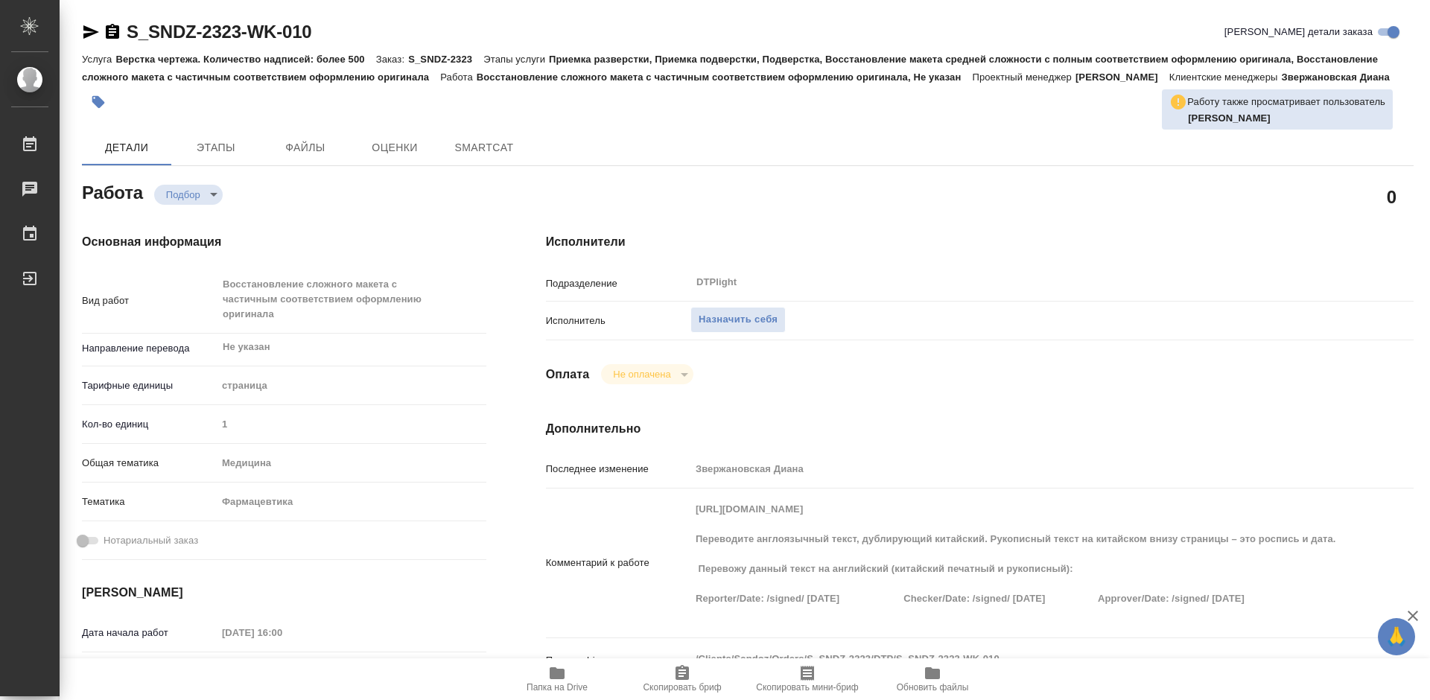
type textarea "x"
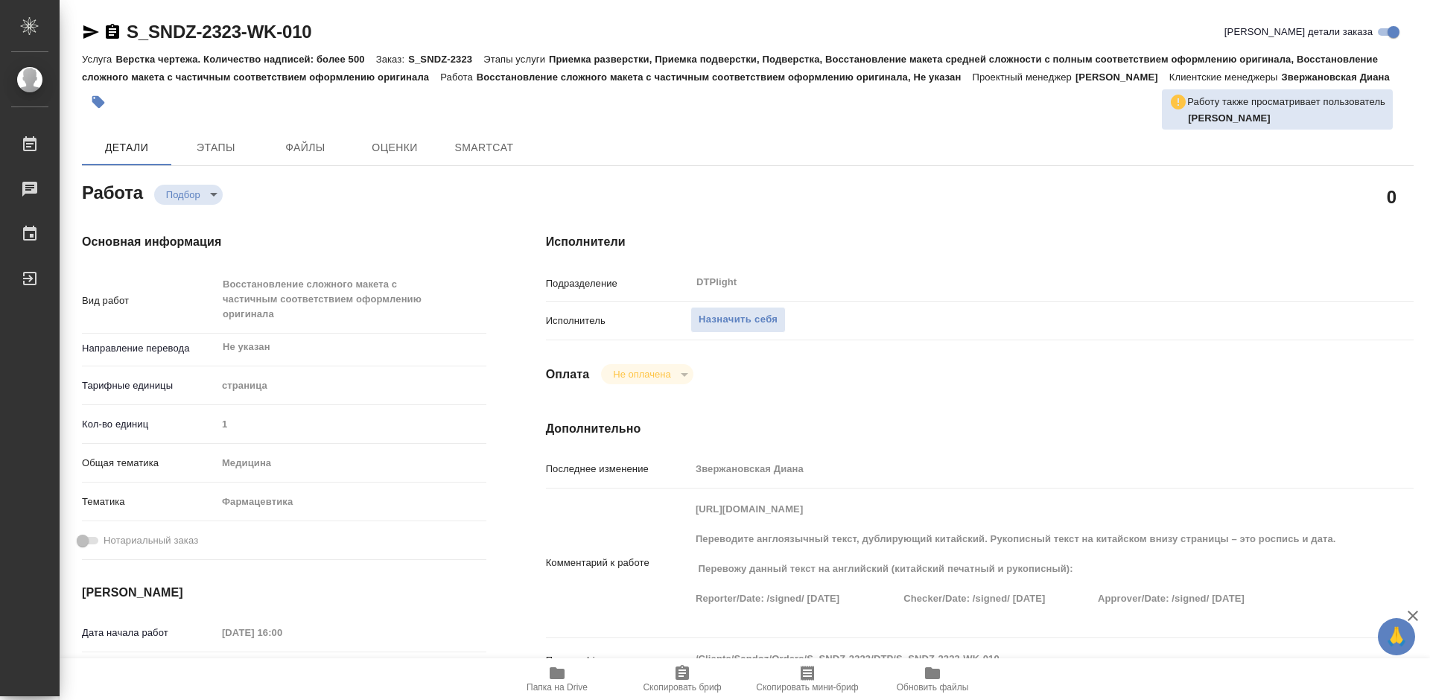
type textarea "x"
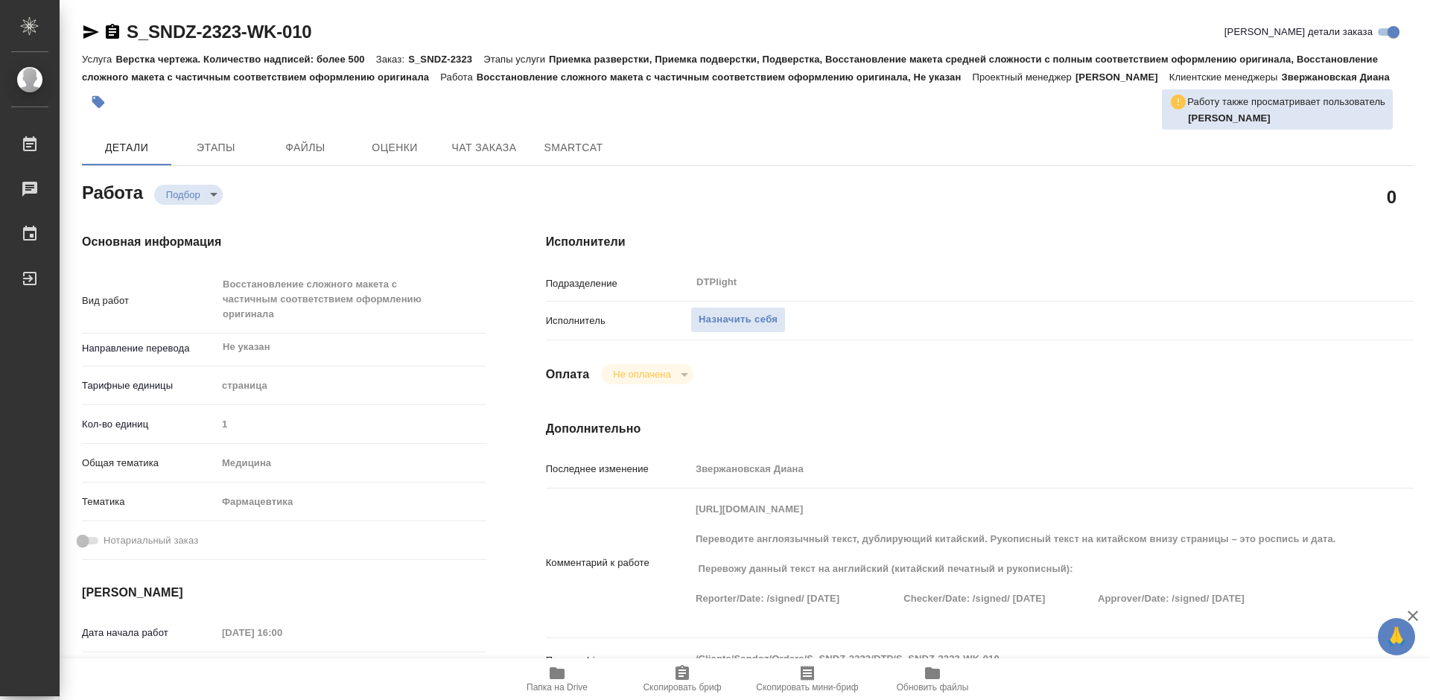
type textarea "x"
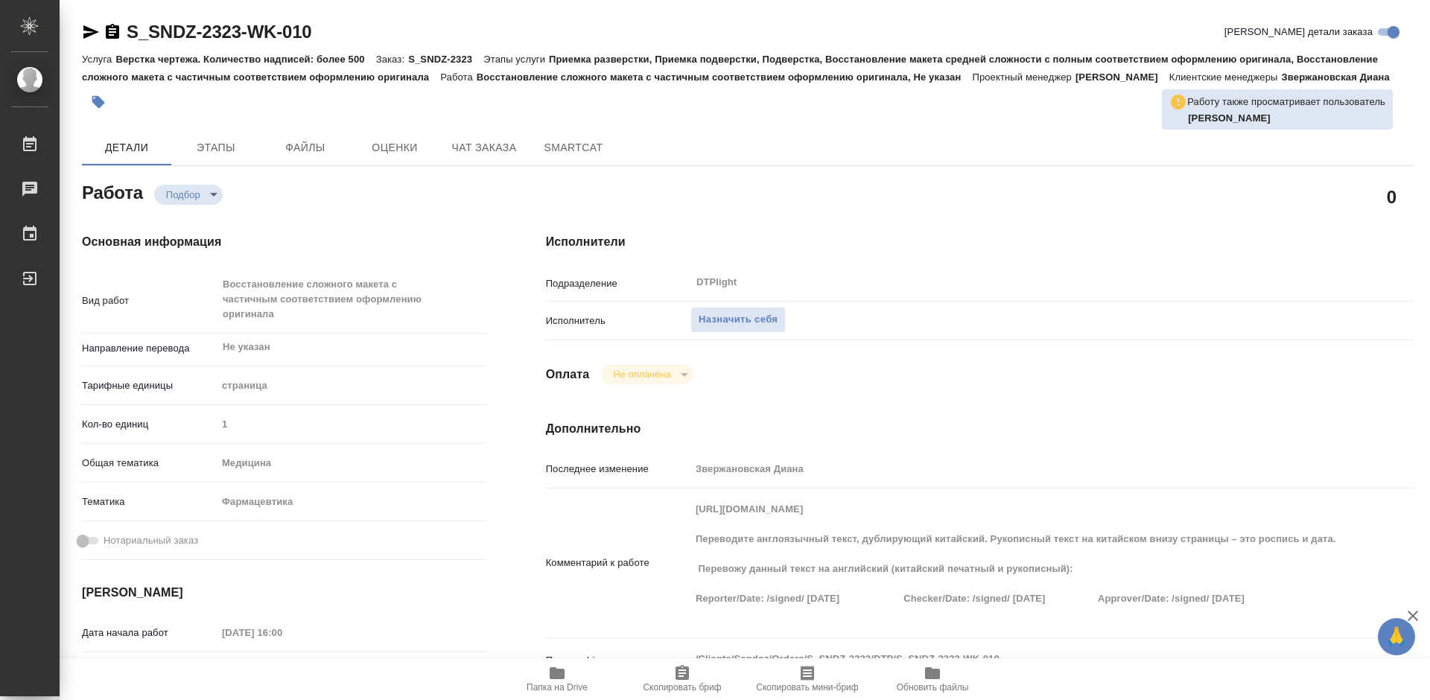
type textarea "x"
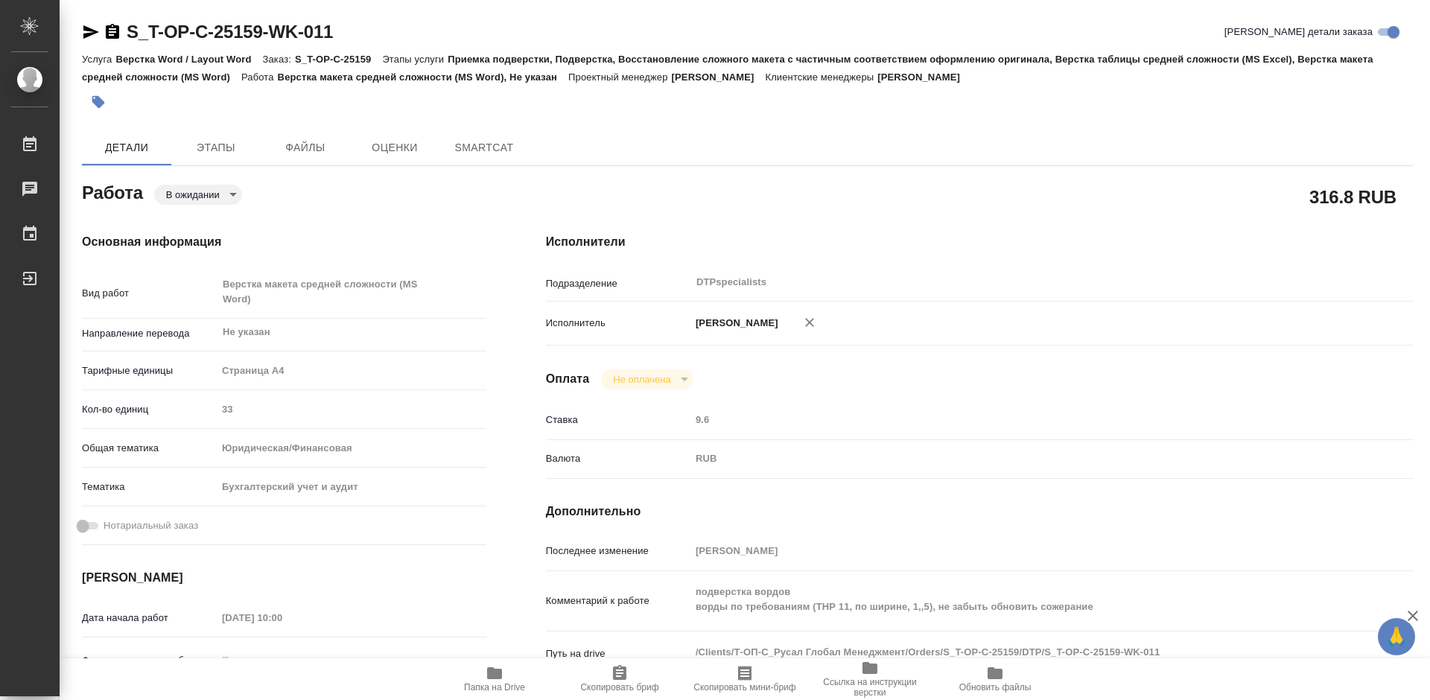
type textarea "x"
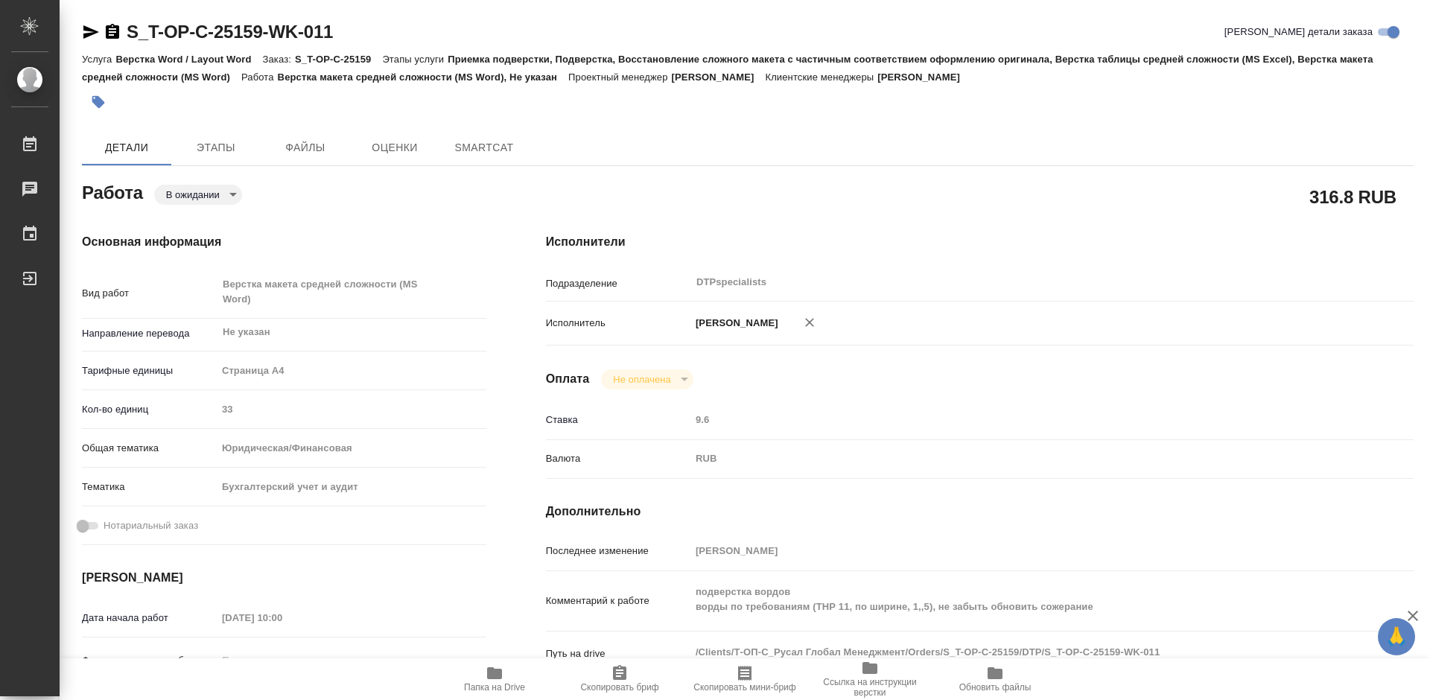
type textarea "x"
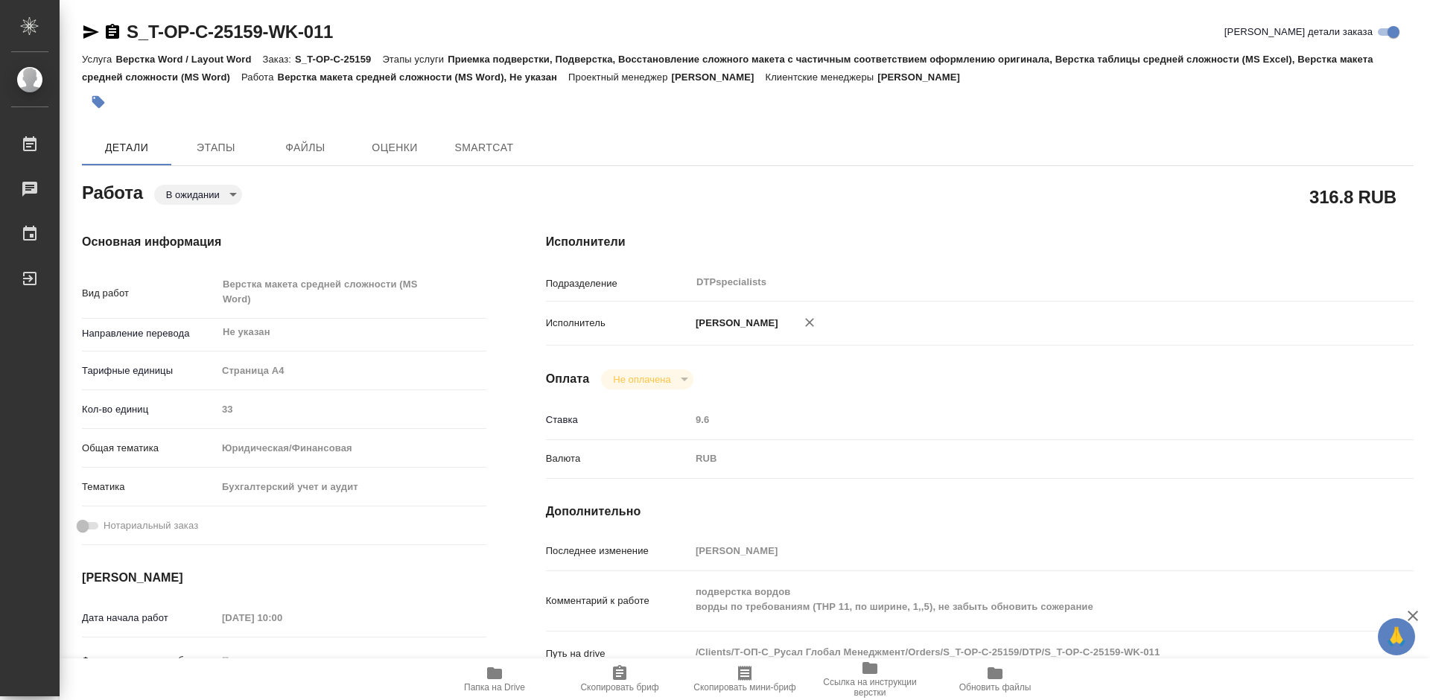
type textarea "x"
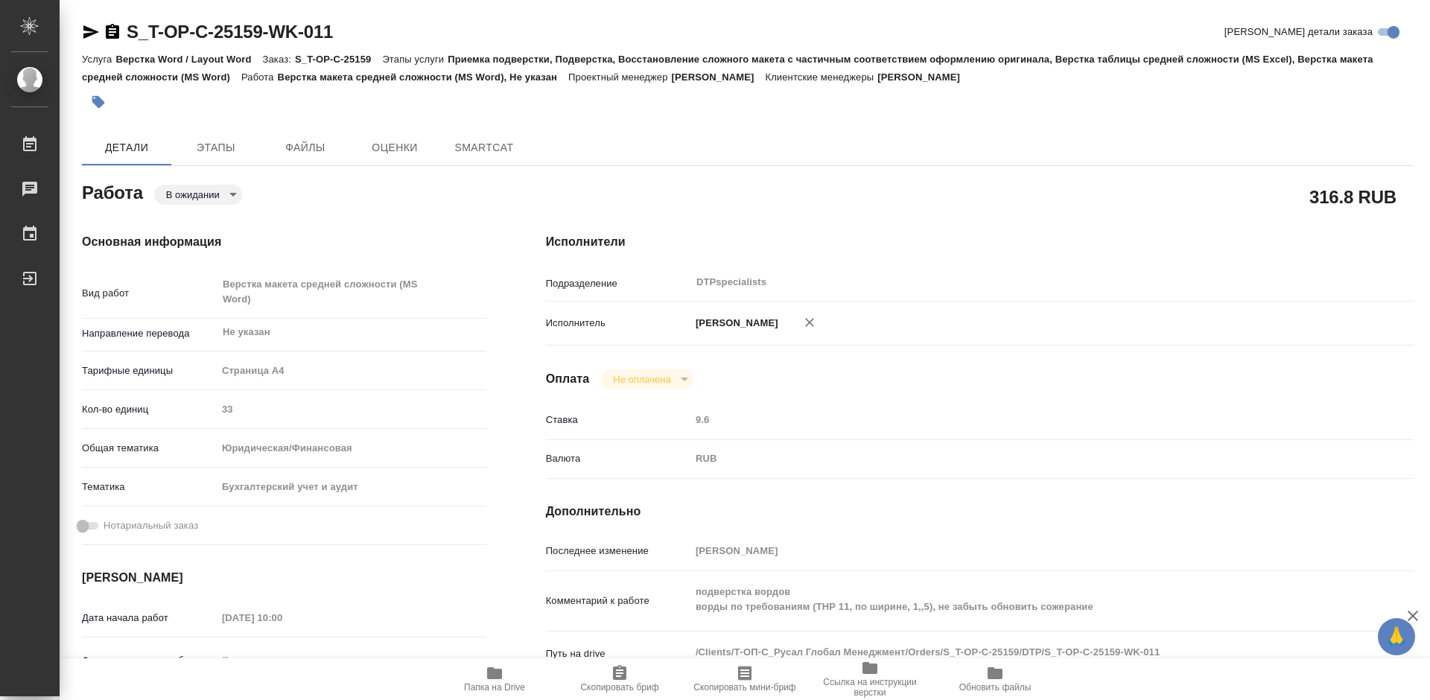
type textarea "x"
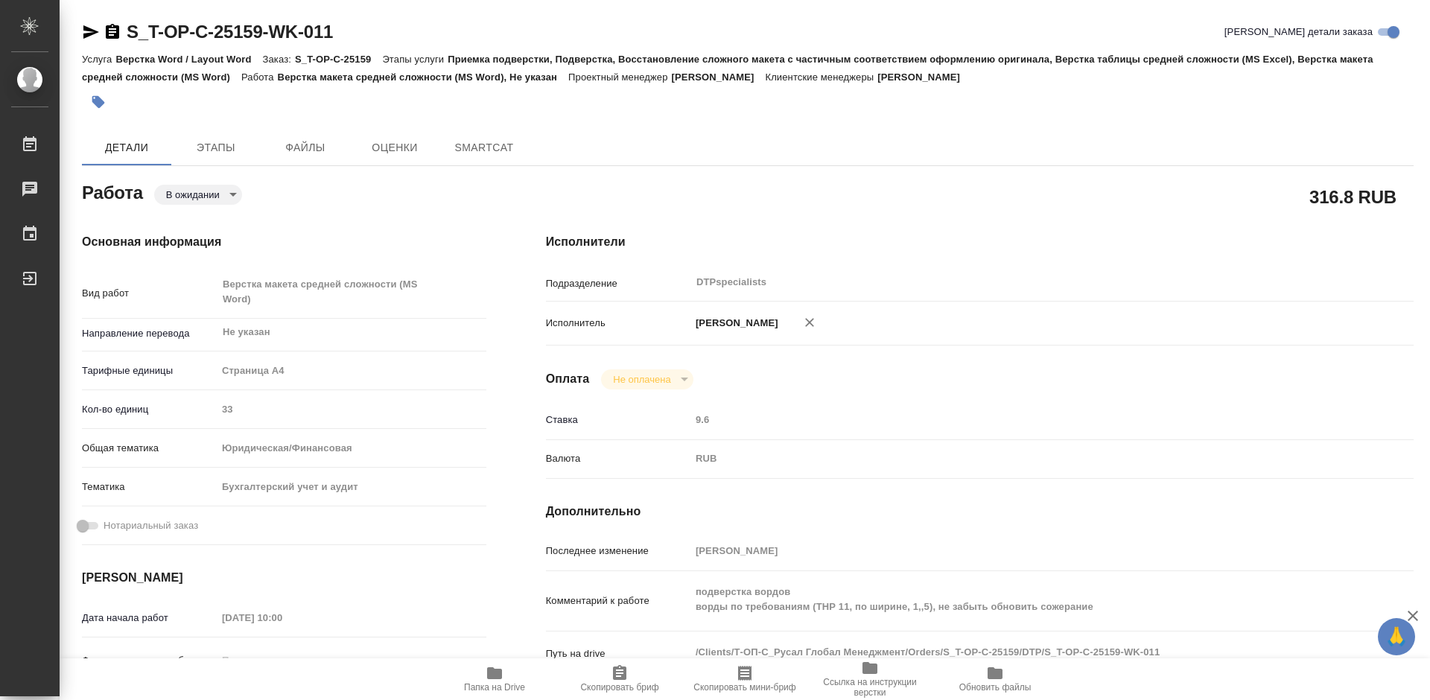
scroll to position [223, 0]
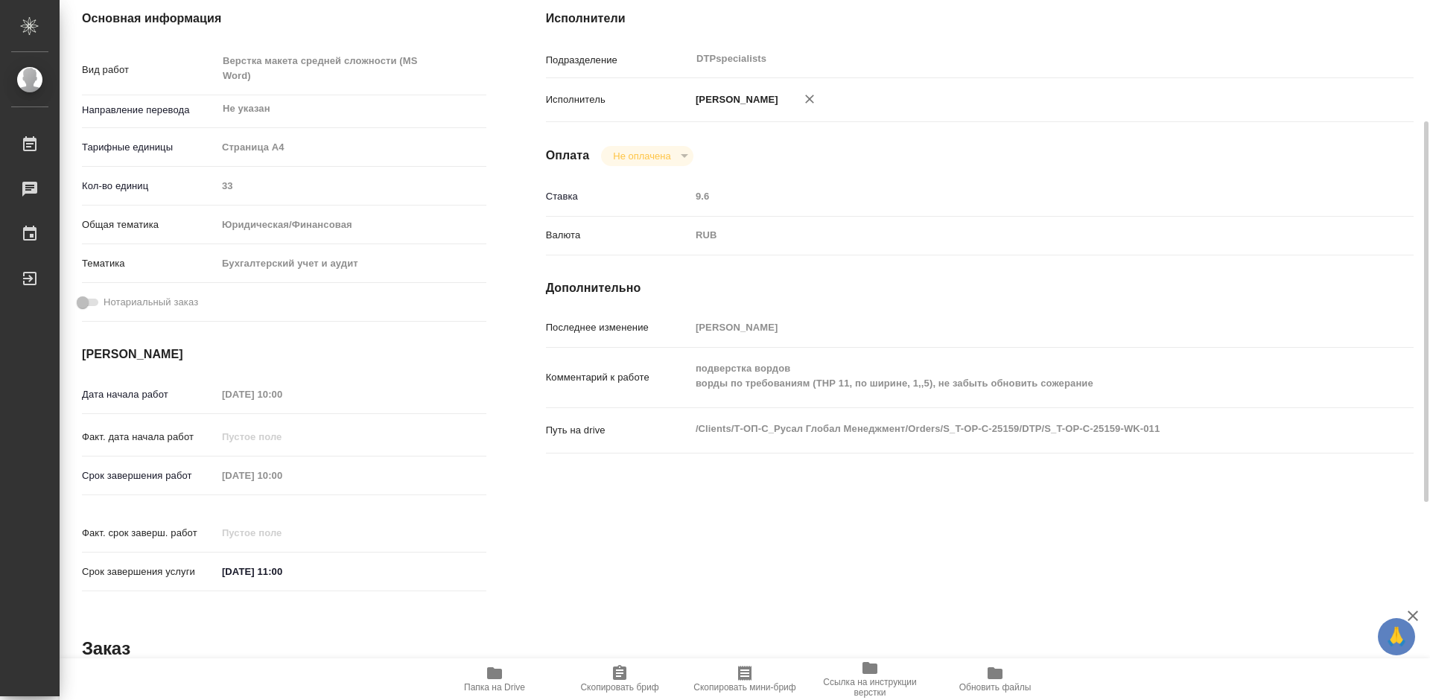
type textarea "x"
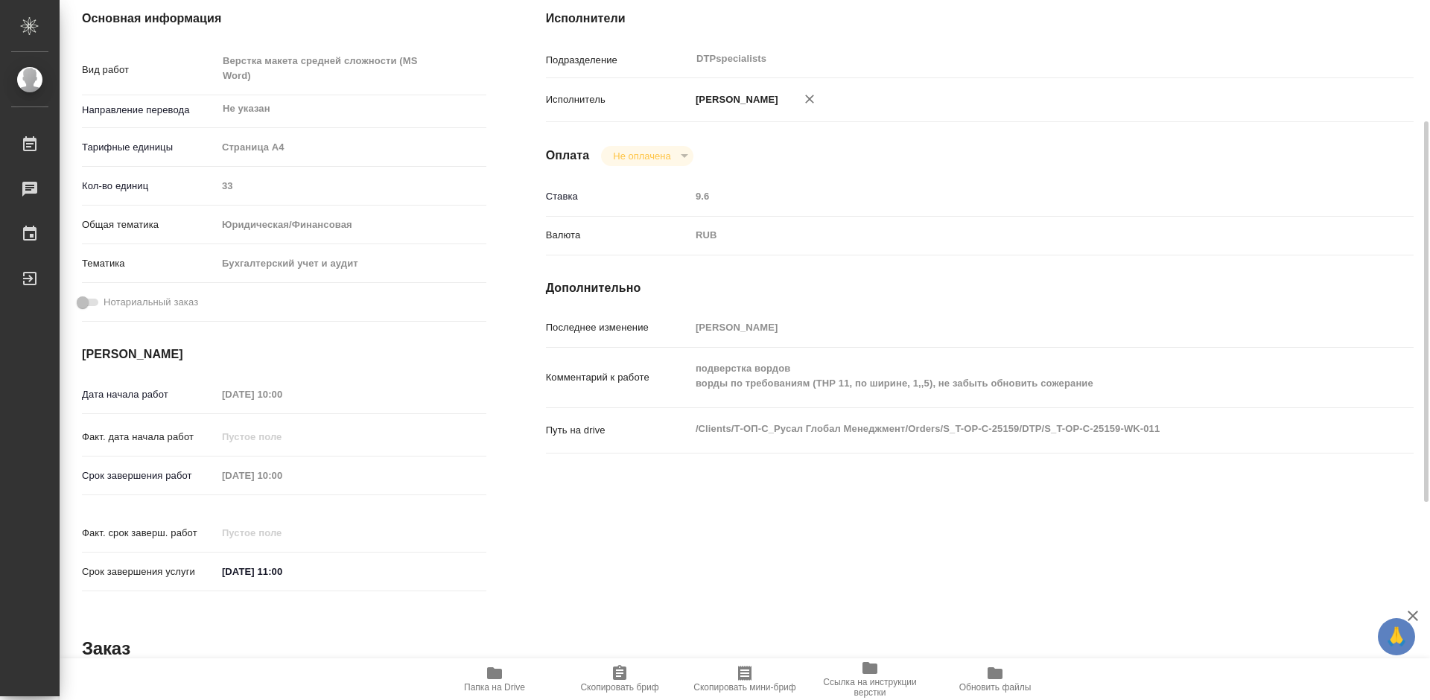
type textarea "x"
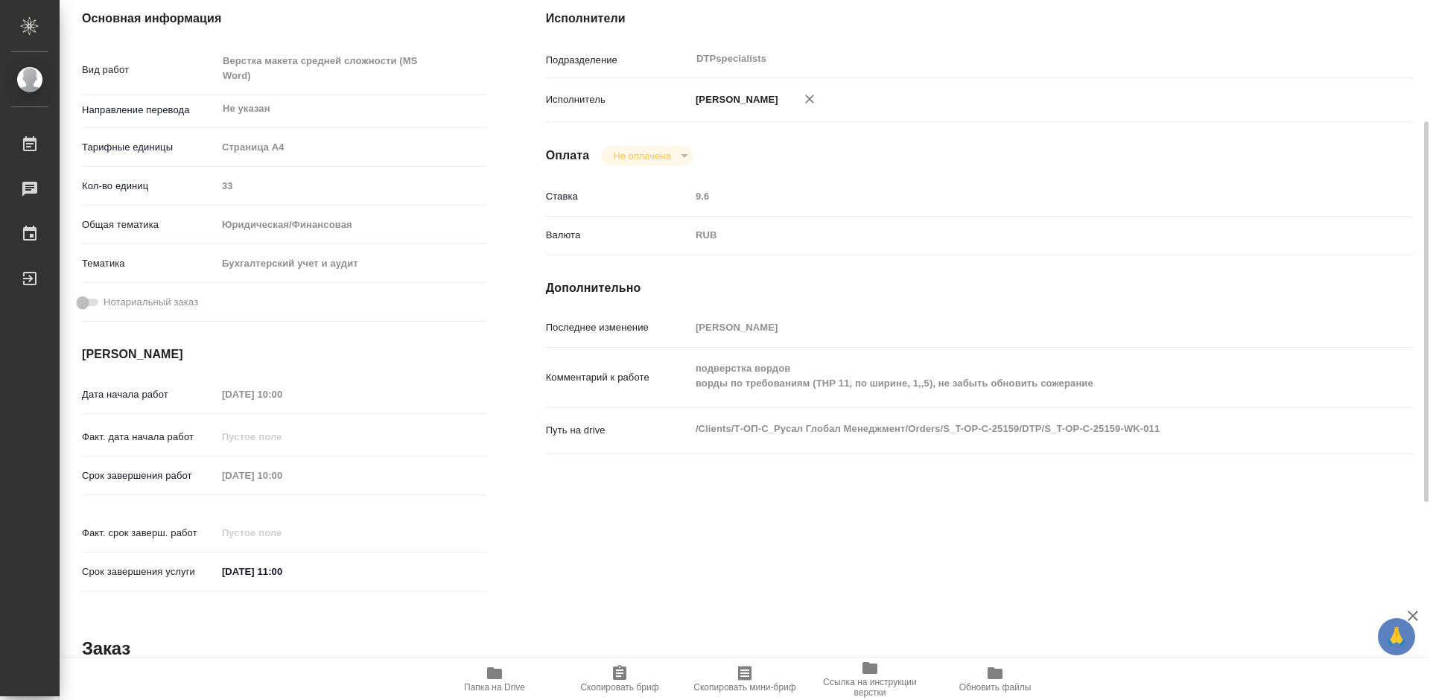
scroll to position [74, 0]
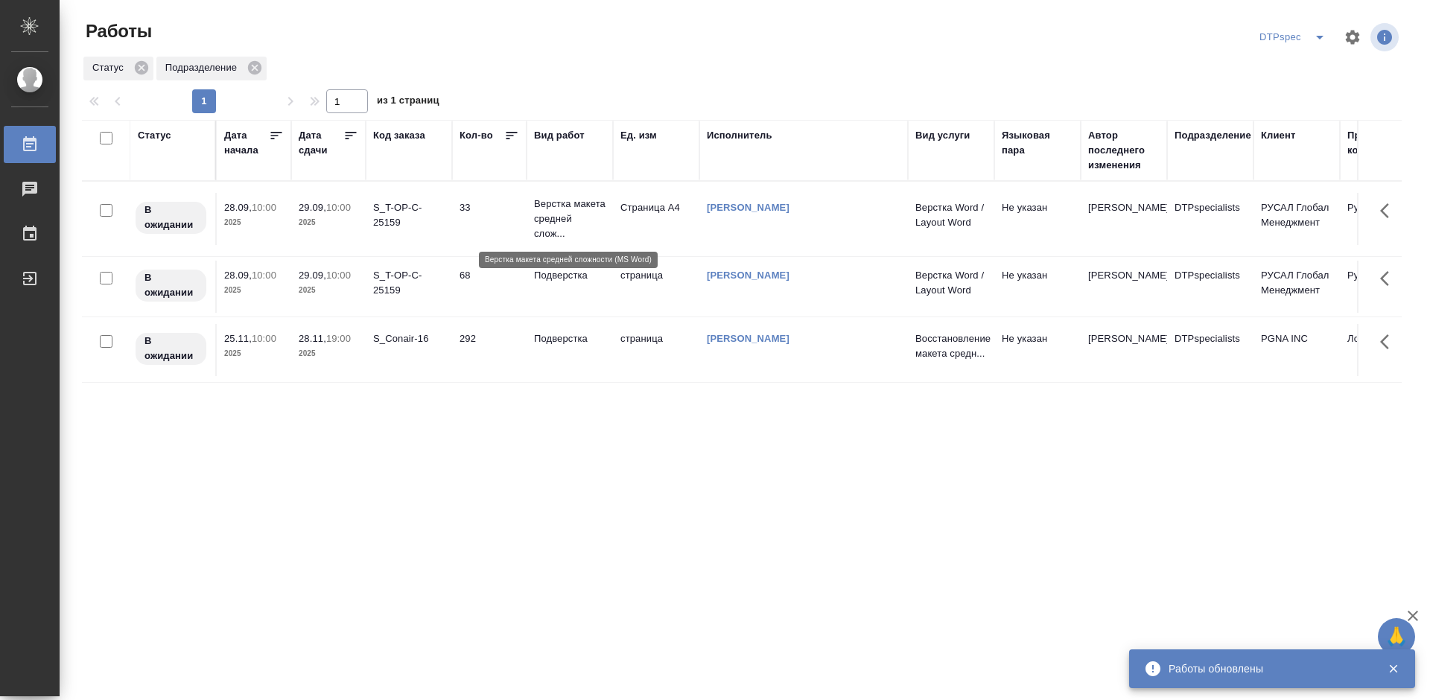
click at [551, 221] on p "Верстка макета средней слож..." at bounding box center [570, 219] width 72 height 45
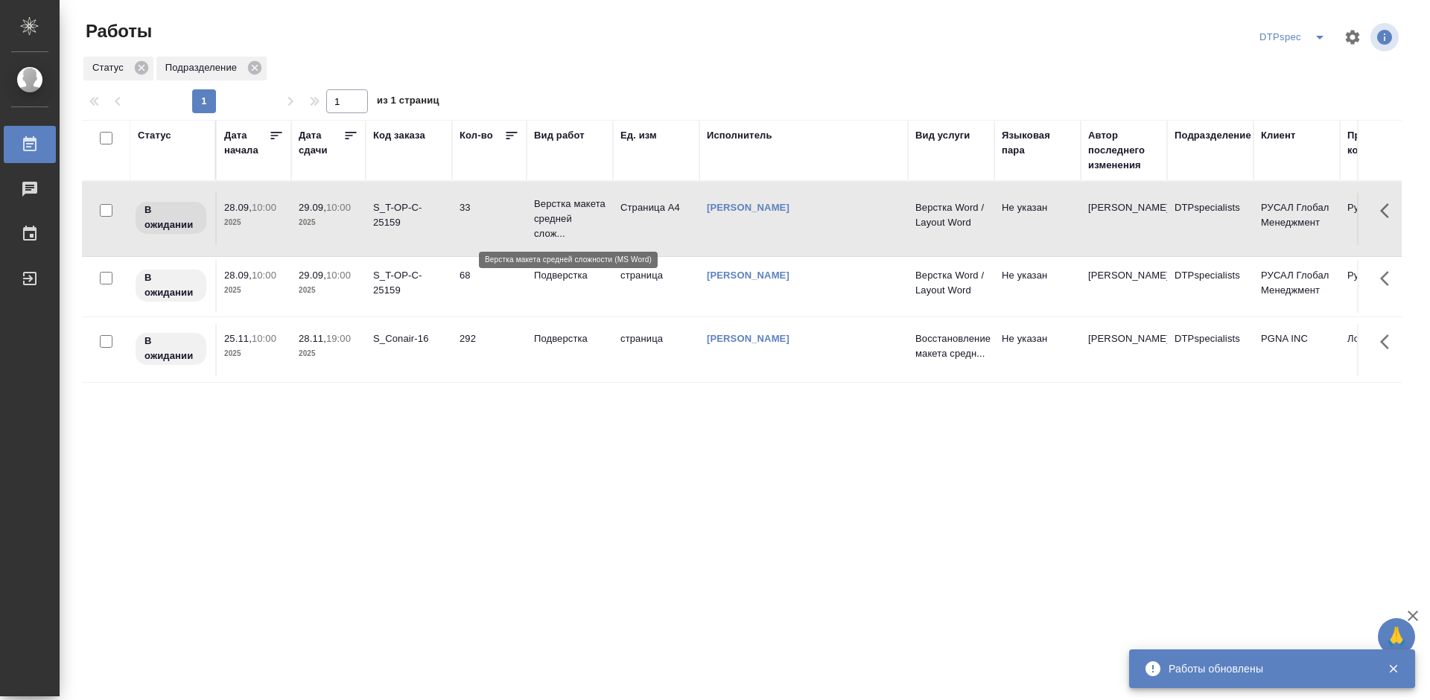
click at [551, 221] on p "Верстка макета средней слож..." at bounding box center [570, 219] width 72 height 45
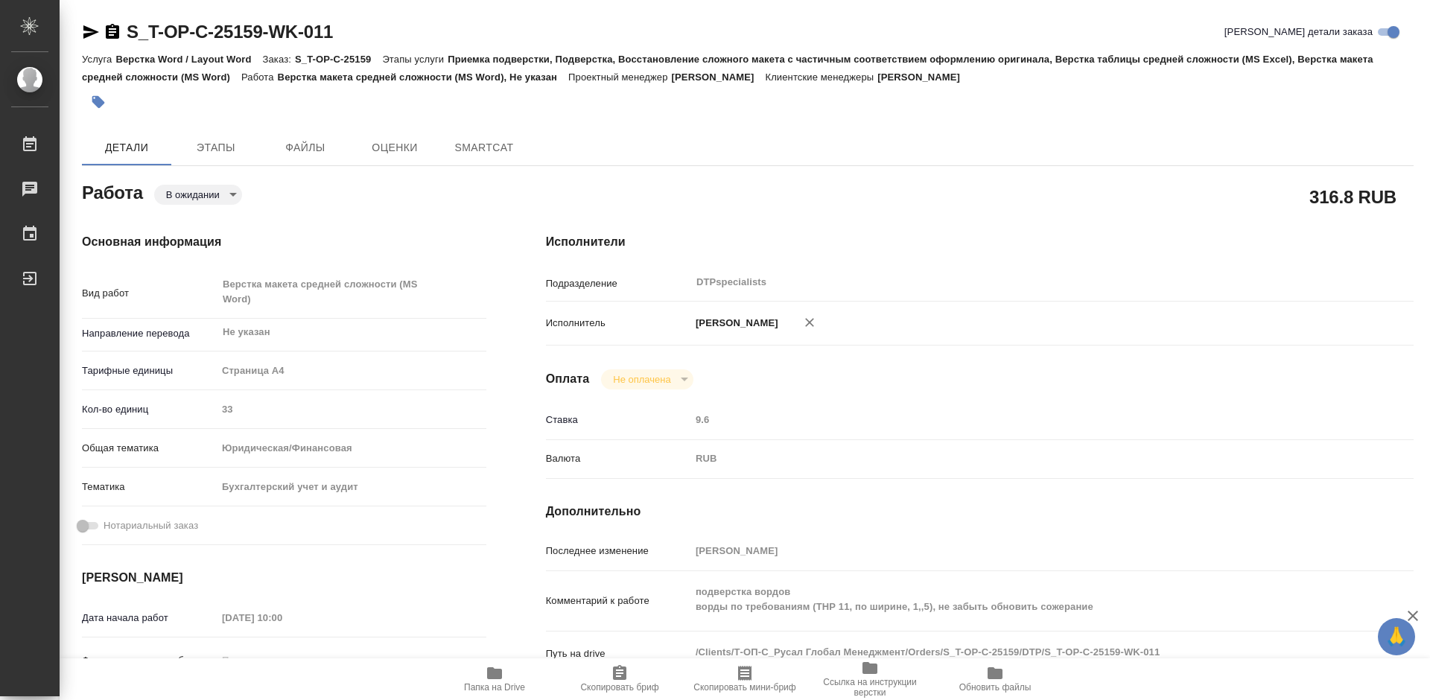
type textarea "x"
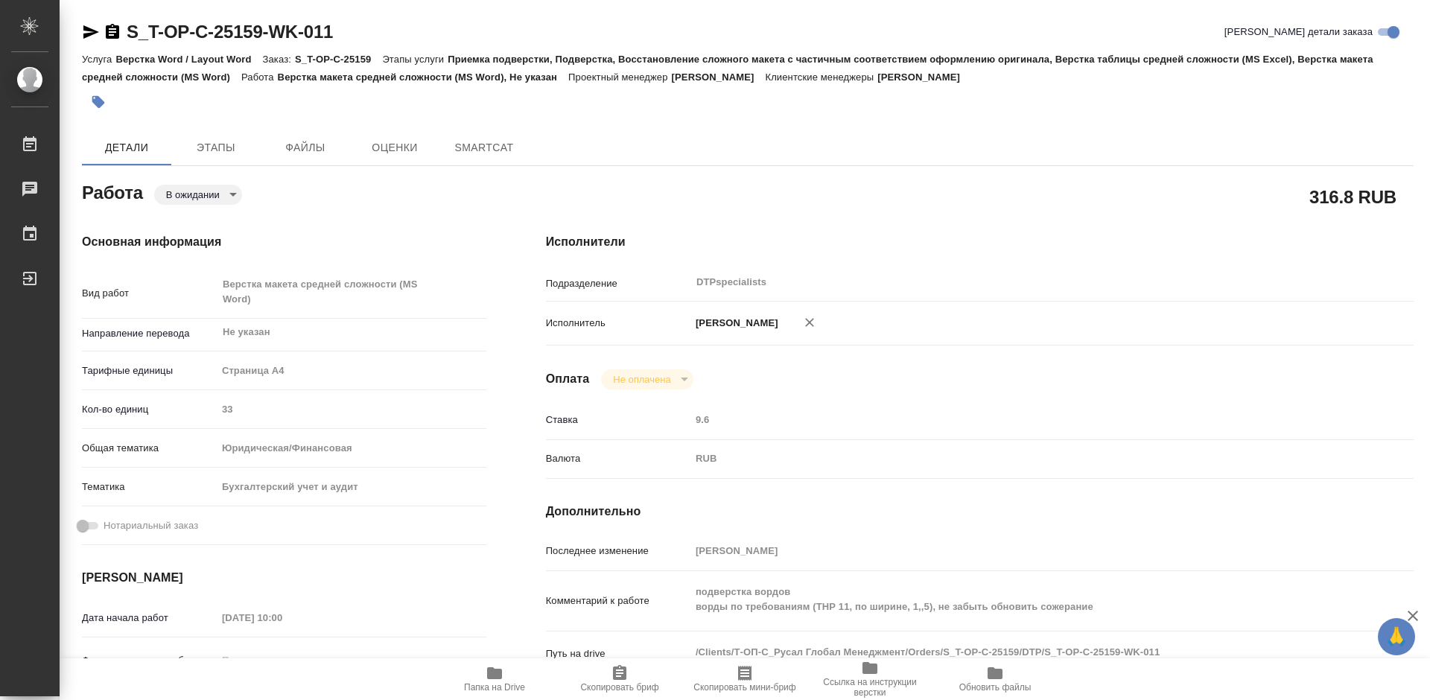
type textarea "x"
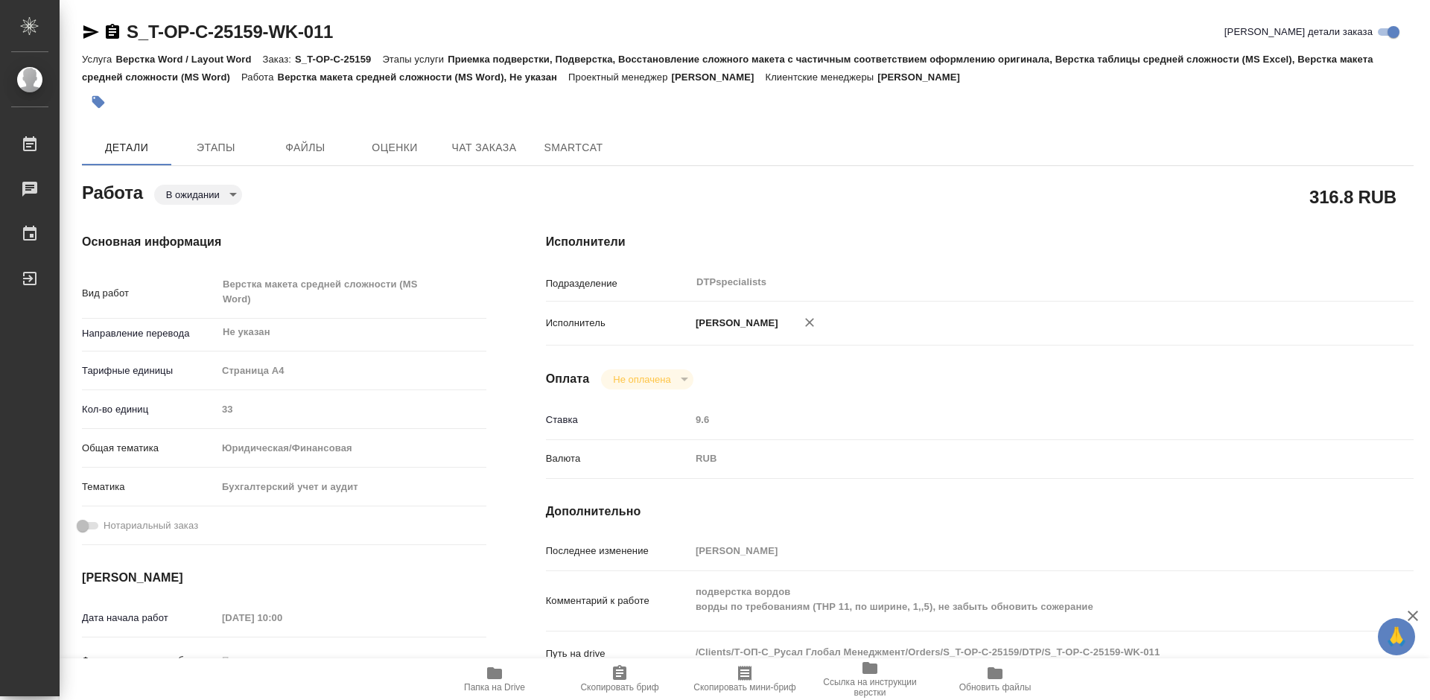
type textarea "x"
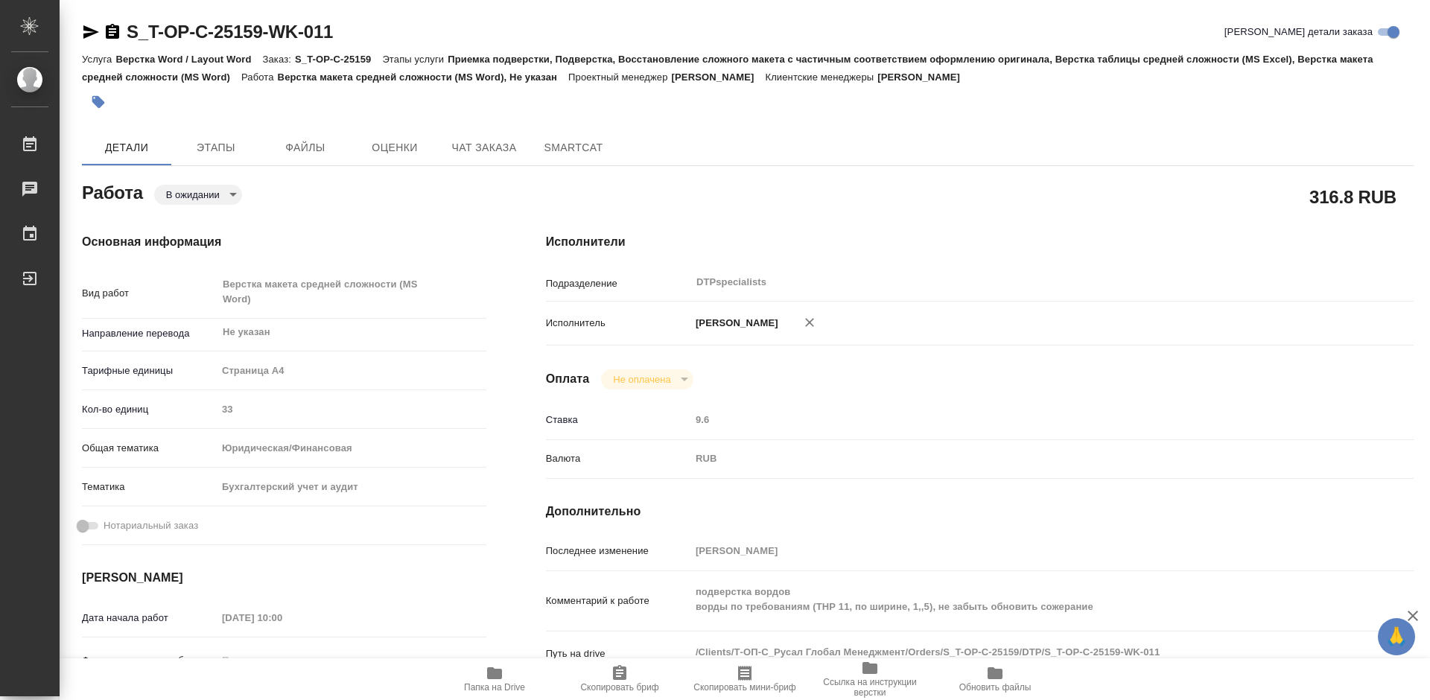
type textarea "x"
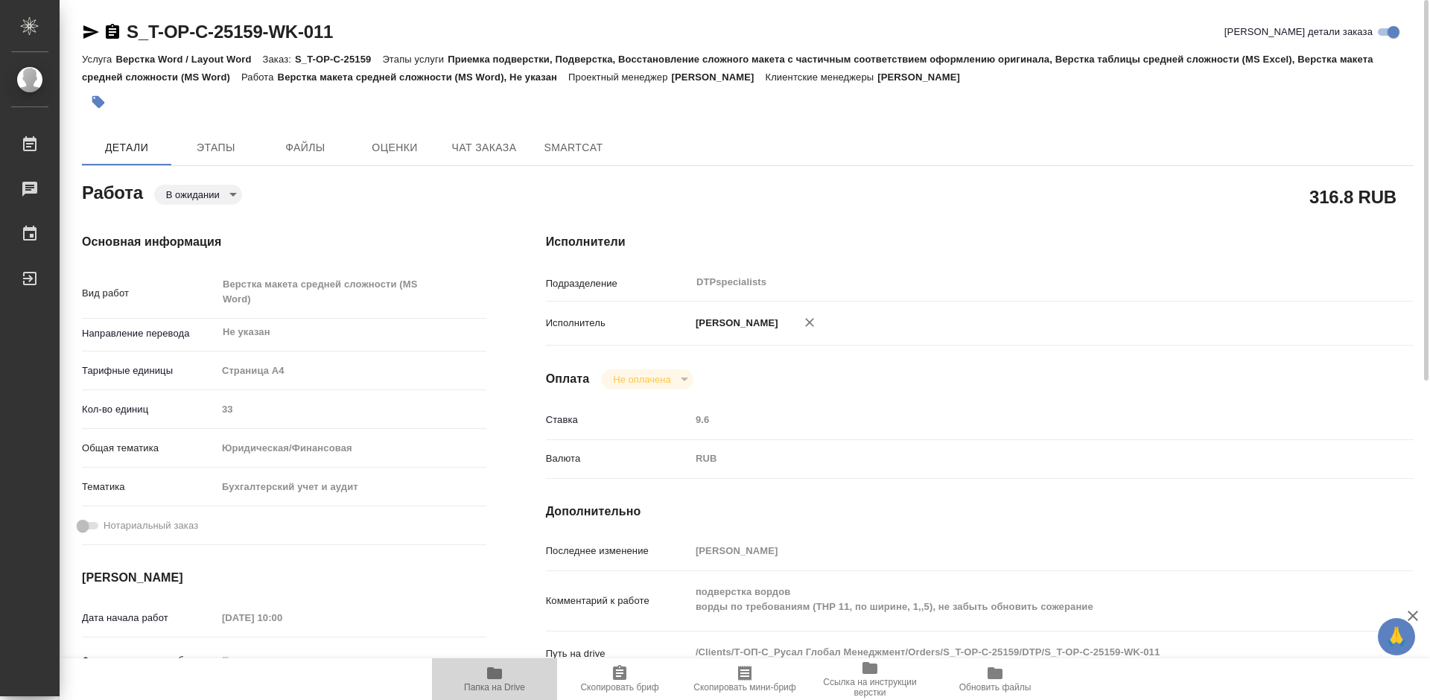
click at [495, 678] on icon "button" at bounding box center [494, 673] width 15 height 12
